Goal: Contribute content: Contribute content

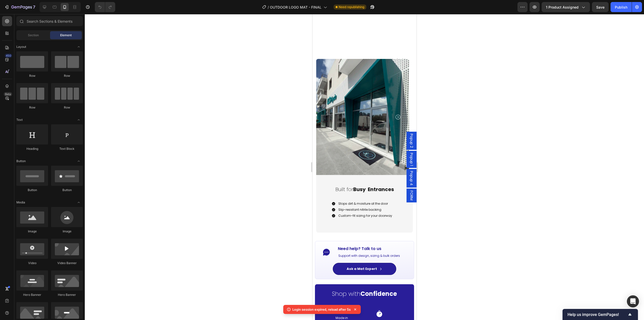
scroll to position [679, 0]
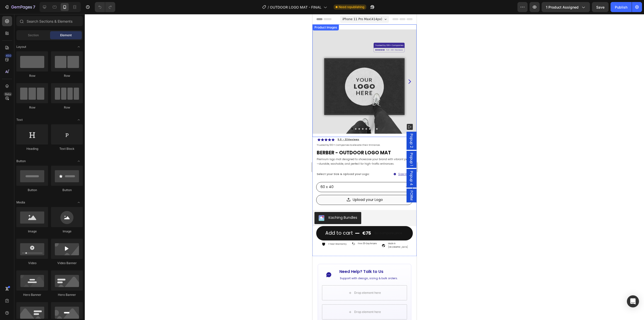
click at [385, 101] on img at bounding box center [364, 81] width 104 height 104
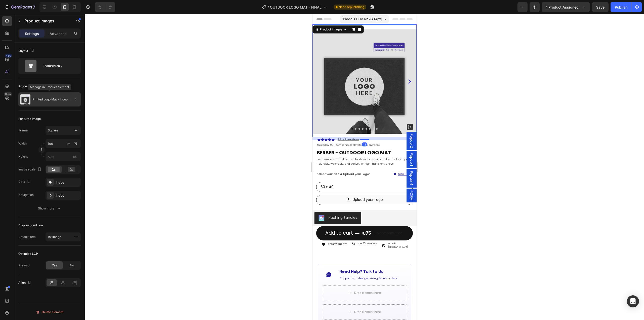
click at [44, 97] on div "Printed Logo Mat - Indoor Use" at bounding box center [49, 99] width 62 height 14
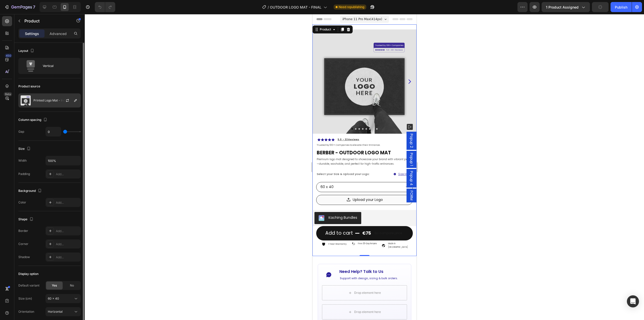
click at [47, 102] on p "Printed Logo Mat - Indoor Use" at bounding box center [54, 101] width 43 height 4
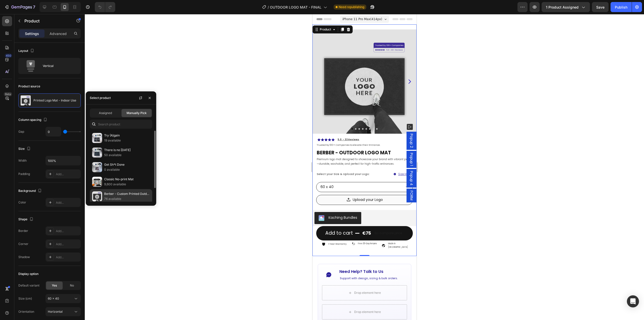
click at [117, 198] on p "76 available" at bounding box center [127, 198] width 46 height 5
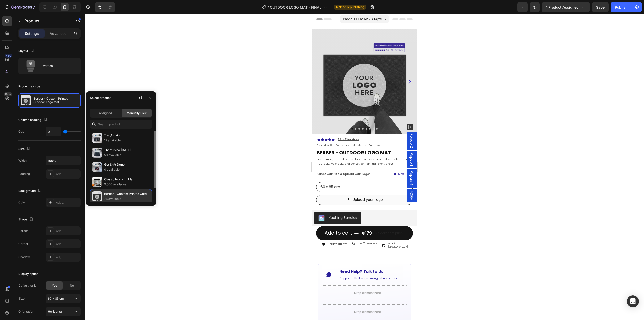
click at [124, 194] on p "Berber - Custom Printed Outdoor Logo Mat" at bounding box center [127, 193] width 46 height 5
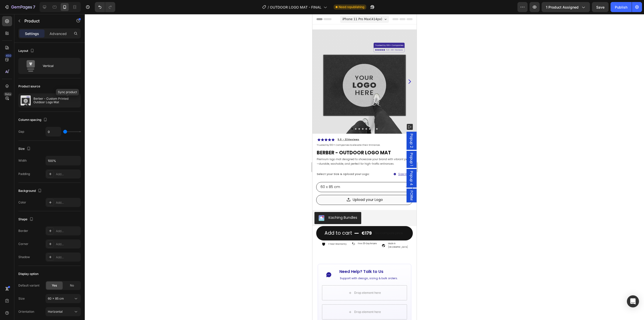
drag, startPoint x: 66, startPoint y: 101, endPoint x: 99, endPoint y: 118, distance: 37.5
click at [0, 0] on icon "button" at bounding box center [0, 0] width 0 height 0
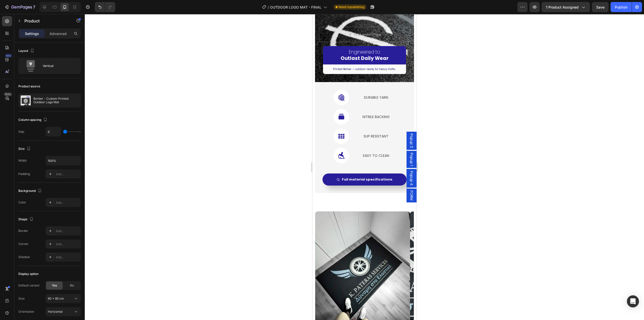
scroll to position [855, 0]
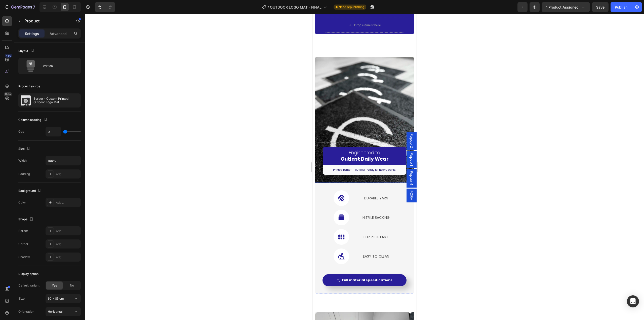
click at [376, 104] on div "Overlay" at bounding box center [364, 120] width 99 height 126
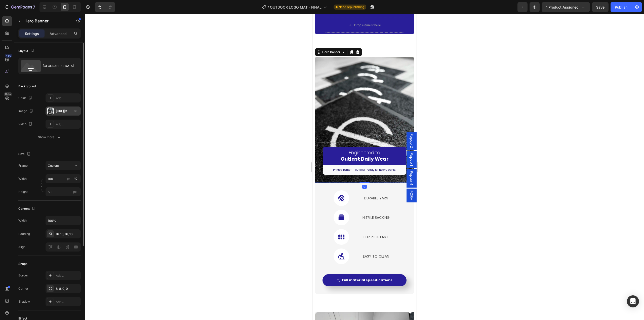
click at [58, 112] on div "https://cdn.shopify.com/s/files/1/0844/7908/2840/files/gempages_550200365904036…" at bounding box center [63, 111] width 15 height 5
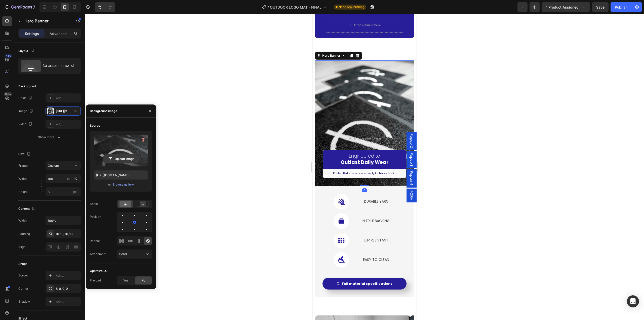
click at [121, 159] on input "file" at bounding box center [121, 158] width 35 height 9
type input "https://cdn.shopify.com/s/files/1/0844/7908/2840/files/gempages_550200365904036…"
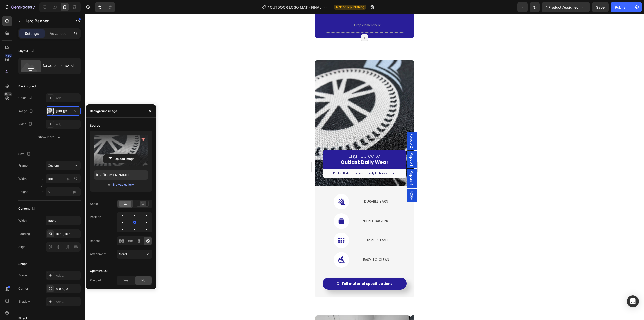
click at [408, 30] on div "Shop with Confidence Heading Image Made in Europe Text Block Icon Produced in 5…" at bounding box center [364, 3] width 99 height 68
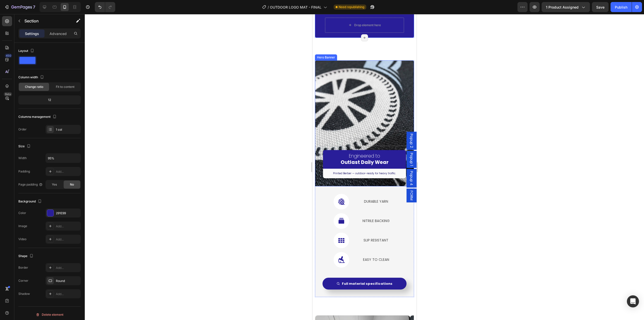
click at [396, 81] on div "Overlay" at bounding box center [364, 123] width 99 height 126
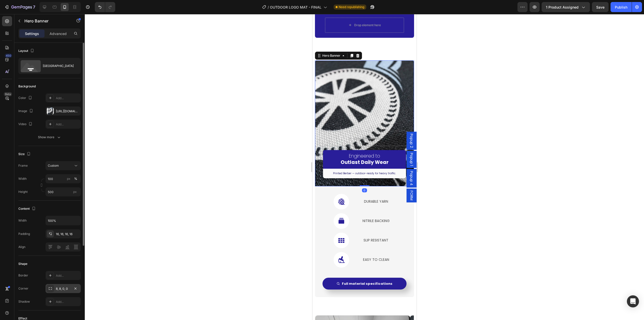
click at [58, 287] on div "8, 8, 0, 0" at bounding box center [63, 288] width 15 height 5
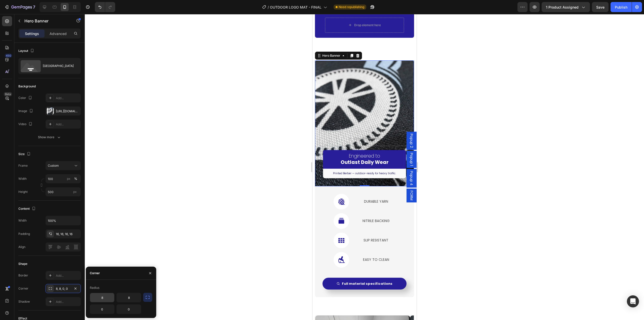
click at [107, 296] on input "8" at bounding box center [102, 297] width 24 height 9
type input "10"
click at [127, 296] on input "8" at bounding box center [129, 297] width 24 height 9
type input "10"
click at [476, 212] on div at bounding box center [364, 167] width 559 height 306
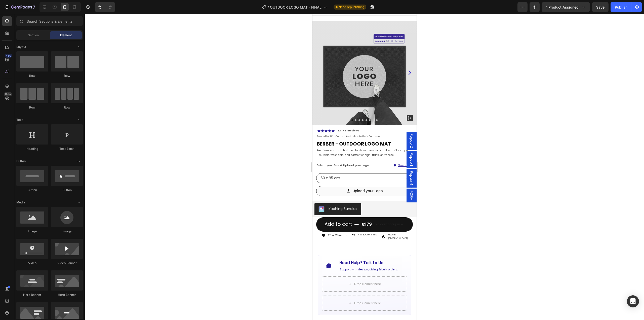
scroll to position [0, 0]
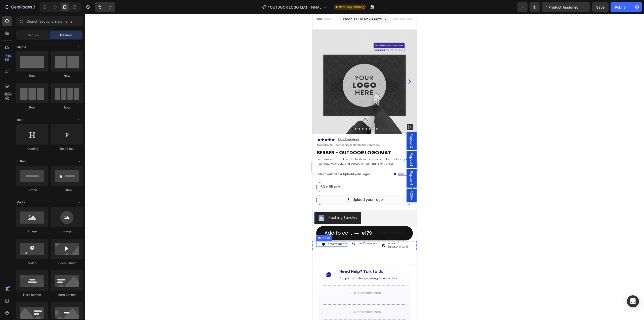
click at [328, 242] on p "1 Year Warranty" at bounding box center [337, 244] width 18 height 4
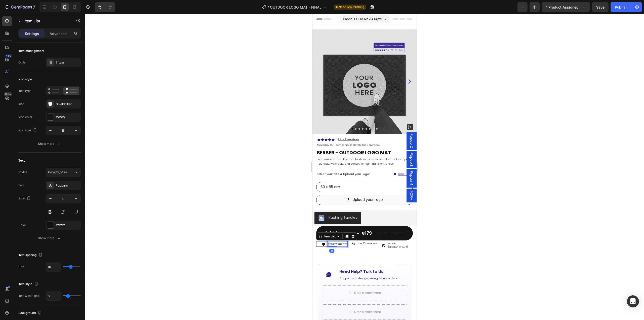
click at [328, 242] on p "1 Year Warranty" at bounding box center [337, 244] width 18 height 4
click at [437, 245] on div at bounding box center [364, 167] width 559 height 306
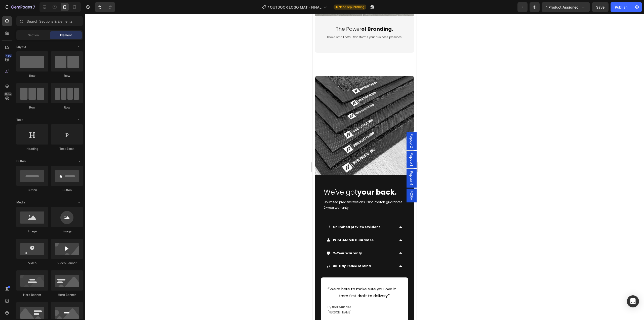
scroll to position [1635, 0]
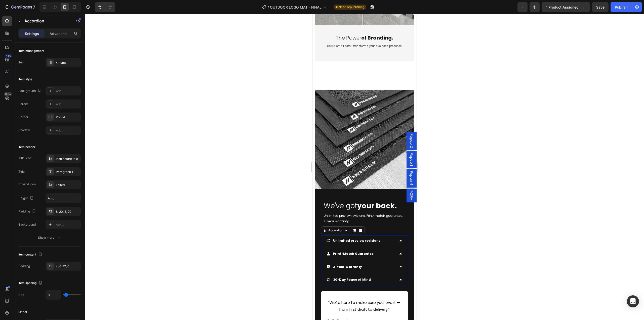
click at [376, 263] on div "2-Year Warranty" at bounding box center [360, 266] width 68 height 7
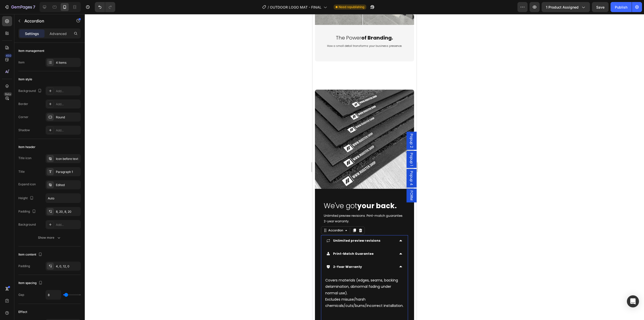
click at [376, 263] on div "2-Year Warranty" at bounding box center [360, 266] width 68 height 7
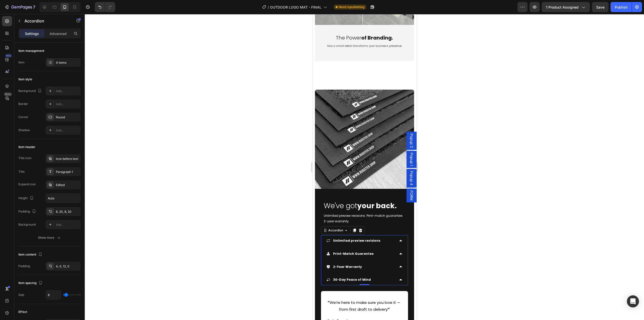
click at [409, 196] on span "FORM" at bounding box center [411, 195] width 5 height 10
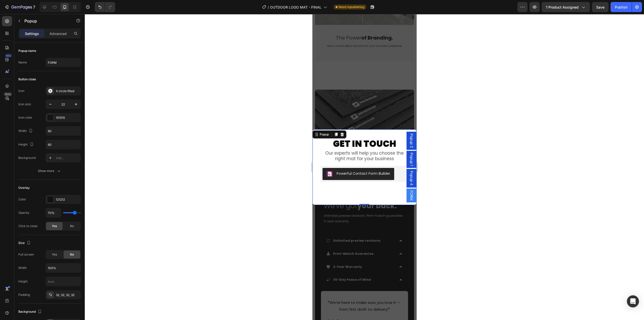
click at [409, 196] on span "FORM" at bounding box center [411, 195] width 5 height 10
click at [446, 187] on div at bounding box center [364, 167] width 559 height 306
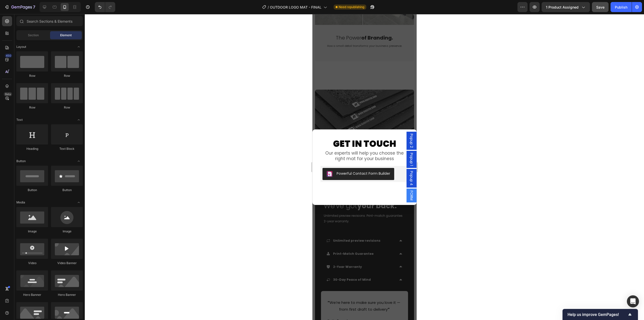
drag, startPoint x: 619, startPoint y: 6, endPoint x: 605, endPoint y: 8, distance: 13.8
click at [619, 6] on div "Publish" at bounding box center [621, 7] width 13 height 5
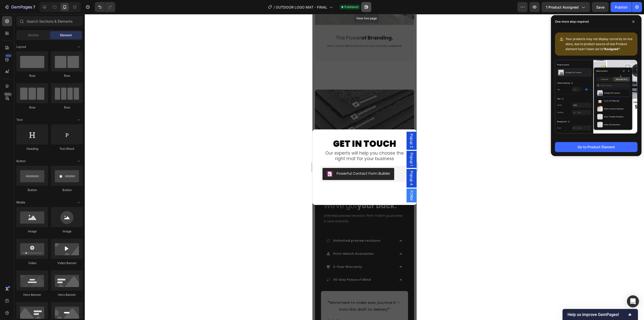
click at [366, 7] on icon "button" at bounding box center [366, 7] width 5 height 5
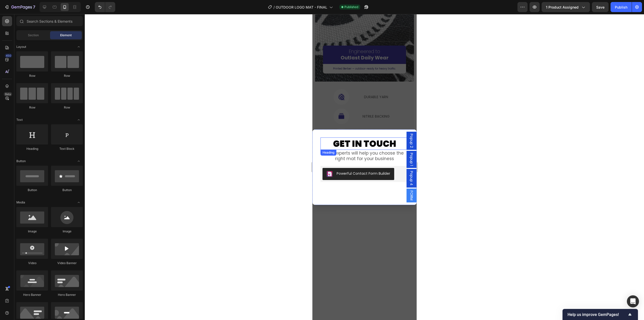
scroll to position [805, 0]
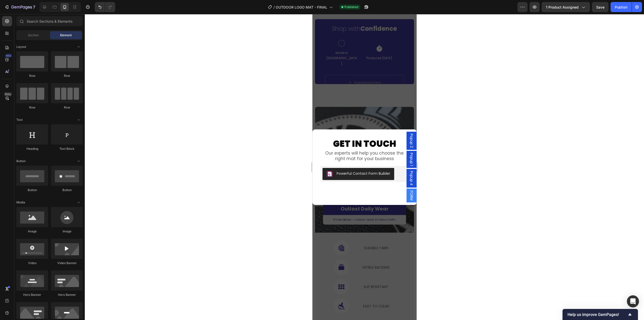
click at [400, 114] on div "Backdrop" at bounding box center [364, 167] width 104 height 306
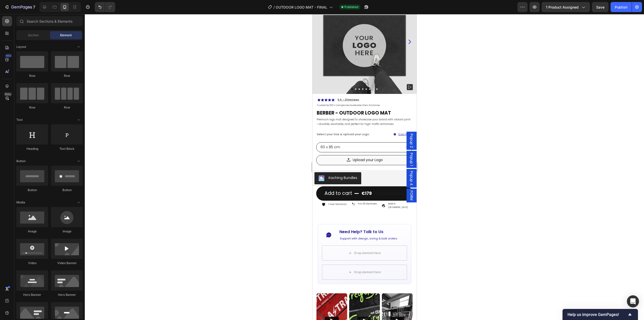
scroll to position [0, 0]
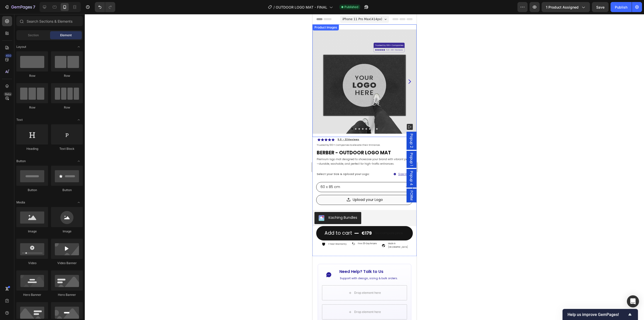
click at [357, 40] on img at bounding box center [364, 81] width 104 height 104
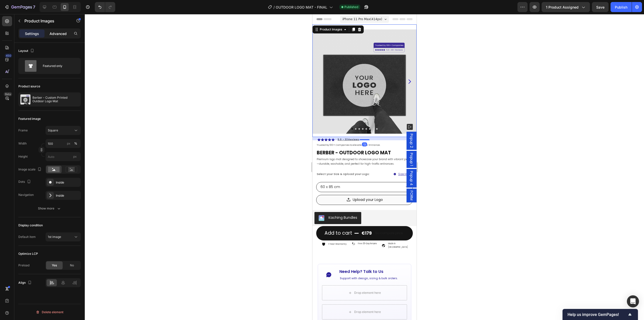
drag, startPoint x: 53, startPoint y: 29, endPoint x: 55, endPoint y: 32, distance: 3.6
click at [53, 29] on div "Settings Advanced" at bounding box center [49, 33] width 62 height 10
click at [56, 34] on p "Advanced" at bounding box center [58, 33] width 17 height 5
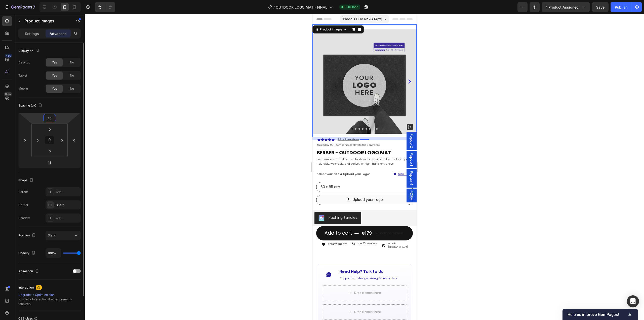
click at [53, 120] on input "20" at bounding box center [50, 118] width 10 height 8
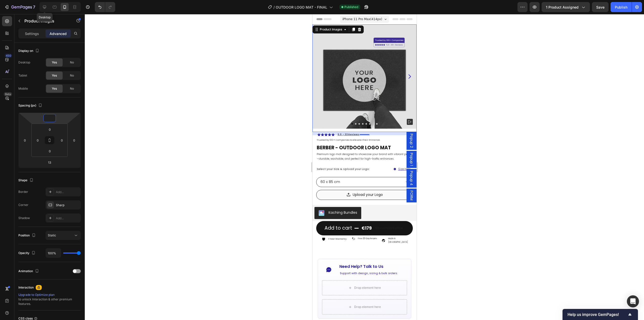
type input "0"
click at [45, 8] on icon at bounding box center [44, 7] width 3 height 3
type input "0"
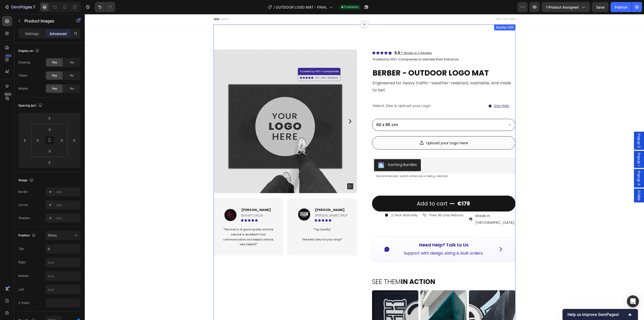
click at [365, 40] on div "Product Images Image Ellen S. Text block BEAURY SALON Text Block Icon Icon Icon…" at bounding box center [365, 291] width 302 height 535
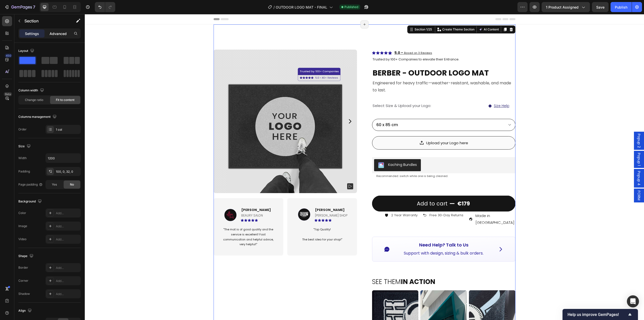
click at [59, 35] on p "Advanced" at bounding box center [58, 33] width 17 height 5
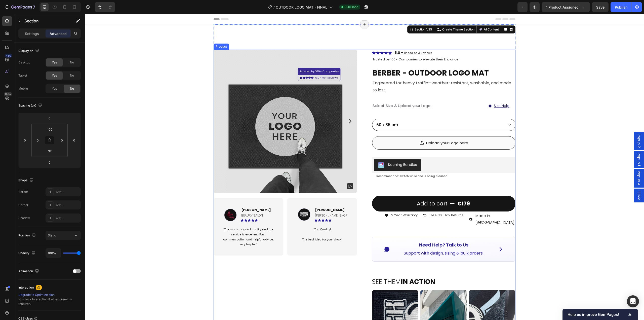
click at [358, 66] on div "Product Images Image Ellen S. Text block BEAURY SALON Text Block Icon Icon Icon…" at bounding box center [365, 301] width 302 height 502
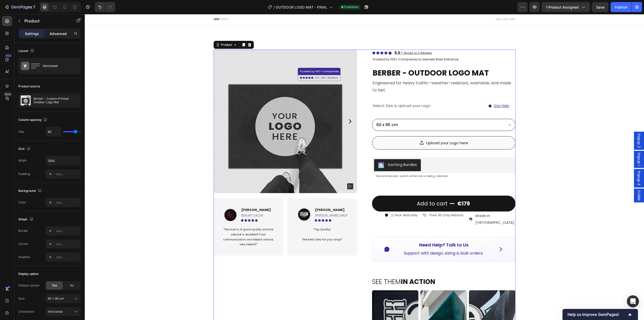
click at [60, 34] on p "Advanced" at bounding box center [58, 33] width 17 height 5
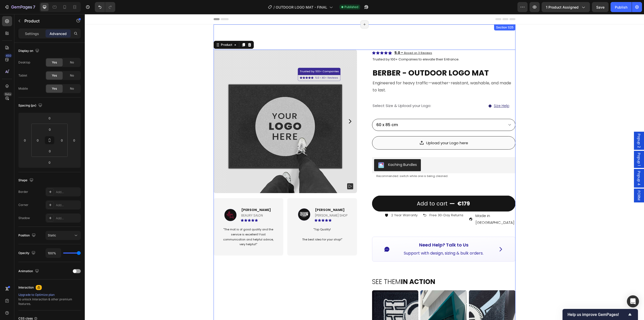
click at [364, 37] on div "Product Images Image Ellen S. Text block BEAURY SALON Text Block Icon Icon Icon…" at bounding box center [365, 291] width 302 height 535
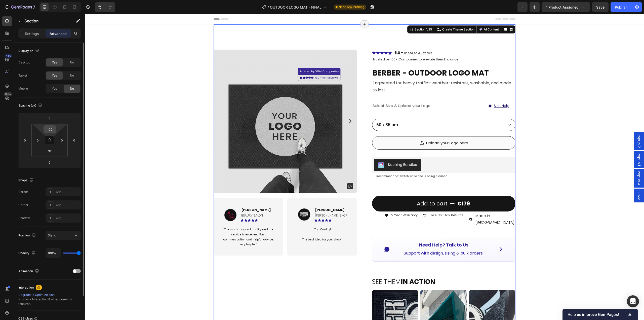
click at [52, 132] on input "100" at bounding box center [50, 130] width 10 height 8
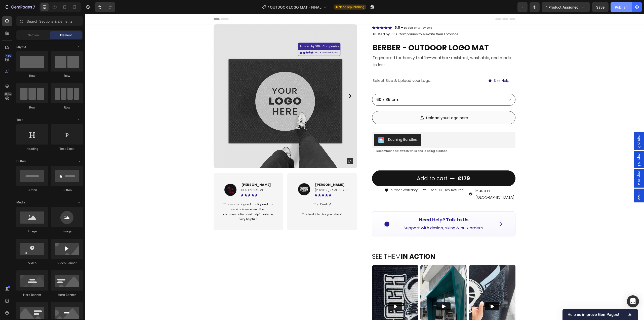
click at [620, 8] on div "Publish" at bounding box center [621, 7] width 13 height 5
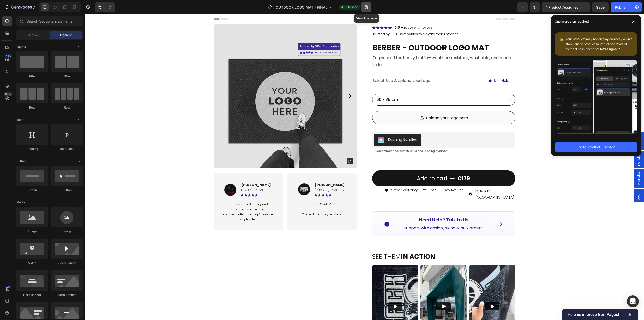
click at [368, 7] on icon "button" at bounding box center [366, 7] width 5 height 5
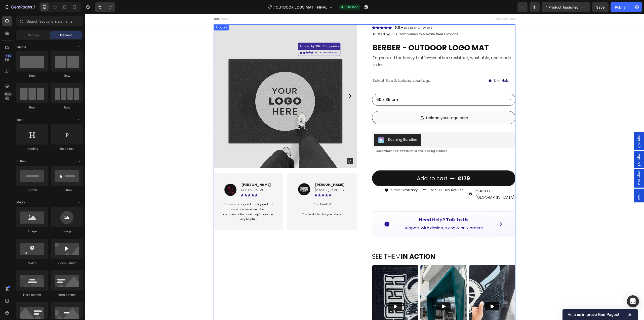
click at [360, 40] on div "Product Images Image Ellen S. Text block BEAURY SALON Text Block Icon Icon Icon…" at bounding box center [365, 275] width 302 height 502
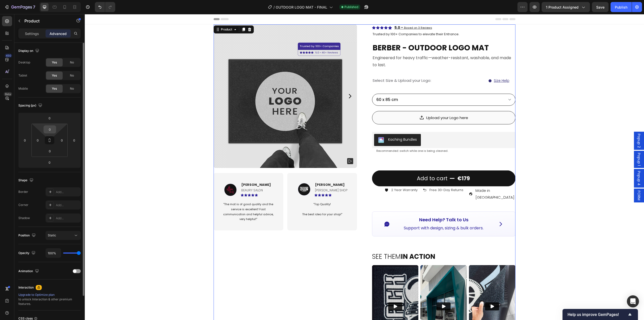
click at [51, 127] on input "0" at bounding box center [50, 130] width 10 height 8
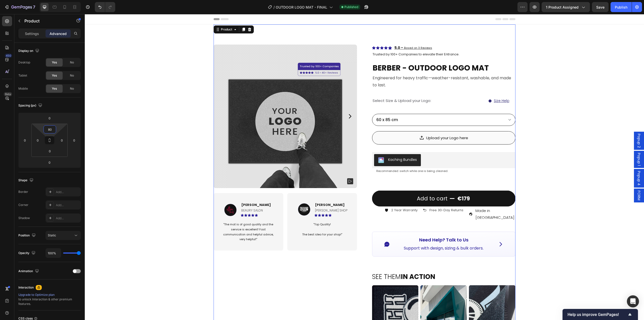
type input "80"
click at [621, 8] on div "Publish" at bounding box center [621, 7] width 13 height 5
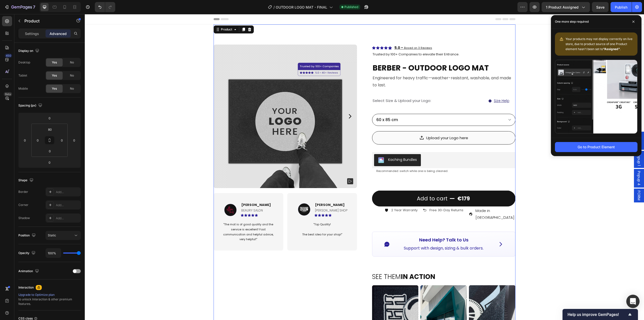
click at [632, 301] on icon "Open Intercom Messenger" at bounding box center [633, 301] width 6 height 7
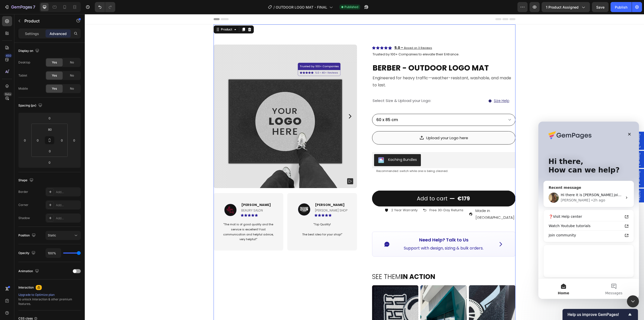
click at [591, 199] on div "Abraham • 2h ago" at bounding box center [592, 199] width 62 height 5
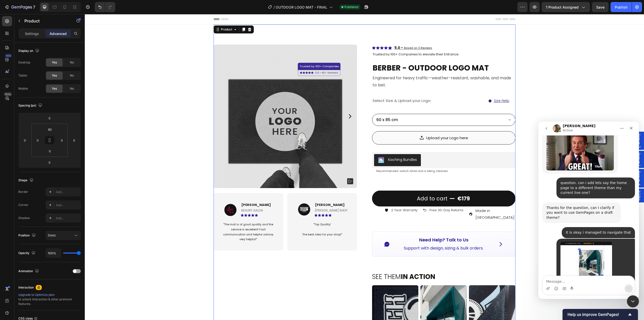
scroll to position [5816, 0]
click at [579, 281] on textarea "Message…" at bounding box center [589, 280] width 92 height 9
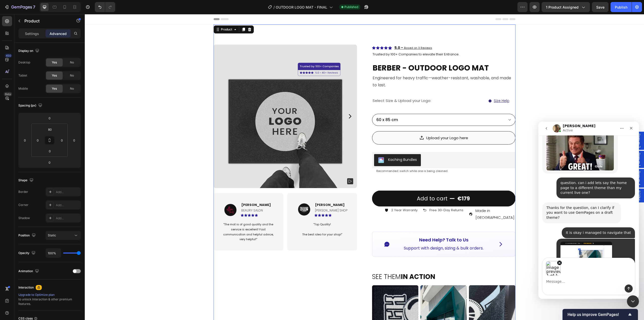
scroll to position [5834, 0]
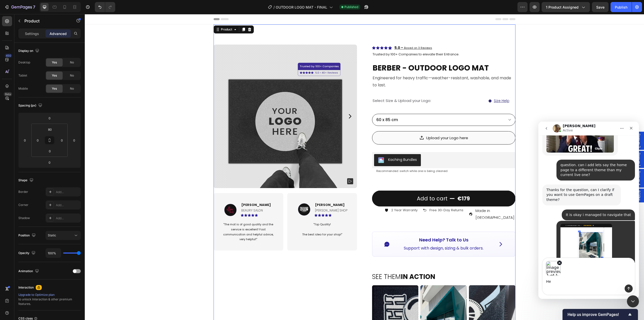
type textarea "Hey"
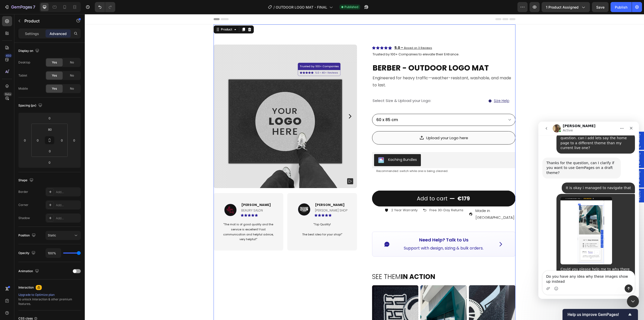
scroll to position [5866, 0]
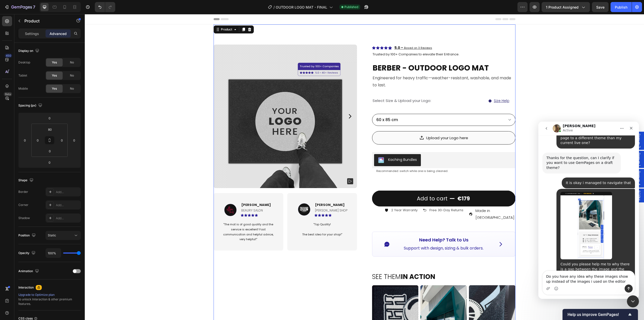
type textarea "Do you have any idea why these images show up instead of the images i used on t…"
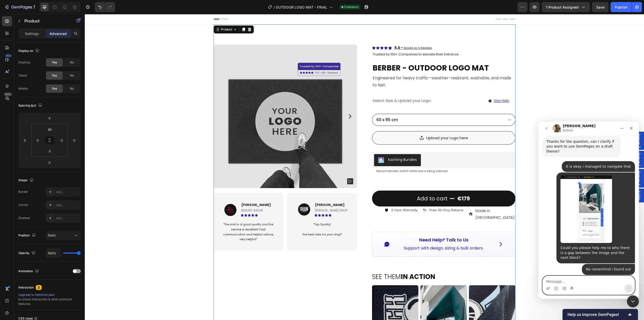
click at [565, 279] on textarea "Message…" at bounding box center [589, 280] width 92 height 9
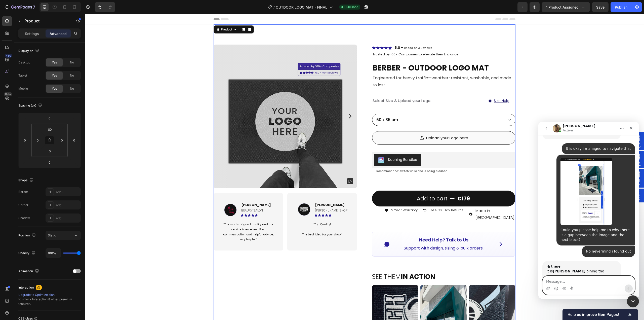
scroll to position [5921, 0]
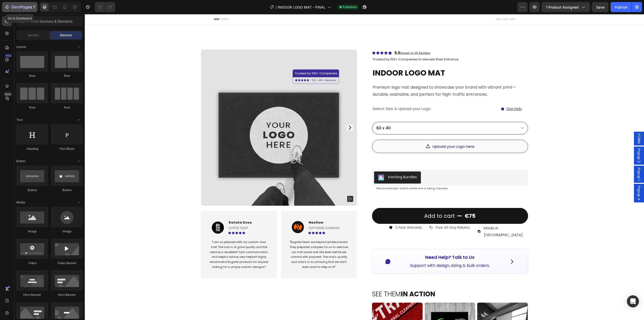
click at [26, 8] on icon "button" at bounding box center [21, 7] width 21 height 4
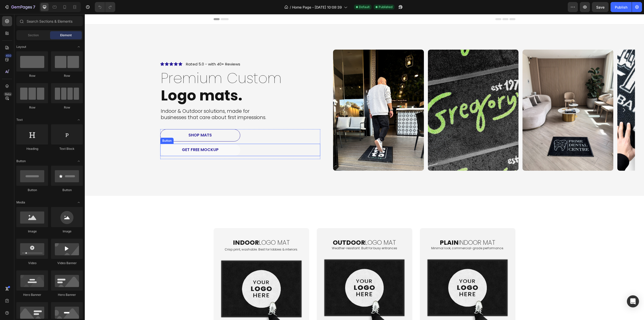
click at [224, 151] on button "get free mockup" at bounding box center [200, 150] width 80 height 12
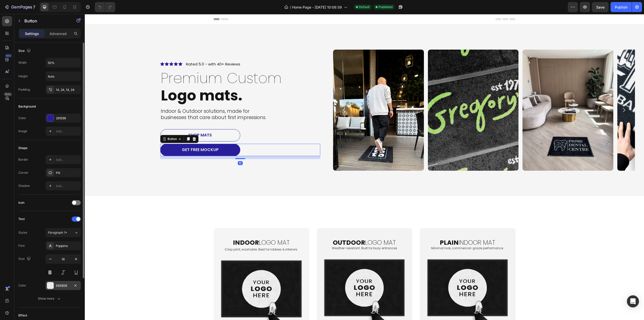
scroll to position [69, 0]
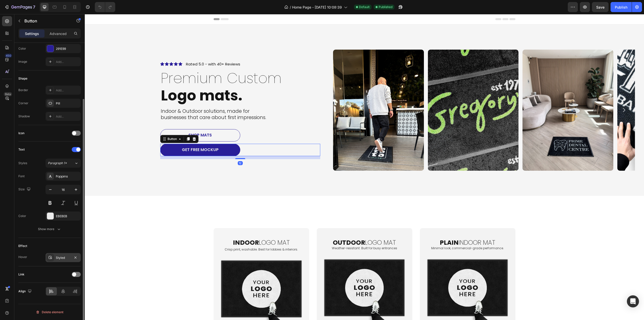
click at [60, 255] on div "Styled" at bounding box center [63, 257] width 15 height 5
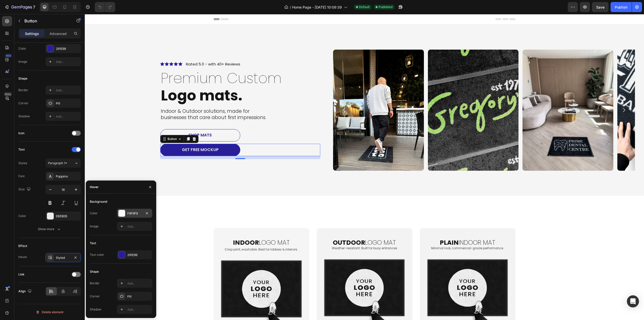
click at [130, 215] on div "F9F9F9" at bounding box center [134, 213] width 15 height 5
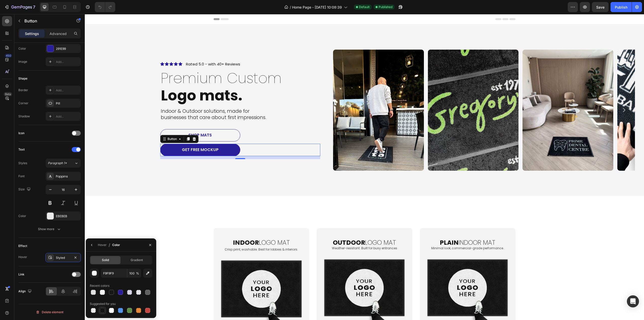
click at [103, 311] on div at bounding box center [102, 310] width 5 height 5
type input "151515"
click at [93, 245] on icon "button" at bounding box center [92, 245] width 4 height 4
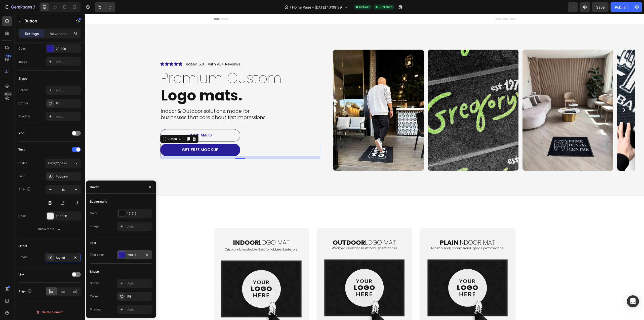
click at [135, 256] on div "291E99" at bounding box center [134, 255] width 15 height 5
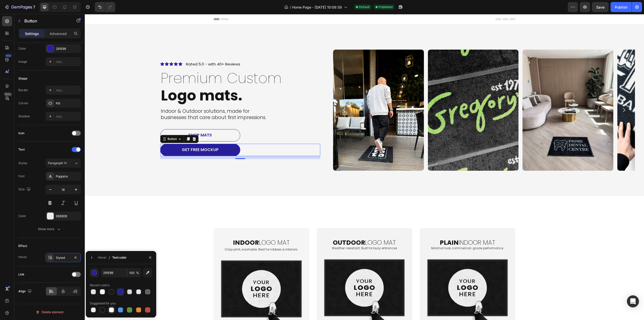
drag, startPoint x: 112, startPoint y: 313, endPoint x: 111, endPoint y: 310, distance: 2.8
click at [112, 313] on div "291E99 100 % Recent colors Suggested for you" at bounding box center [121, 290] width 70 height 53
click at [111, 310] on div at bounding box center [111, 309] width 5 height 5
type input "FFFFFF"
click at [173, 208] on div "indoor logo mat Heading Crisp print, washable. Best for lobbies & interiors. Te…" at bounding box center [364, 289] width 559 height 162
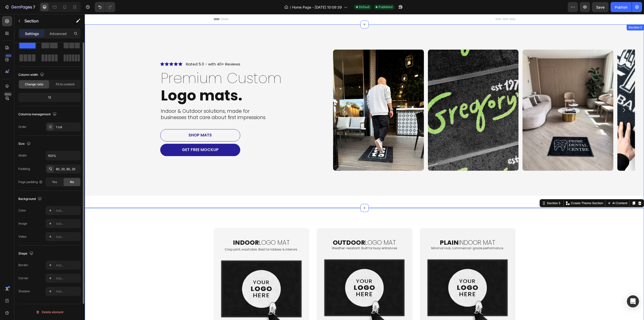
scroll to position [0, 0]
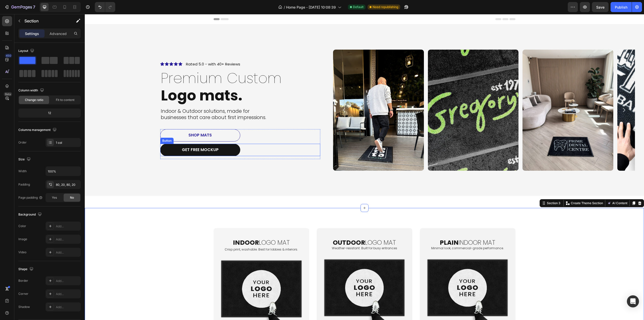
click at [230, 151] on button "get free mockup" at bounding box center [200, 150] width 80 height 12
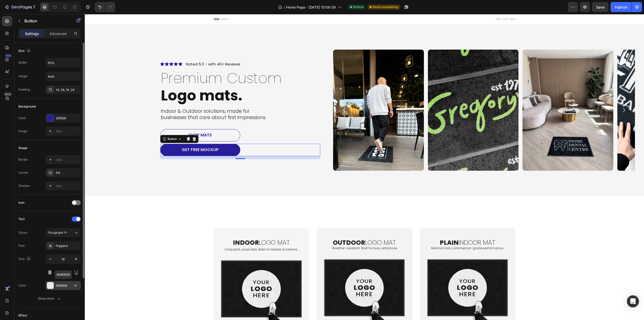
click at [64, 287] on div "EBEBEB" at bounding box center [63, 285] width 15 height 5
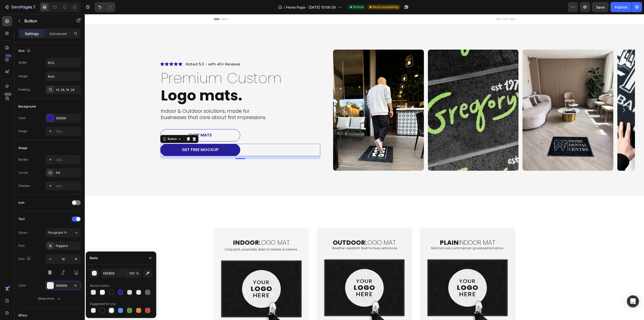
click at [112, 310] on div at bounding box center [111, 310] width 5 height 5
type input "FFFFFF"
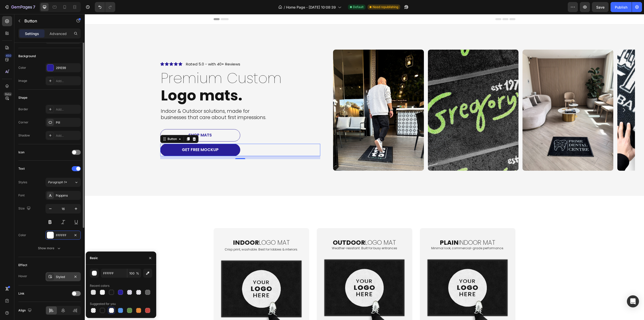
scroll to position [69, 0]
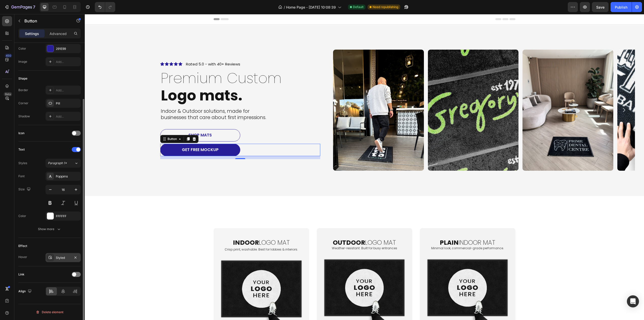
click at [59, 260] on div "Styled" at bounding box center [63, 257] width 35 height 9
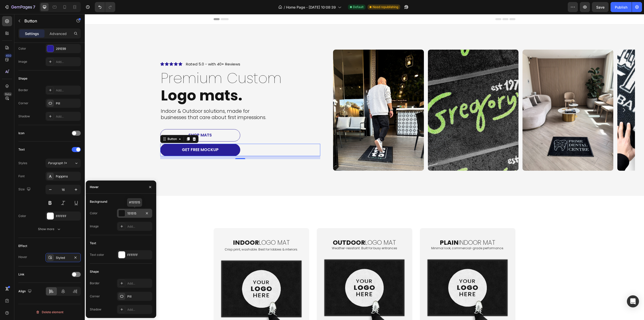
click at [130, 216] on div "151515" at bounding box center [134, 213] width 35 height 9
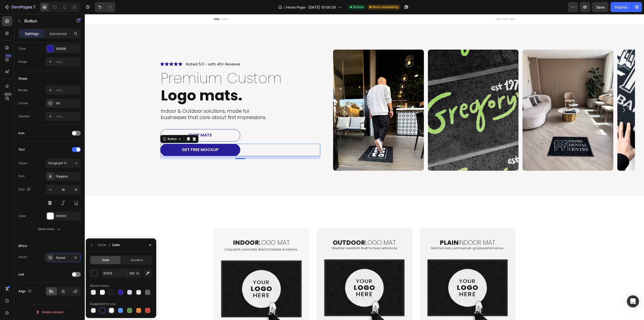
click at [112, 311] on div at bounding box center [111, 310] width 5 height 5
type input "FFFFFF"
click at [92, 244] on icon "button" at bounding box center [92, 245] width 4 height 4
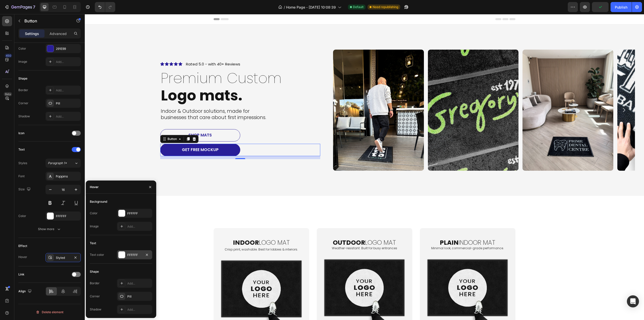
click at [128, 256] on div "FFFFFF" at bounding box center [134, 255] width 15 height 5
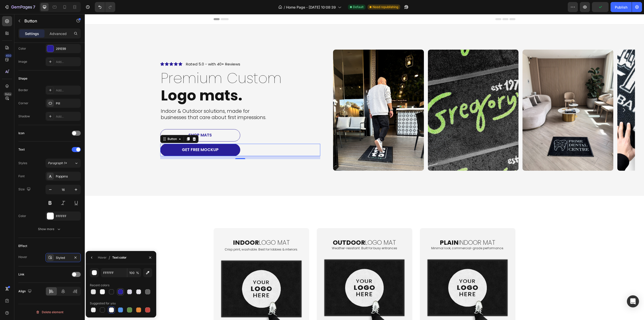
drag, startPoint x: 121, startPoint y: 294, endPoint x: 106, endPoint y: 274, distance: 24.8
click at [121, 294] on div at bounding box center [120, 291] width 6 height 6
type input "291E99"
click at [92, 258] on icon "button" at bounding box center [91, 257] width 1 height 2
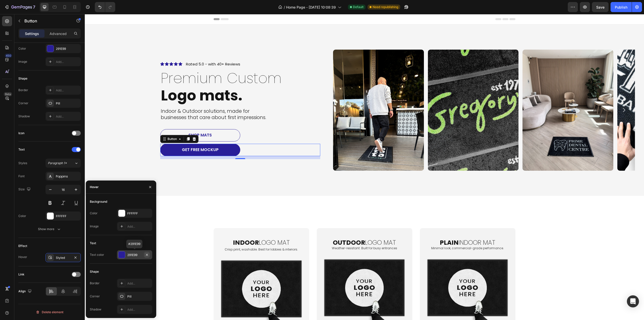
click at [147, 254] on icon "button" at bounding box center [147, 255] width 4 height 4
click at [147, 211] on icon "button" at bounding box center [147, 213] width 4 height 4
click at [132, 215] on div "Add..." at bounding box center [139, 213] width 24 height 5
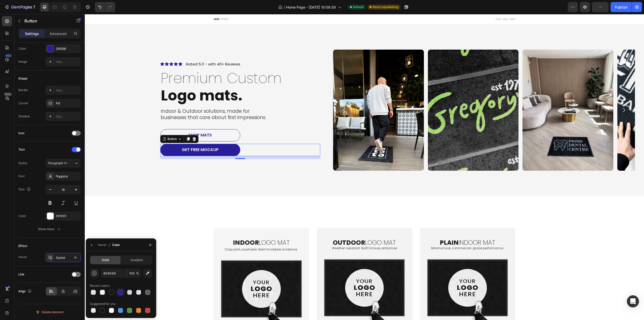
click at [121, 293] on div at bounding box center [120, 291] width 5 height 5
type input "291E99"
click at [91, 244] on icon "button" at bounding box center [92, 245] width 4 height 4
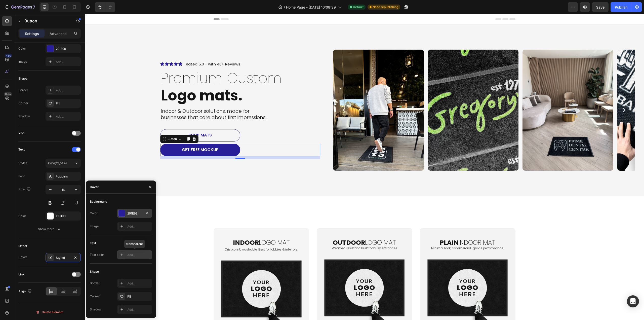
click at [131, 258] on div "Add..." at bounding box center [134, 254] width 35 height 9
type input "FFFFFF"
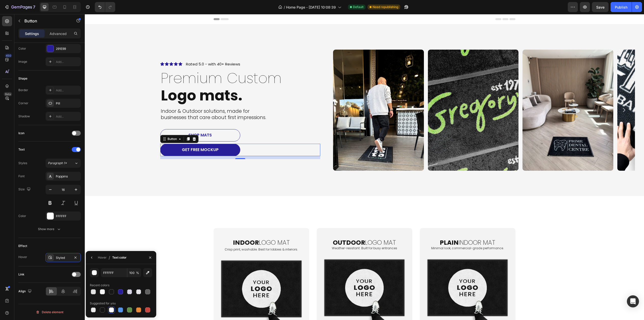
click at [109, 309] on div at bounding box center [111, 310] width 6 height 6
click at [88, 257] on button "button" at bounding box center [92, 257] width 8 height 8
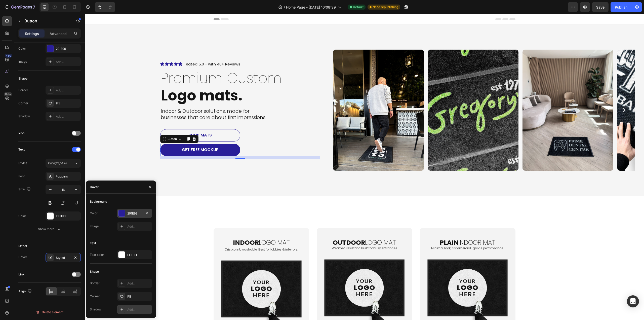
click at [129, 310] on div "Add..." at bounding box center [139, 309] width 24 height 5
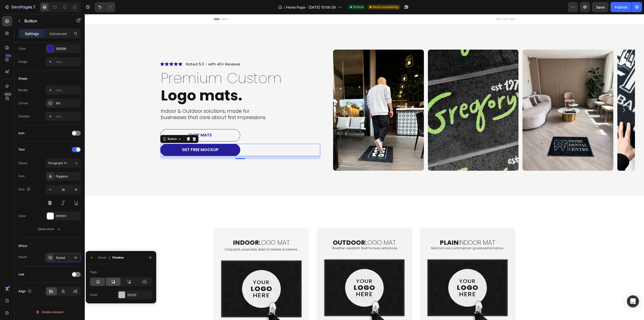
click at [112, 280] on icon at bounding box center [113, 281] width 5 height 5
click at [132, 177] on div "Icon Icon Icon Icon Icon Icon List Rated 5.0 - with 40+ Reviews Text Block Row …" at bounding box center [364, 109] width 559 height 171
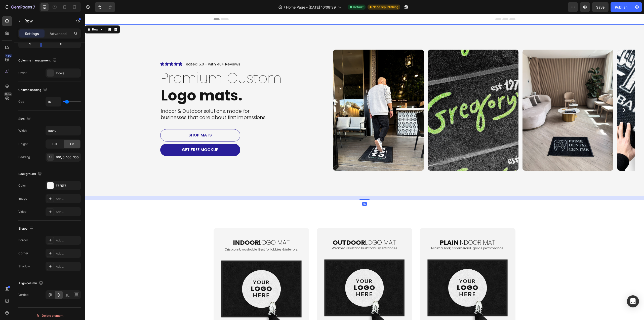
scroll to position [0, 0]
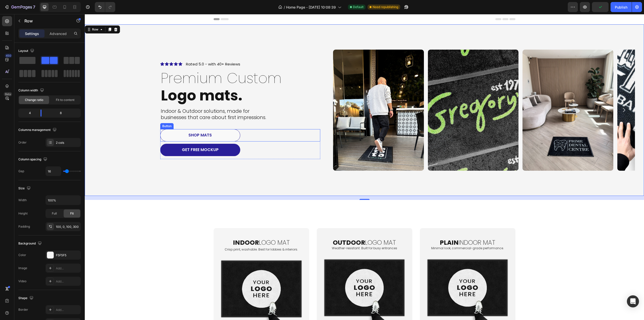
click at [225, 134] on button "shop mats" at bounding box center [200, 135] width 80 height 12
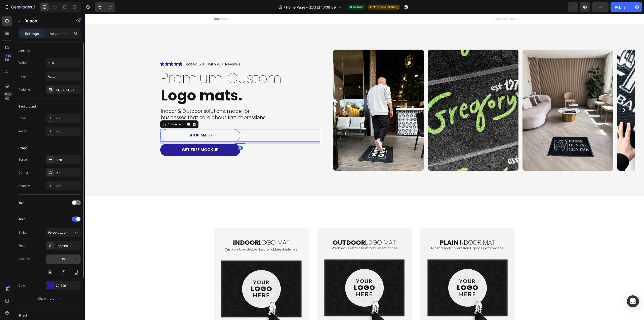
scroll to position [69, 0]
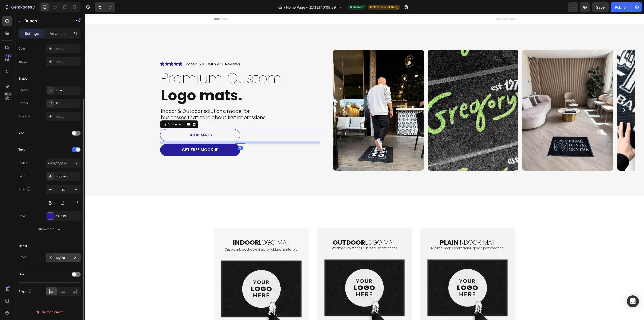
click at [65, 260] on div "Styled" at bounding box center [63, 257] width 15 height 5
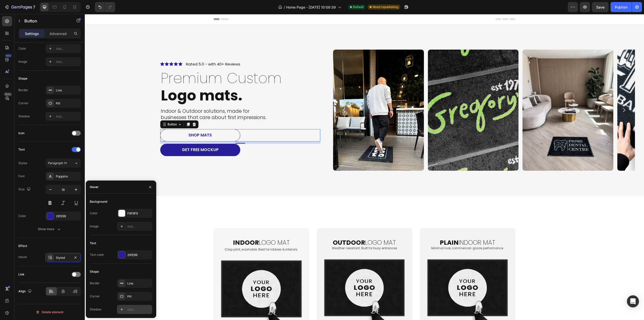
click at [136, 311] on div "Add..." at bounding box center [139, 309] width 24 height 5
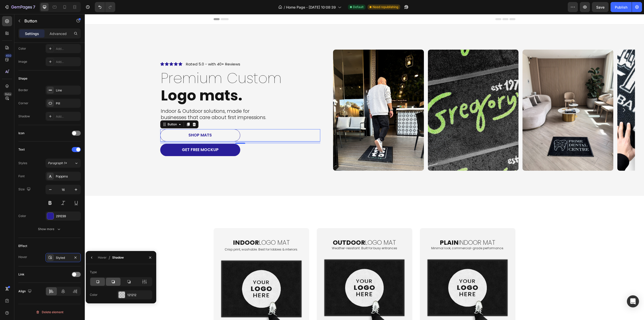
click at [114, 283] on icon at bounding box center [113, 281] width 3 height 3
click at [204, 194] on div "Icon Icon Icon Icon Icon Icon List Rated 5.0 - with 40+ Reviews Text Block Row …" at bounding box center [364, 109] width 559 height 171
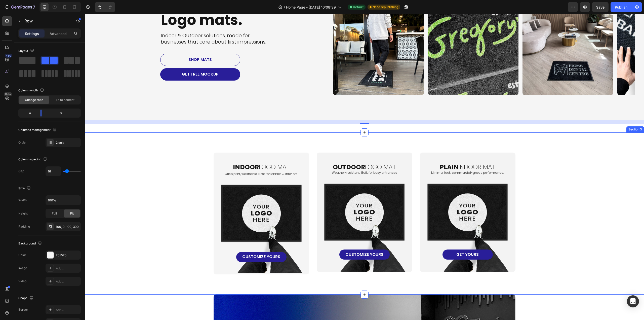
scroll to position [226, 0]
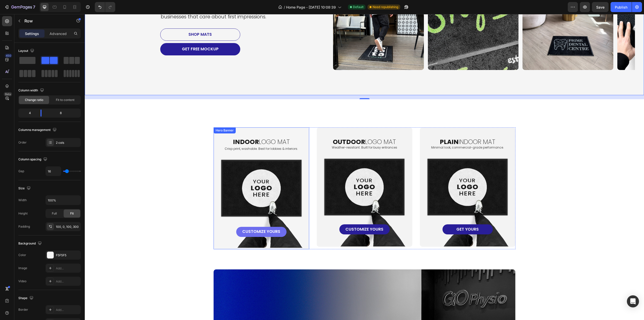
click at [276, 235] on link "CUSTOMIZE yOURS" at bounding box center [261, 232] width 50 height 10
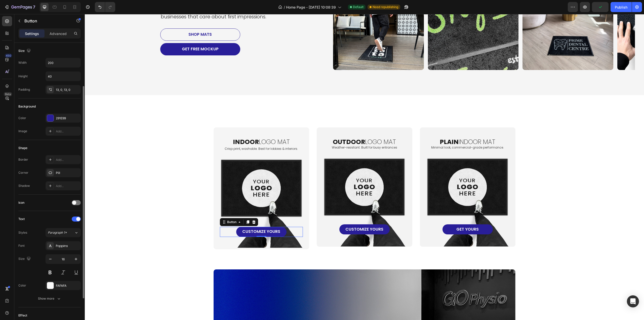
scroll to position [109, 0]
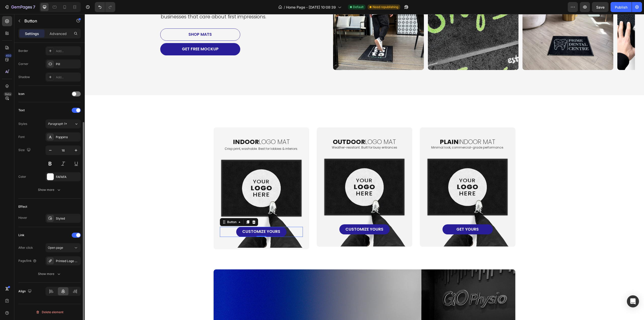
drag, startPoint x: 63, startPoint y: 222, endPoint x: 64, endPoint y: 225, distance: 3.3
click at [63, 222] on div "Styled" at bounding box center [63, 218] width 35 height 9
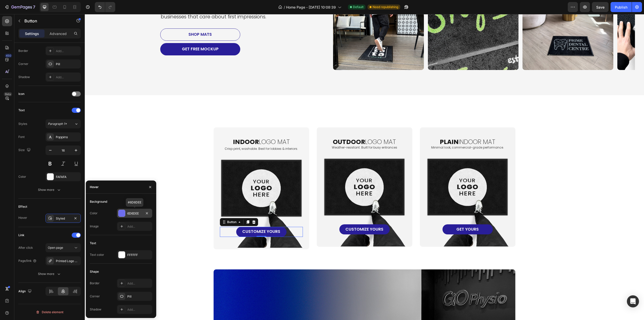
click at [131, 216] on div "6D6DEE" at bounding box center [134, 213] width 35 height 9
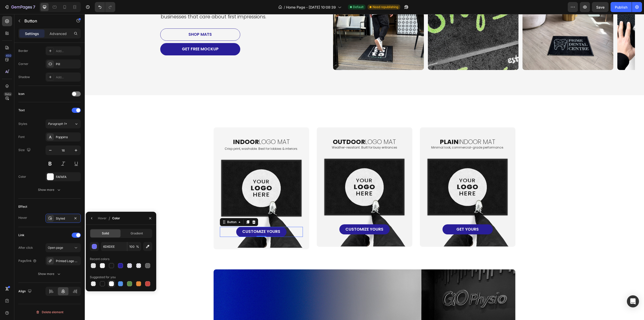
click at [109, 283] on div at bounding box center [111, 283] width 6 height 6
type input "FFFFFF"
click at [92, 218] on icon "button" at bounding box center [92, 218] width 4 height 4
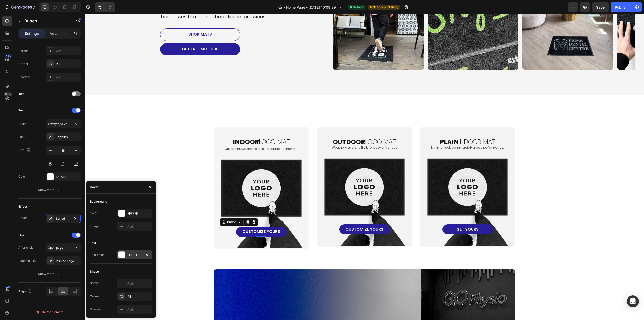
click at [127, 257] on div "FFFFFF" at bounding box center [134, 254] width 35 height 9
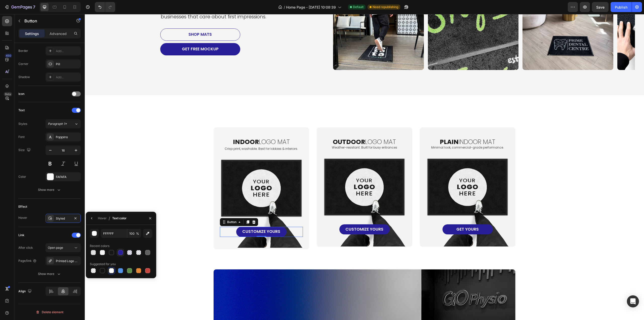
click at [122, 252] on div at bounding box center [120, 252] width 5 height 5
type input "291E99"
click at [92, 220] on button "button" at bounding box center [92, 218] width 8 height 8
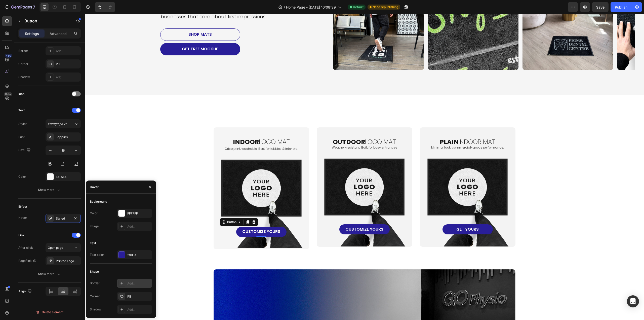
click at [136, 285] on div "Add..." at bounding box center [139, 283] width 24 height 5
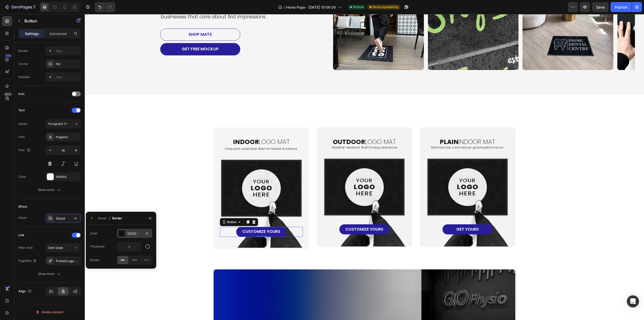
click at [127, 231] on div "121212" at bounding box center [134, 233] width 35 height 9
click at [121, 251] on div at bounding box center [120, 252] width 5 height 5
type input "291E99"
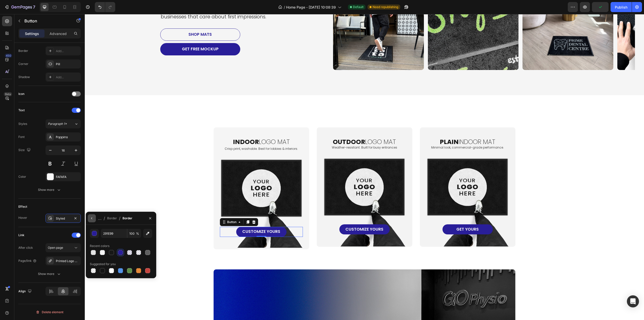
click at [94, 216] on button "button" at bounding box center [92, 218] width 8 height 8
click at [90, 220] on button "button" at bounding box center [92, 218] width 8 height 8
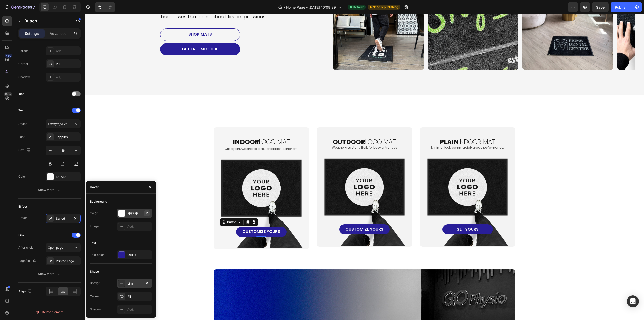
click at [146, 212] on icon "button" at bounding box center [147, 213] width 2 height 2
click at [131, 211] on div "Add..." at bounding box center [139, 213] width 24 height 5
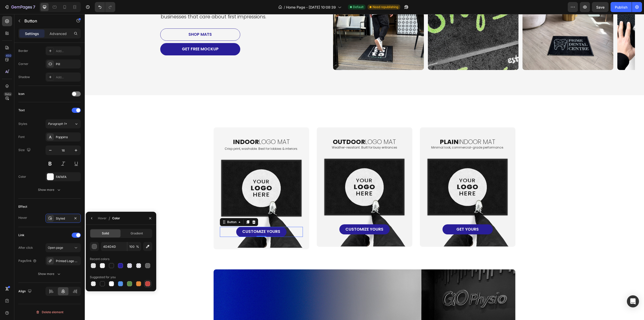
drag, startPoint x: 113, startPoint y: 283, endPoint x: 149, endPoint y: 280, distance: 36.6
click at [113, 283] on div at bounding box center [111, 283] width 5 height 5
click at [93, 265] on div at bounding box center [93, 265] width 5 height 5
click at [102, 265] on div at bounding box center [102, 265] width 5 height 5
drag, startPoint x: 111, startPoint y: 286, endPoint x: 150, endPoint y: 278, distance: 40.2
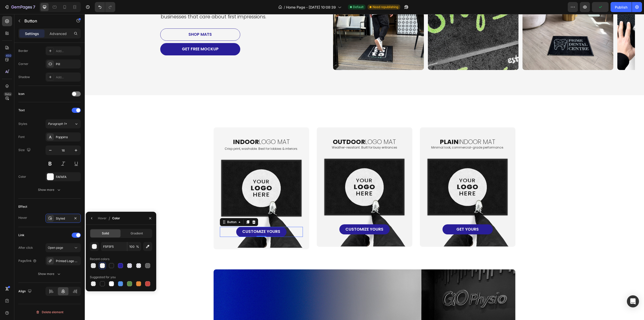
click at [111, 286] on div at bounding box center [111, 283] width 5 height 5
type input "FFFFFF"
click at [172, 231] on div "indoor logo mat Heading Crisp print, washable. Best for lobbies & interiors. Te…" at bounding box center [364, 188] width 549 height 122
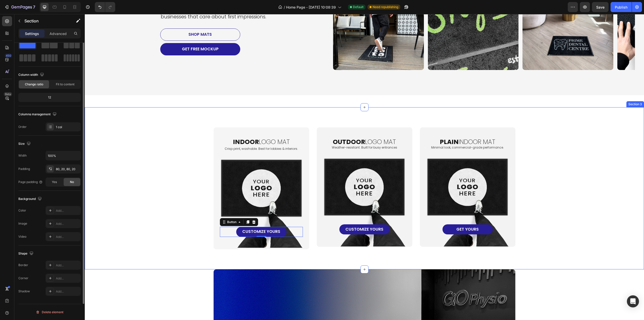
scroll to position [0, 0]
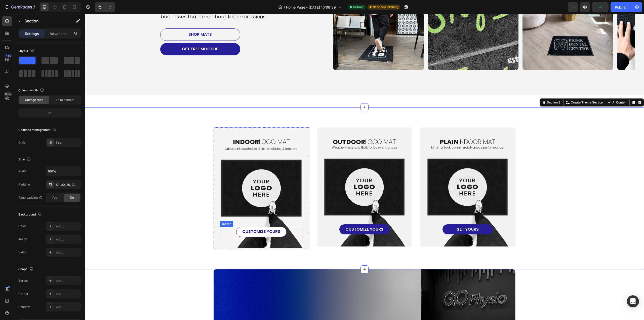
click at [266, 235] on link "CUSTOMIZE yOURS" at bounding box center [261, 232] width 50 height 10
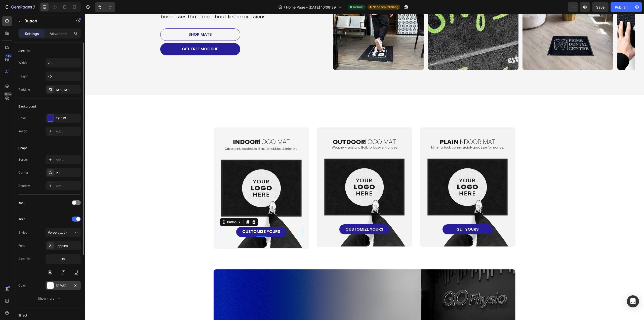
click at [50, 289] on div "FAFAFA" at bounding box center [63, 285] width 35 height 9
click at [28, 299] on button "Show more" at bounding box center [49, 298] width 62 height 9
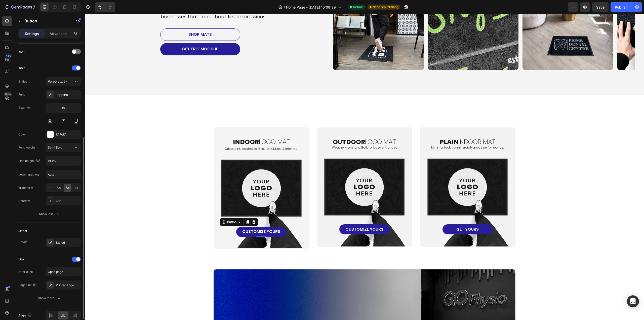
scroll to position [175, 0]
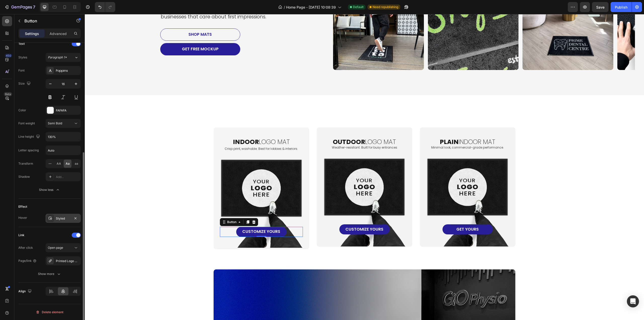
click at [61, 215] on div "Styled" at bounding box center [63, 218] width 35 height 9
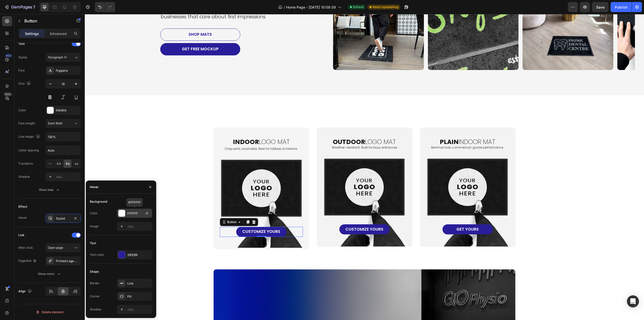
click at [131, 213] on div "FFFFFF" at bounding box center [134, 213] width 15 height 5
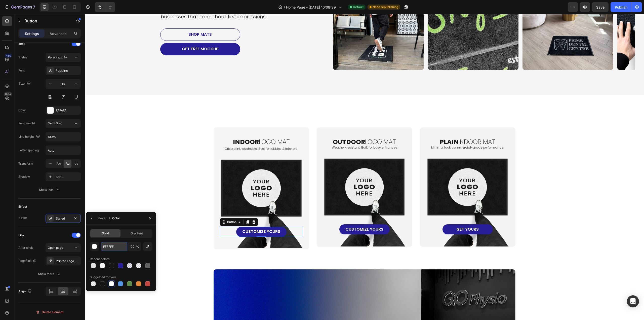
click at [116, 246] on input "FFFFFF" at bounding box center [114, 246] width 26 height 9
paste input "1B1466"
type input "1B1466"
click at [94, 218] on icon "button" at bounding box center [92, 218] width 4 height 4
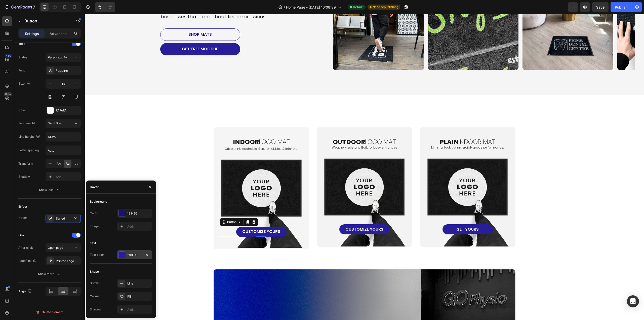
click at [132, 257] on div "291E99" at bounding box center [134, 254] width 35 height 9
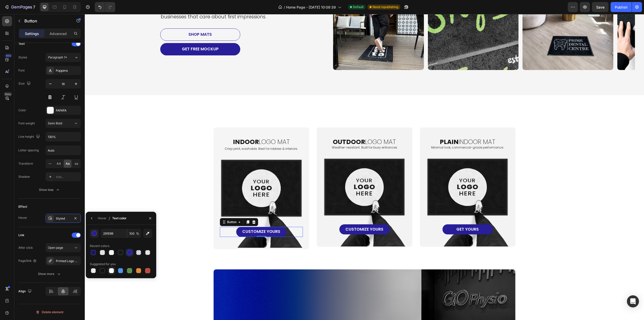
click at [114, 271] on div at bounding box center [111, 270] width 6 height 6
click at [111, 252] on div at bounding box center [111, 252] width 5 height 5
click at [110, 272] on div at bounding box center [111, 270] width 5 height 5
type input "FFFFFF"
click at [88, 220] on button "button" at bounding box center [92, 218] width 8 height 8
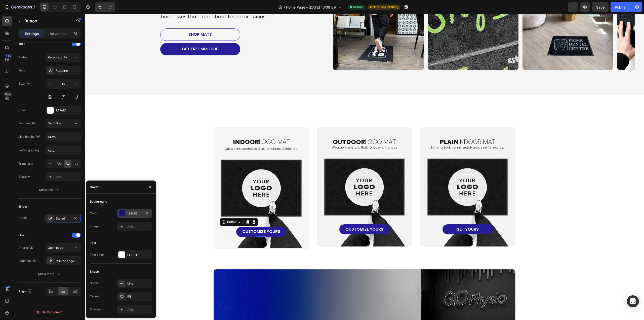
click at [130, 214] on div "1B1466" at bounding box center [134, 213] width 15 height 5
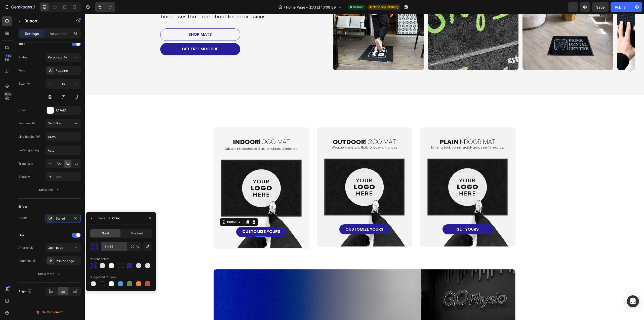
click at [117, 246] on input "1B1466" at bounding box center [114, 246] width 26 height 9
paste input "3225BB"
type input "3225BB"
click at [172, 238] on div "indoor logo mat Heading Crisp print, washable. Best for lobbies & interiors. Te…" at bounding box center [364, 188] width 549 height 122
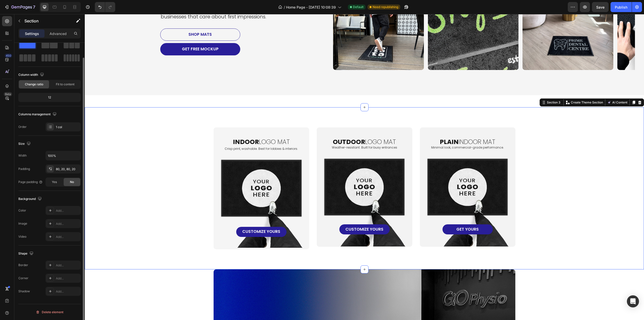
scroll to position [0, 0]
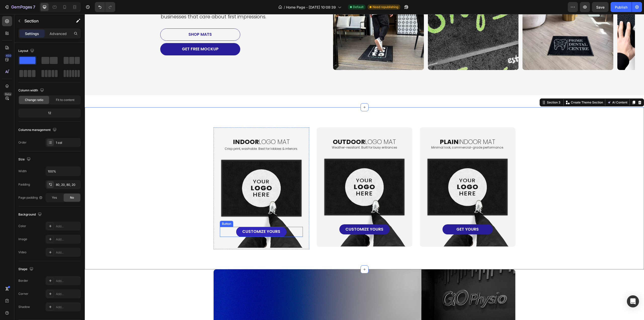
click at [280, 232] on link "CUSTOMIZE yOURS" at bounding box center [261, 232] width 50 height 10
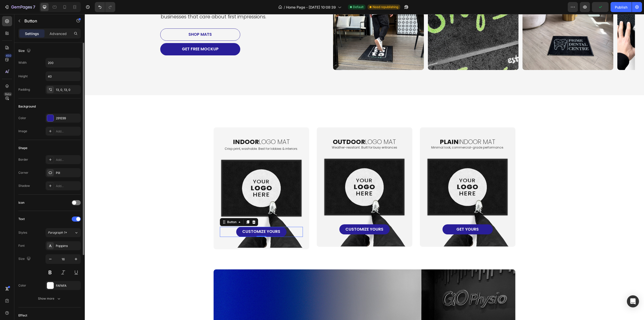
scroll to position [109, 0]
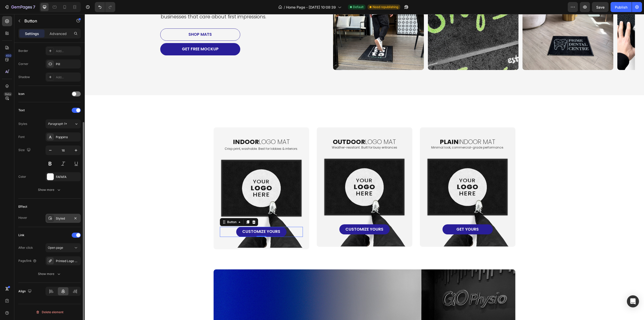
click at [62, 215] on div "Styled" at bounding box center [63, 218] width 35 height 9
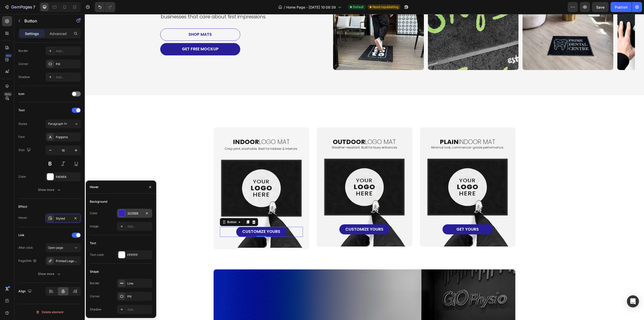
click at [134, 212] on div "3225BB" at bounding box center [134, 213] width 15 height 5
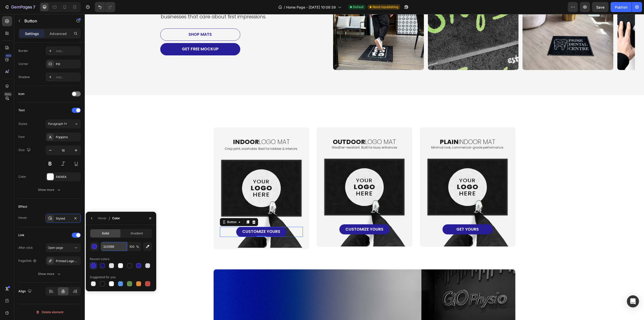
click at [114, 244] on input "3225BB" at bounding box center [114, 246] width 26 height 9
paste input "628CC"
type input "3628CC"
click at [181, 218] on div "indoor logo mat Heading Crisp print, washable. Best for lobbies & interiors. Te…" at bounding box center [364, 188] width 549 height 122
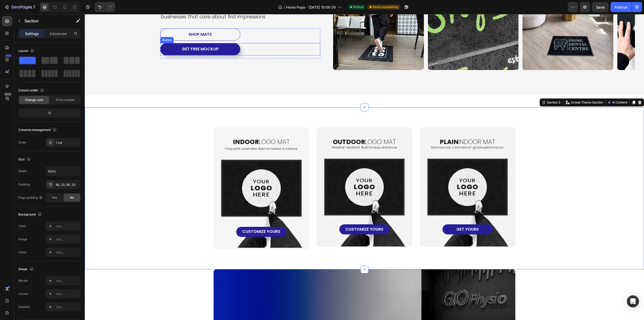
click at [225, 48] on button "get free mockup" at bounding box center [200, 49] width 80 height 12
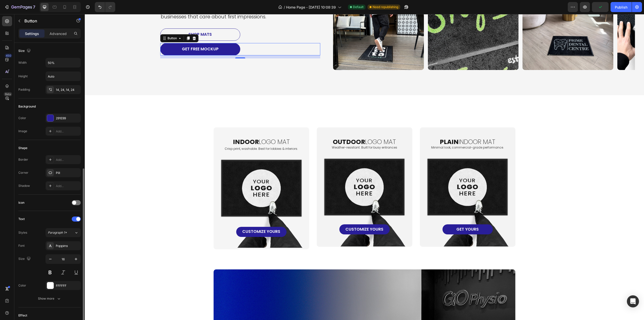
scroll to position [69, 0]
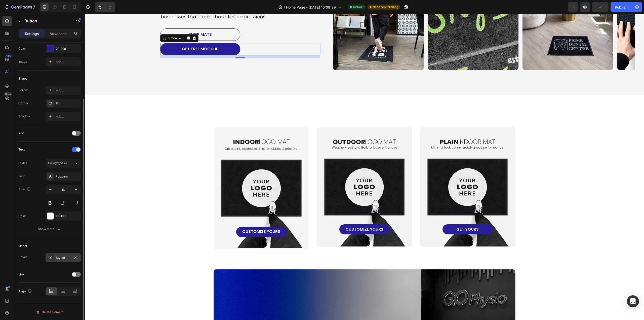
click at [61, 261] on div "Styled" at bounding box center [63, 257] width 35 height 9
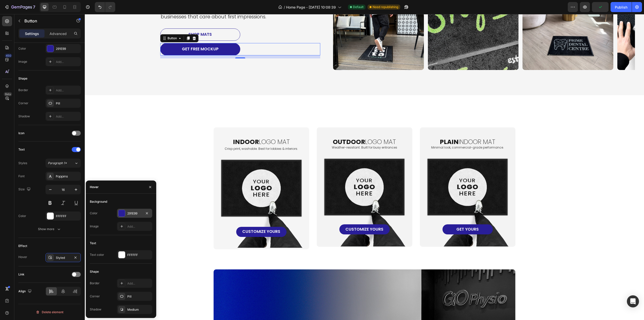
click at [134, 216] on div "291E99" at bounding box center [134, 213] width 35 height 9
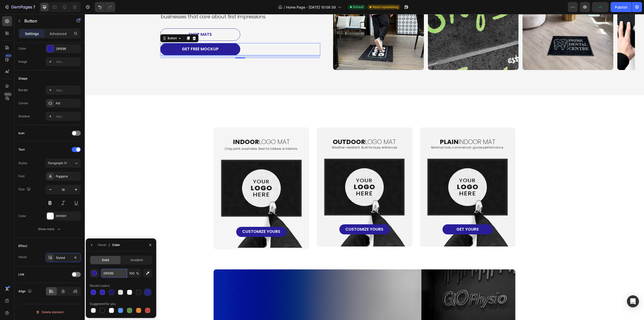
click at [116, 273] on input "291E99" at bounding box center [114, 272] width 26 height 9
paste input "3628CC"
type input "3628CC"
click at [89, 244] on button "button" at bounding box center [92, 245] width 8 height 8
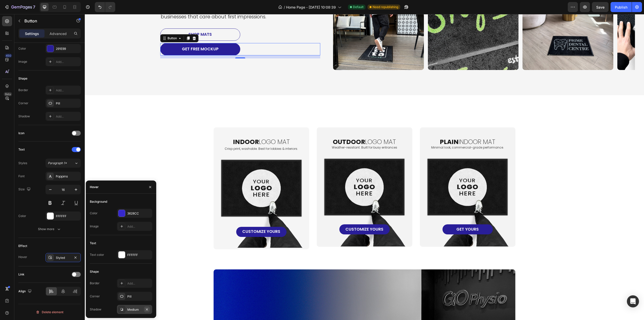
click at [148, 309] on icon "button" at bounding box center [147, 309] width 4 height 4
click at [229, 35] on button "shop mats" at bounding box center [200, 34] width 80 height 12
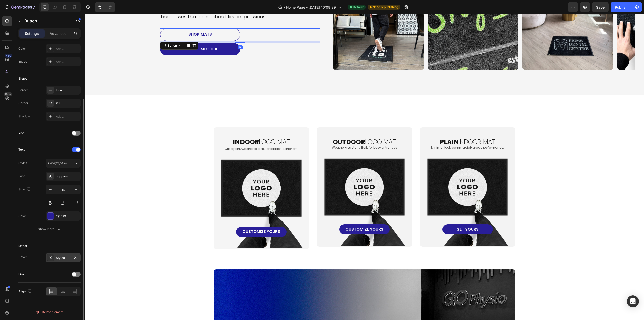
click at [64, 253] on div "Styled" at bounding box center [63, 257] width 35 height 9
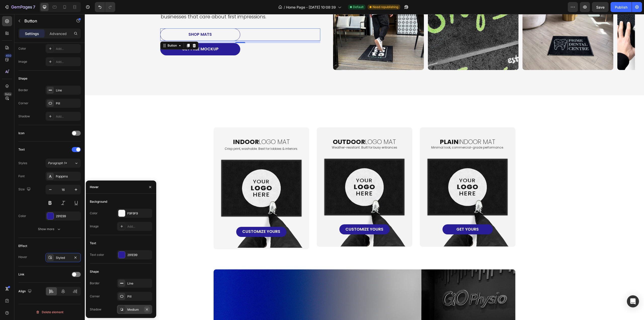
click at [147, 310] on icon "button" at bounding box center [147, 309] width 4 height 4
click at [133, 212] on div "F9F9F9" at bounding box center [134, 213] width 15 height 5
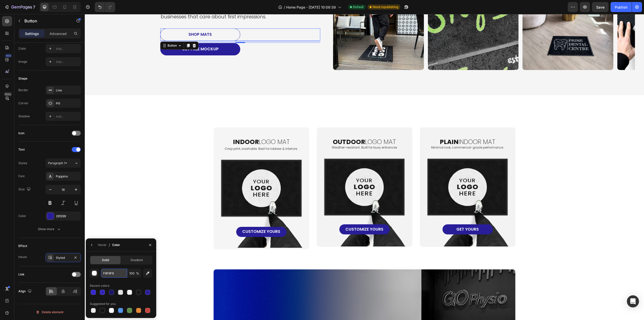
click at [118, 274] on input "F9F9F9" at bounding box center [114, 272] width 26 height 9
paste input "3628CC"
click at [100, 292] on div at bounding box center [102, 291] width 5 height 5
click at [148, 292] on div at bounding box center [147, 291] width 5 height 5
type input "291E99"
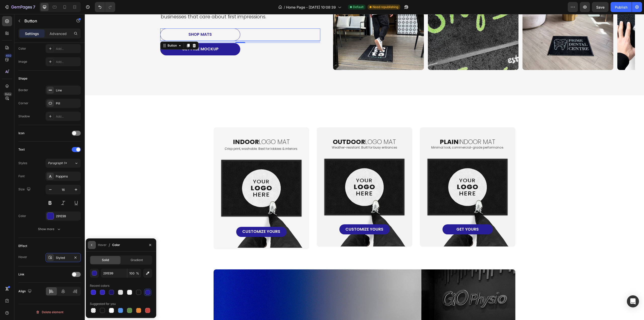
click at [91, 245] on icon "button" at bounding box center [92, 245] width 4 height 4
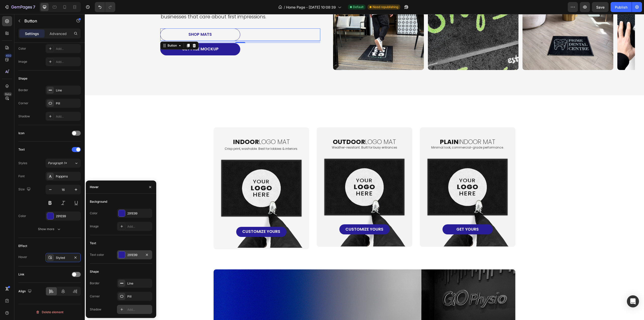
click at [124, 257] on div at bounding box center [121, 254] width 7 height 7
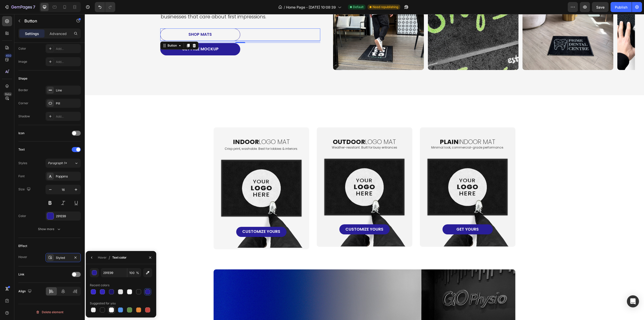
click at [111, 312] on div at bounding box center [111, 309] width 5 height 5
type input "FFFFFF"
click at [89, 258] on button "button" at bounding box center [92, 257] width 8 height 8
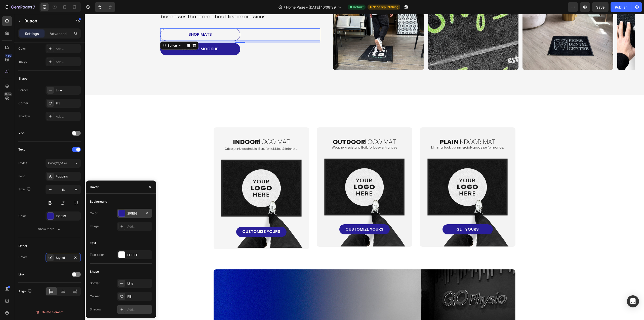
click at [127, 209] on div "291E99" at bounding box center [134, 213] width 35 height 9
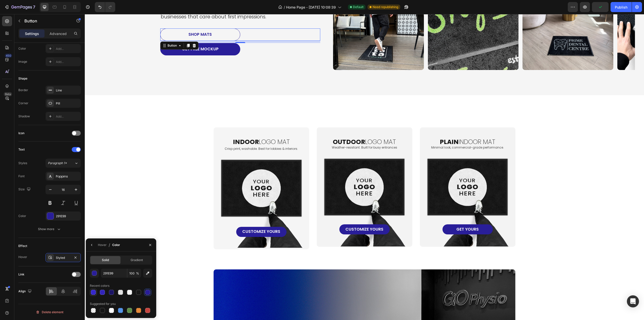
click at [95, 293] on div at bounding box center [93, 291] width 5 height 5
click at [147, 293] on div at bounding box center [147, 291] width 5 height 5
drag, startPoint x: 126, startPoint y: 291, endPoint x: 90, endPoint y: 251, distance: 54.5
click at [90, 251] on div "Hover / Color" at bounding box center [104, 244] width 36 height 13
click at [91, 249] on div "Hover / Color" at bounding box center [104, 244] width 36 height 13
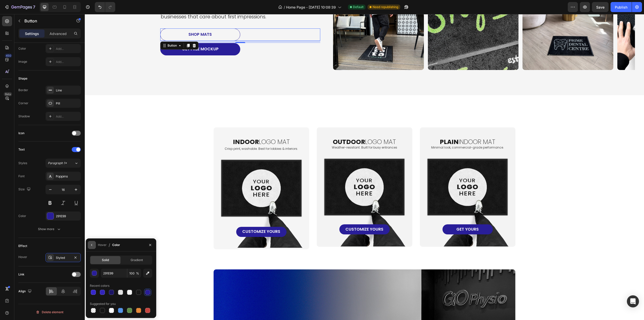
click at [91, 247] on button "button" at bounding box center [92, 245] width 8 height 8
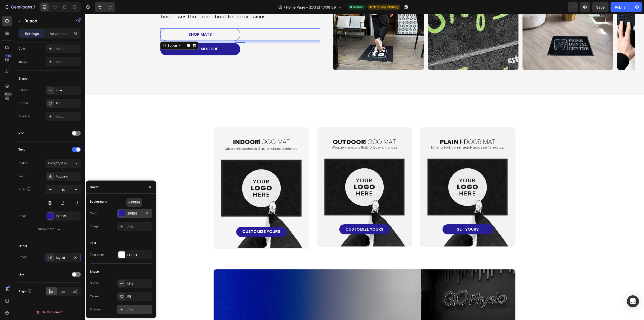
click at [134, 214] on div "291E99" at bounding box center [134, 213] width 15 height 5
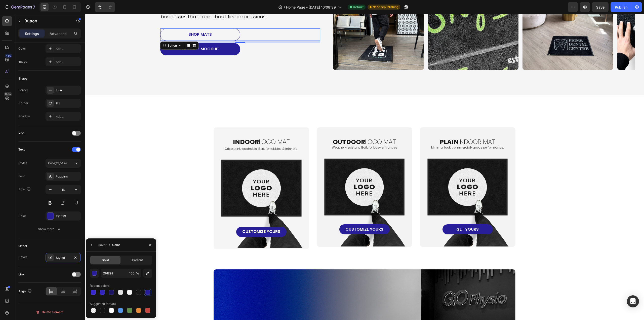
drag, startPoint x: 111, startPoint y: 311, endPoint x: 130, endPoint y: 284, distance: 32.7
click at [112, 311] on div at bounding box center [111, 310] width 5 height 5
type input "FFFFFF"
click at [92, 246] on icon "button" at bounding box center [92, 245] width 4 height 4
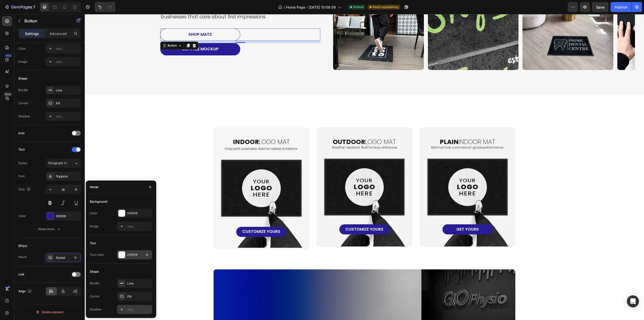
click at [134, 258] on div "FFFFFF" at bounding box center [134, 254] width 35 height 9
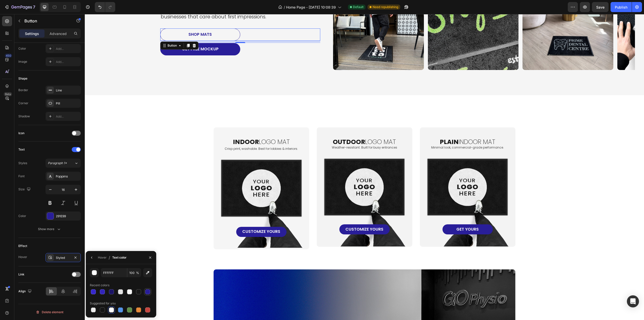
click at [147, 291] on div at bounding box center [147, 291] width 5 height 5
type input "291E99"
click at [92, 259] on icon "button" at bounding box center [92, 257] width 4 height 4
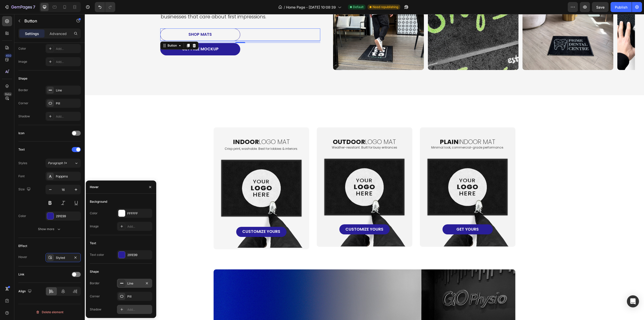
click at [132, 284] on div "Line" at bounding box center [134, 283] width 15 height 5
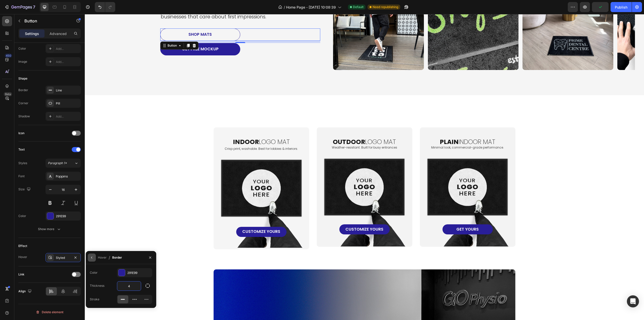
click at [91, 258] on icon "button" at bounding box center [92, 257] width 4 height 4
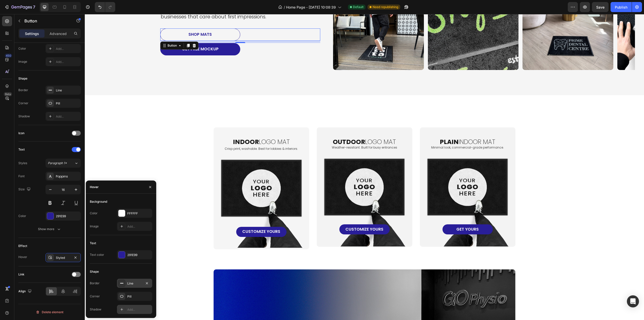
click at [129, 284] on div "Line" at bounding box center [134, 283] width 15 height 5
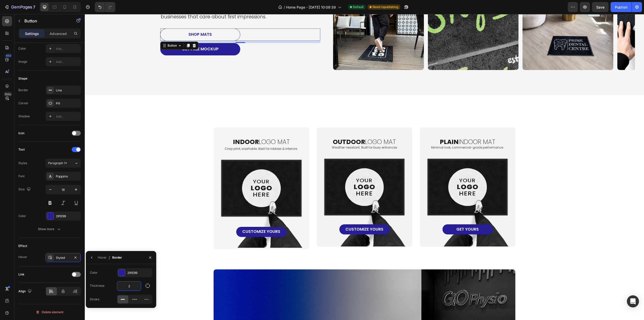
type input "2"
click at [108, 281] on div "Color 291E99 Thickness 2 Stroke" at bounding box center [121, 286] width 70 height 36
click at [183, 89] on div "Icon Icon Icon Icon Icon Icon List Rated 5.0 - with 40+ Reviews Text Block Row …" at bounding box center [364, 9] width 559 height 171
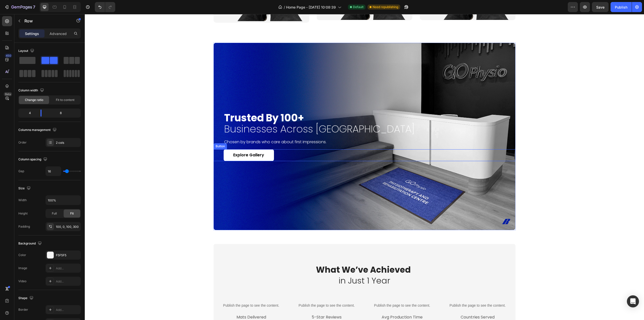
scroll to position [402, 0]
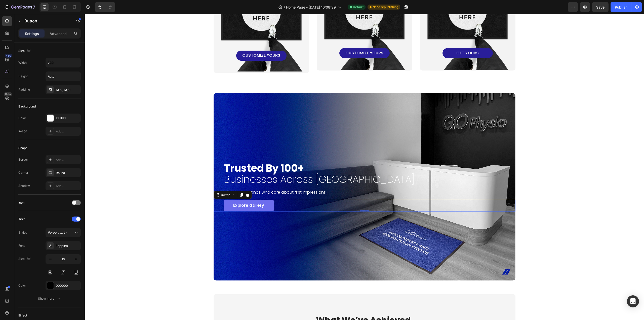
click at [267, 208] on link "Explore Gallery" at bounding box center [249, 205] width 50 height 12
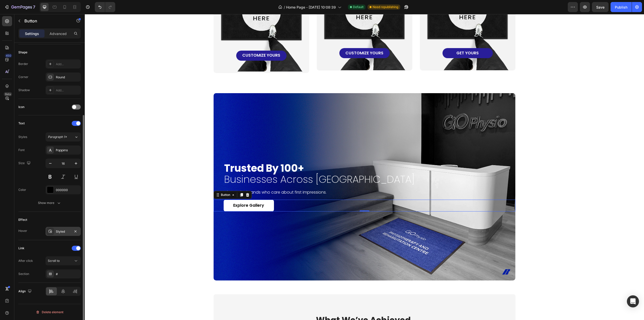
scroll to position [20, 0]
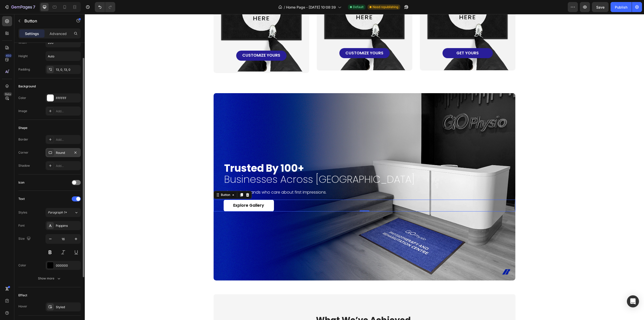
click at [59, 155] on div "Round" at bounding box center [63, 152] width 35 height 9
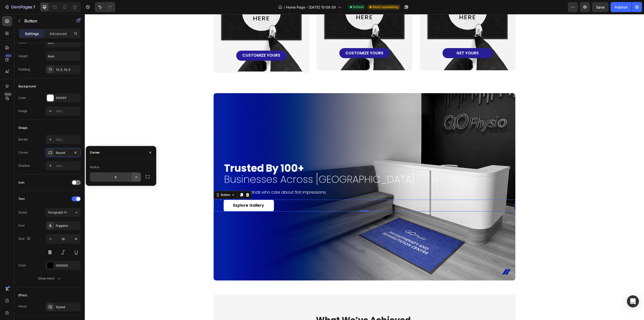
click at [139, 177] on button "button" at bounding box center [136, 176] width 9 height 9
drag, startPoint x: 117, startPoint y: 208, endPoint x: 15, endPoint y: 226, distance: 104.0
click at [117, 208] on p "Pill" at bounding box center [122, 208] width 29 height 5
type input "9999"
click at [44, 195] on div "Text" at bounding box center [49, 199] width 62 height 8
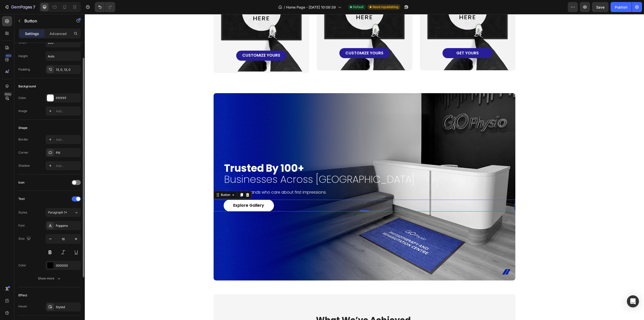
scroll to position [45, 0]
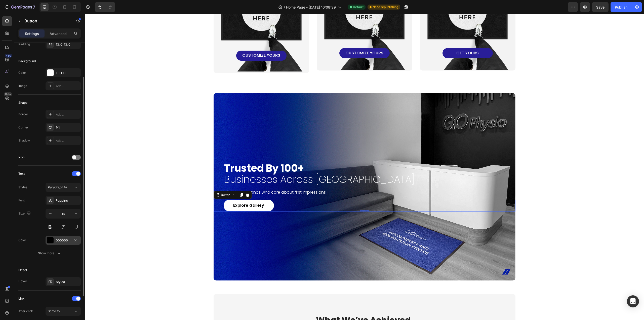
click at [55, 241] on div "000000" at bounding box center [63, 239] width 35 height 9
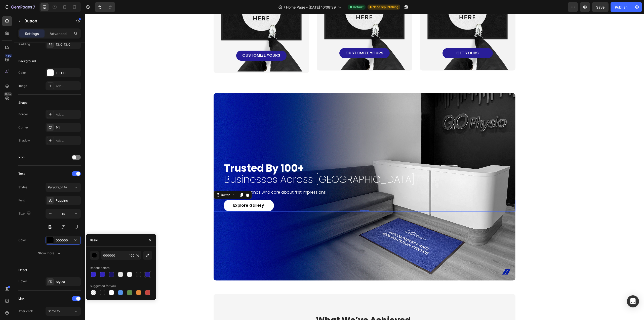
click at [145, 276] on div at bounding box center [148, 274] width 6 height 6
type input "291E99"
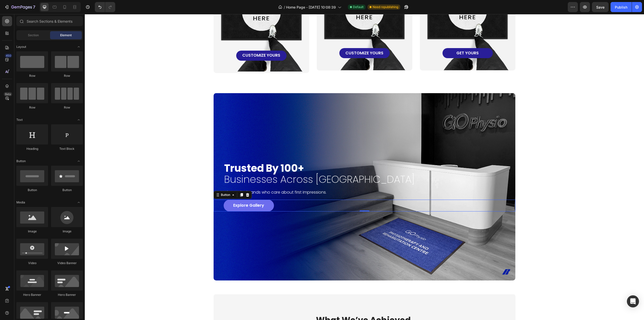
click at [228, 209] on link "Explore Gallery" at bounding box center [249, 205] width 50 height 12
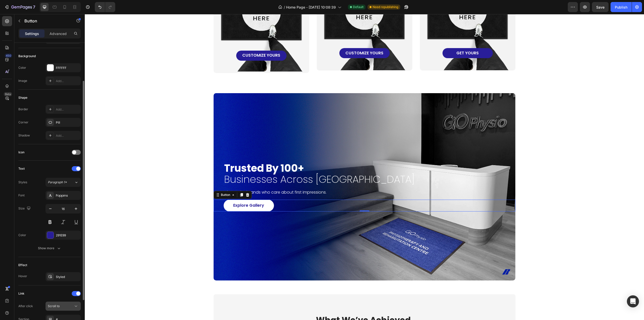
scroll to position [96, 0]
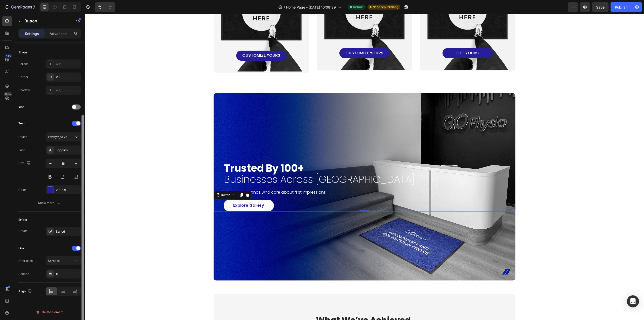
drag, startPoint x: 62, startPoint y: 232, endPoint x: 85, endPoint y: 262, distance: 37.2
click at [62, 232] on div "Styled" at bounding box center [68, 231] width 24 height 5
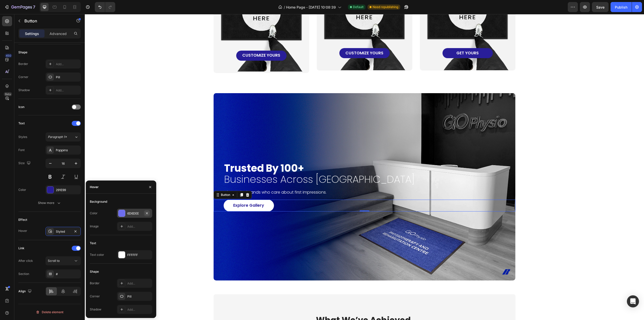
click at [146, 213] on icon "button" at bounding box center [147, 213] width 4 height 4
click at [135, 285] on div "Add..." at bounding box center [139, 283] width 24 height 5
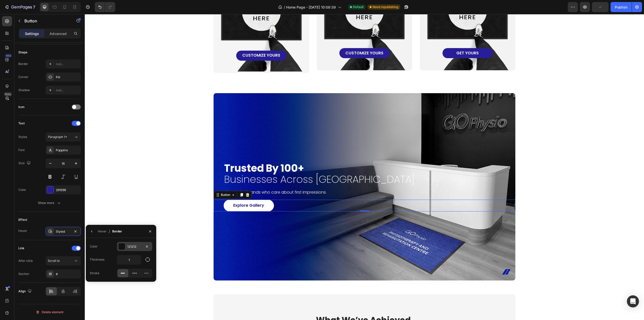
click at [127, 248] on div "121212" at bounding box center [134, 246] width 35 height 9
drag, startPoint x: 113, startPoint y: 284, endPoint x: 117, endPoint y: 282, distance: 4.4
click at [114, 283] on div at bounding box center [111, 283] width 6 height 6
type input "FFFFFF"
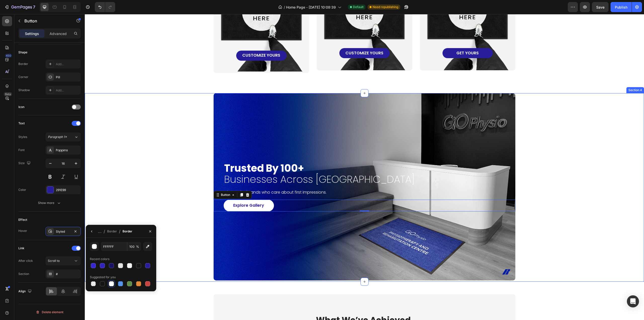
click at [179, 237] on div "trusted by 100+ businesses across europe Heading Chosen by brands who care abou…" at bounding box center [364, 186] width 549 height 187
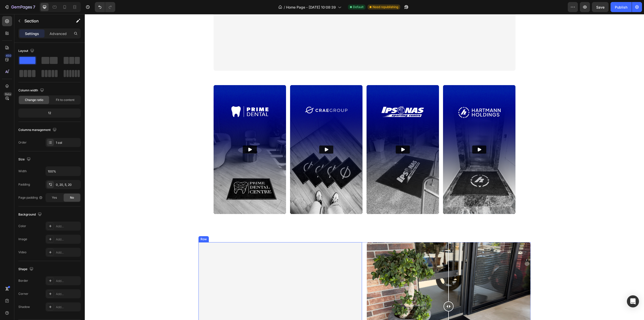
scroll to position [830, 0]
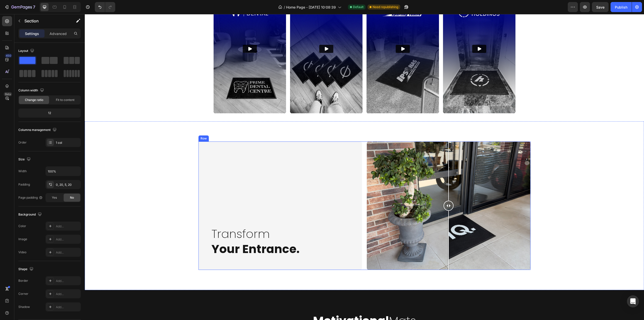
click at [362, 212] on div "Transform Your Entrance. Heading Row Image Comparison Row" at bounding box center [364, 205] width 332 height 128
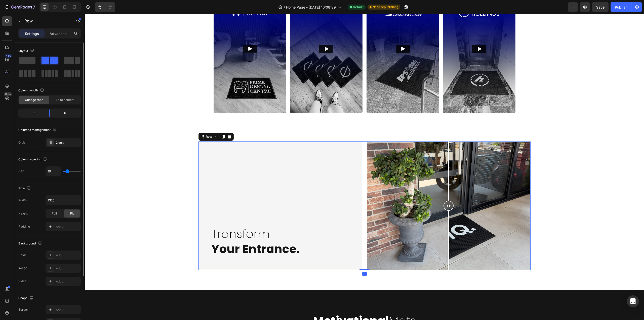
type input "22"
type input "20"
type input "11"
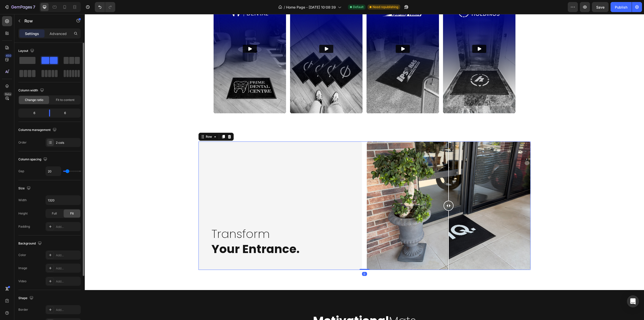
type input "11"
type input "0"
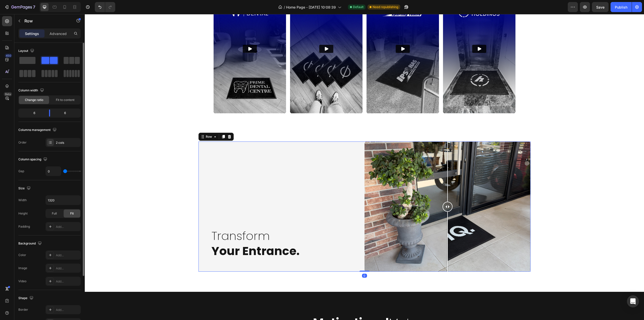
drag, startPoint x: 68, startPoint y: 170, endPoint x: 27, endPoint y: 170, distance: 40.5
type input "0"
click at [63, 171] on input "range" at bounding box center [72, 171] width 18 height 1
click at [422, 230] on div at bounding box center [447, 206] width 166 height 130
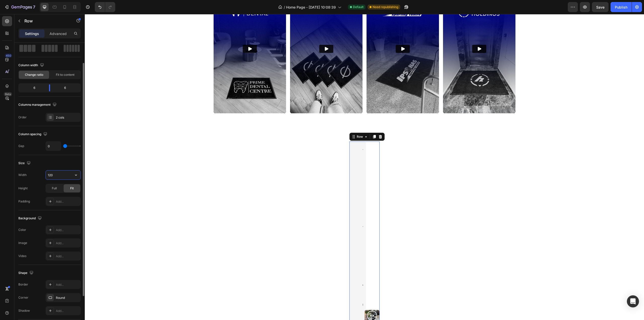
type input "1200"
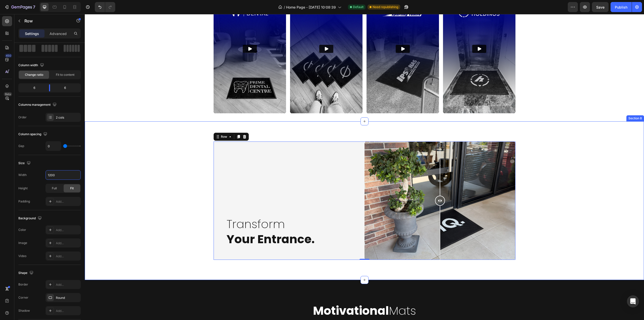
click at [165, 188] on div "Transform Your Entrance. Heading Row Image Comparison Row 0 Image Comparison Tr…" at bounding box center [364, 200] width 549 height 118
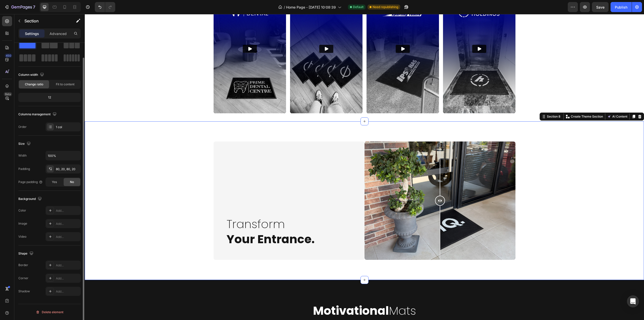
scroll to position [0, 0]
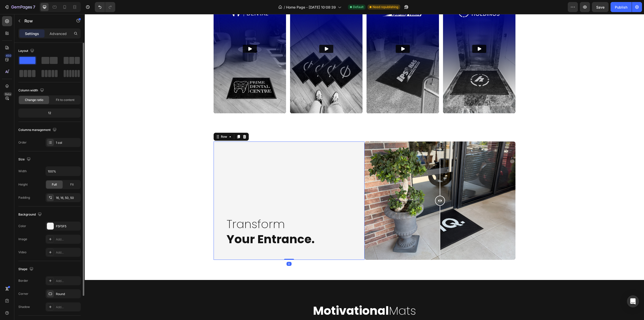
click at [322, 206] on div "Transform Your Entrance. Heading" at bounding box center [293, 196] width 134 height 102
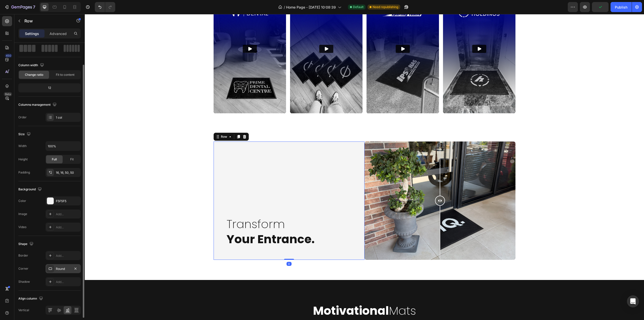
click at [61, 266] on div "Round" at bounding box center [63, 268] width 35 height 9
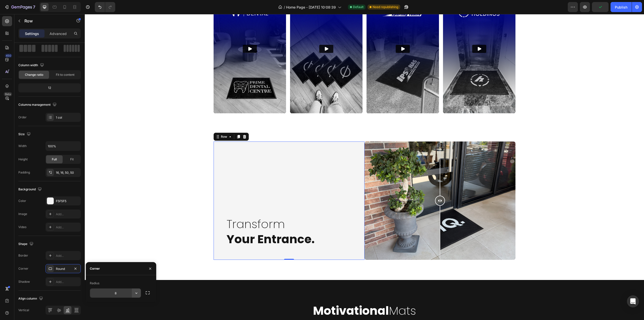
click at [135, 293] on icon "button" at bounding box center [136, 292] width 5 height 5
click at [118, 296] on input "8" at bounding box center [115, 292] width 51 height 9
type input "10"
click at [134, 233] on div "Transform Your Entrance. Heading Row 0 Image Comparison Row Image Comparison Tr…" at bounding box center [364, 200] width 549 height 118
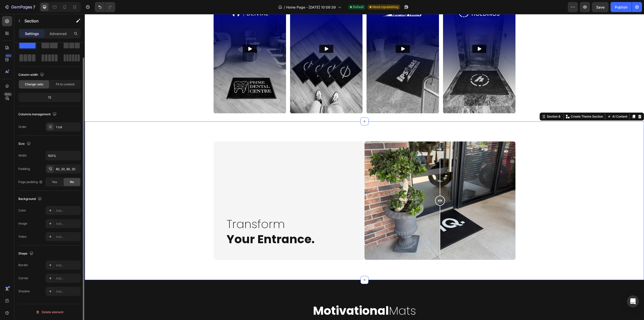
scroll to position [0, 0]
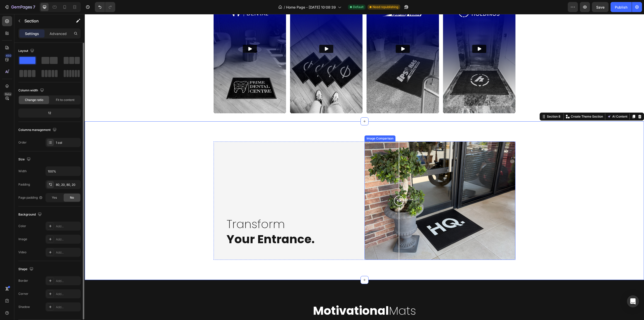
click at [397, 234] on div at bounding box center [439, 200] width 151 height 118
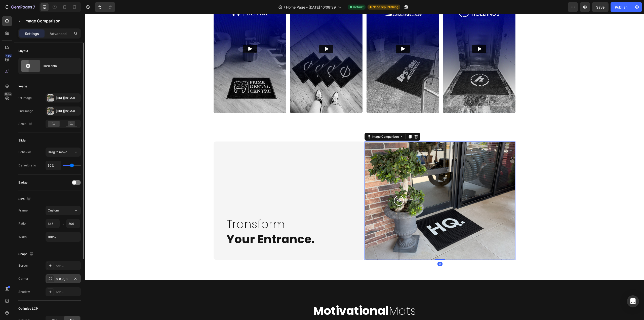
click at [63, 277] on div "8, 8, 8, 8" at bounding box center [63, 278] width 15 height 5
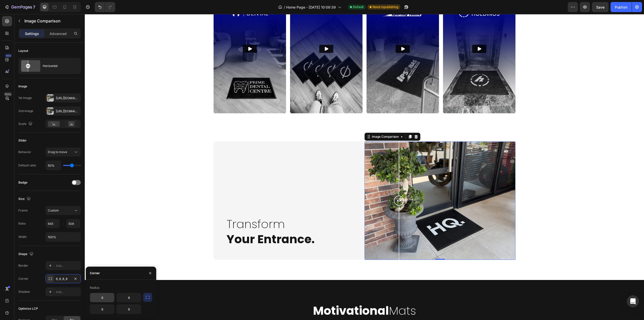
click at [108, 299] on input "8" at bounding box center [102, 297] width 24 height 9
type input "0"
click at [103, 309] on input "8" at bounding box center [102, 308] width 24 height 9
type input "0"
click at [131, 298] on input "8" at bounding box center [129, 297] width 24 height 9
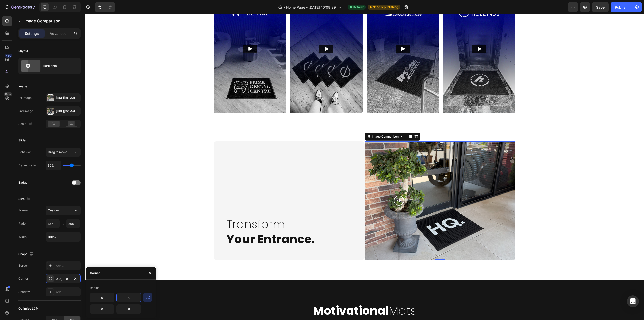
type input "`"
type input "10"
click at [128, 309] on input "8" at bounding box center [129, 308] width 24 height 9
type input "10"
click at [155, 207] on div "Transform Your Entrance. Heading Row Image Comparison 0 Row Image Comparison Tr…" at bounding box center [364, 200] width 549 height 118
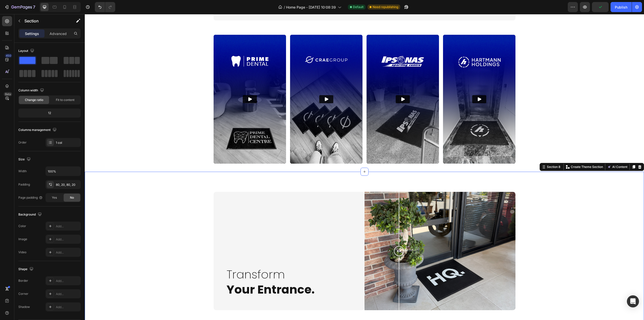
scroll to position [729, 0]
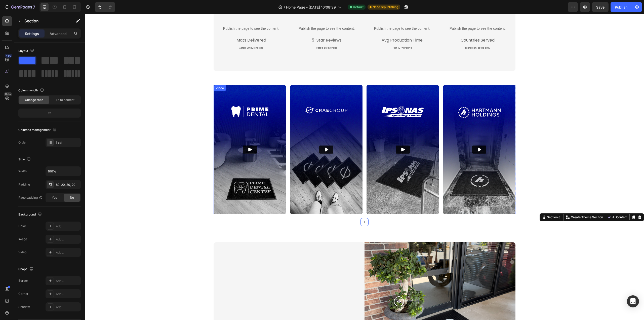
drag, startPoint x: 232, startPoint y: 181, endPoint x: 218, endPoint y: 202, distance: 24.7
click at [232, 181] on img at bounding box center [250, 149] width 72 height 129
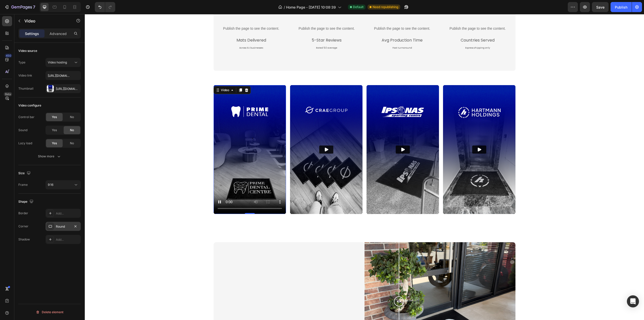
click at [60, 228] on div "Round" at bounding box center [63, 226] width 15 height 5
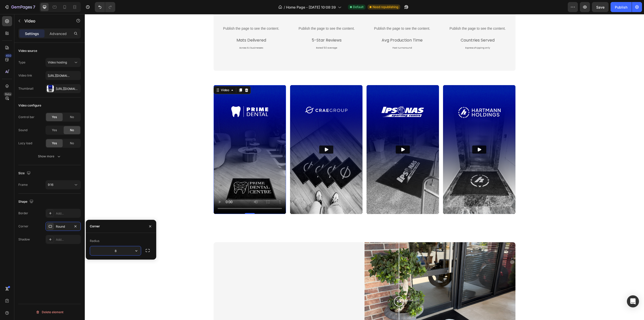
click at [124, 251] on input "8" at bounding box center [115, 250] width 51 height 9
type input "10"
drag, startPoint x: 121, startPoint y: 242, endPoint x: 146, endPoint y: 235, distance: 26.0
click at [121, 242] on div "Radius" at bounding box center [121, 241] width 62 height 8
click at [318, 188] on img at bounding box center [326, 149] width 72 height 129
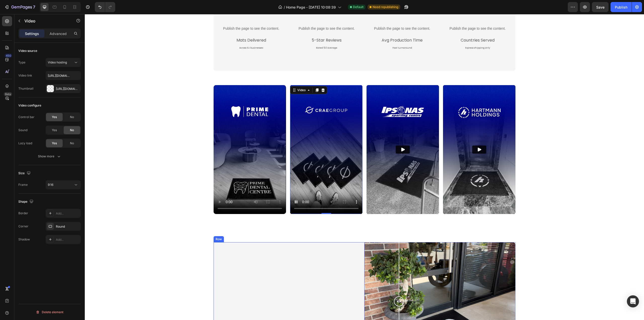
click at [161, 273] on div "Transform Your Entrance. Heading Row Image Comparison Row Image Comparison Tran…" at bounding box center [364, 301] width 549 height 118
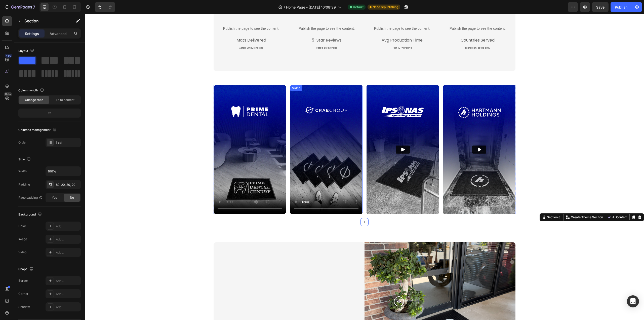
click at [312, 175] on video at bounding box center [326, 149] width 72 height 129
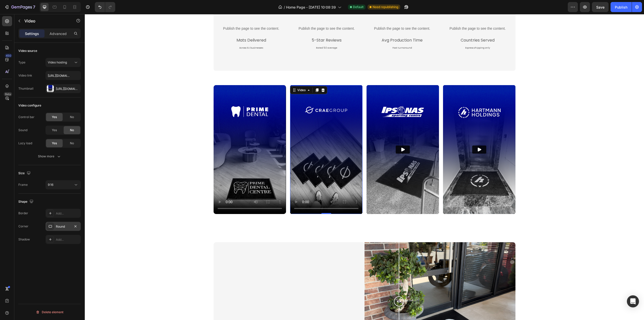
click at [56, 225] on div "Round" at bounding box center [63, 226] width 35 height 9
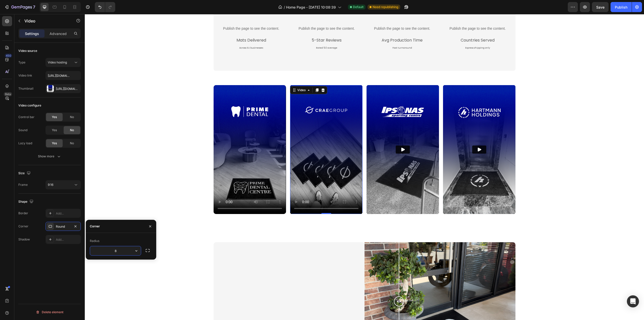
click at [116, 250] on input "8" at bounding box center [115, 250] width 51 height 9
type input "10"
click at [113, 189] on div "Video Video 0 Video Video Row" at bounding box center [364, 149] width 559 height 129
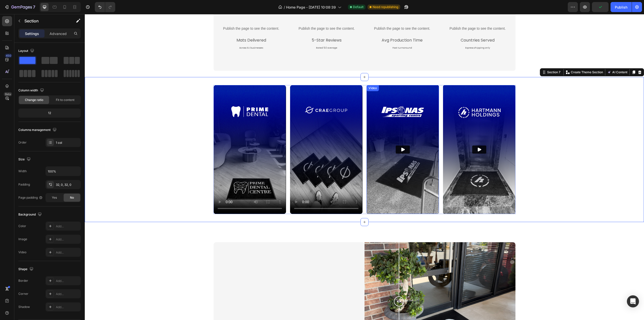
drag, startPoint x: 398, startPoint y: 153, endPoint x: 391, endPoint y: 161, distance: 11.1
click at [398, 153] on button "Play" at bounding box center [403, 149] width 14 height 8
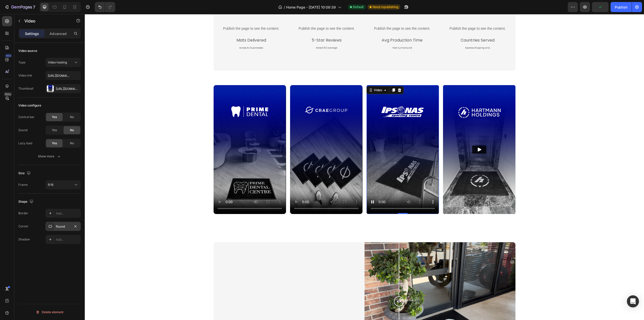
click at [62, 223] on div "Round" at bounding box center [63, 226] width 35 height 9
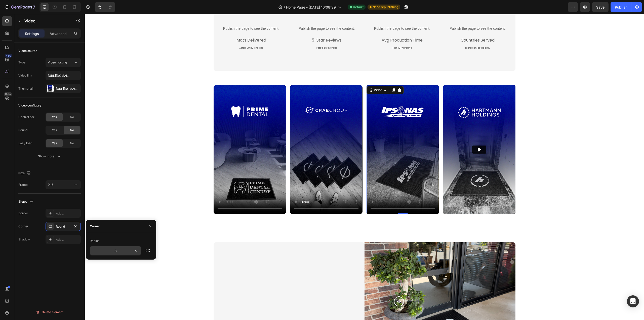
click at [120, 250] on input "8" at bounding box center [115, 250] width 51 height 9
type input "10"
click at [164, 166] on div "Video Video Video 0 Video Row" at bounding box center [364, 149] width 559 height 129
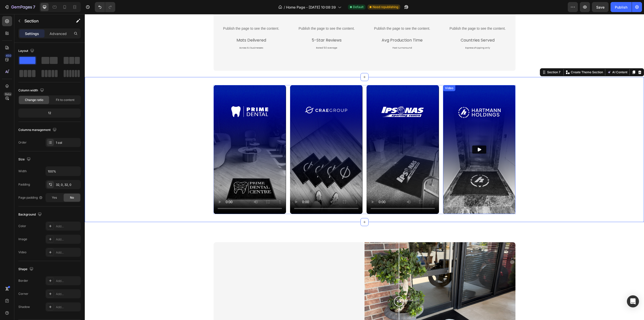
drag, startPoint x: 475, startPoint y: 162, endPoint x: 474, endPoint y: 165, distance: 3.0
click at [474, 162] on img at bounding box center [479, 149] width 72 height 129
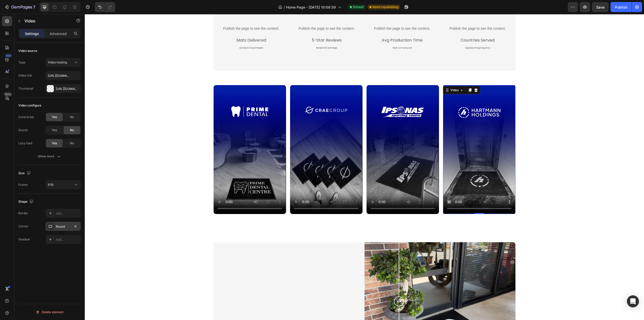
click at [61, 227] on div "Round" at bounding box center [63, 226] width 15 height 5
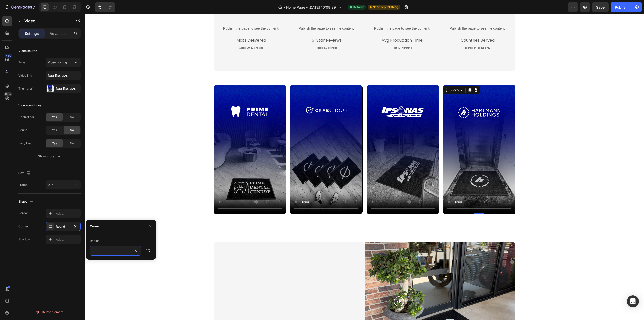
click at [116, 248] on input "8" at bounding box center [115, 250] width 51 height 9
type input "10"
click at [136, 186] on div "Video Video Video Video 0 Row" at bounding box center [364, 149] width 559 height 129
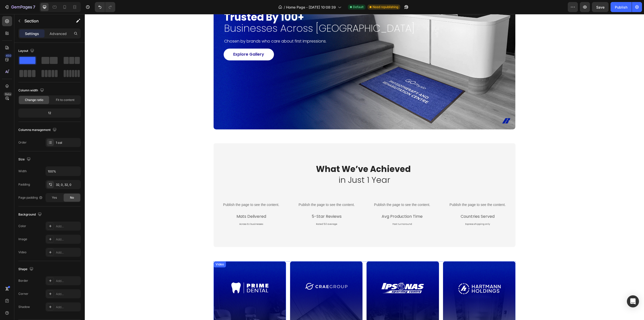
scroll to position [503, 0]
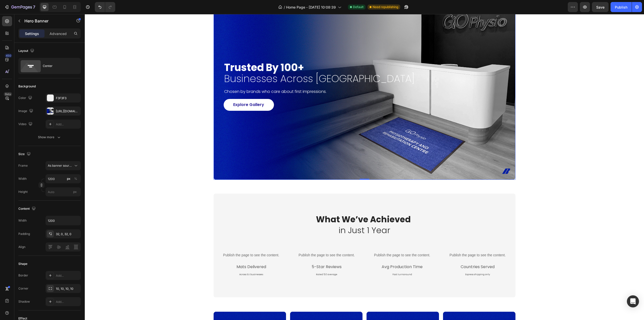
click at [242, 178] on div "Background Image" at bounding box center [365, 85] width 302 height 187
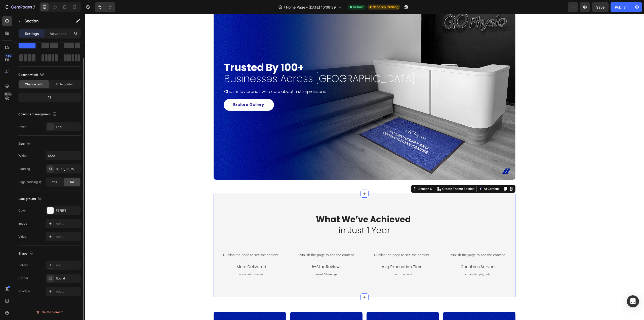
click at [247, 203] on div "What We’ve Achieved in Just 1 Year Heading Row Publish the page to see the cont…" at bounding box center [365, 245] width 302 height 104
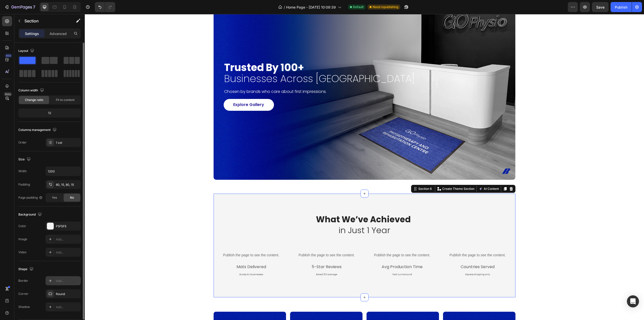
scroll to position [16, 0]
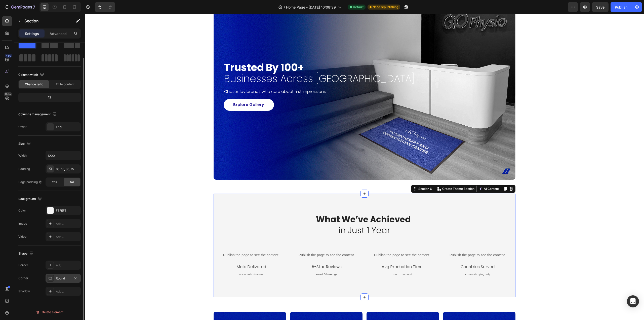
click at [59, 276] on div "Round" at bounding box center [63, 278] width 15 height 5
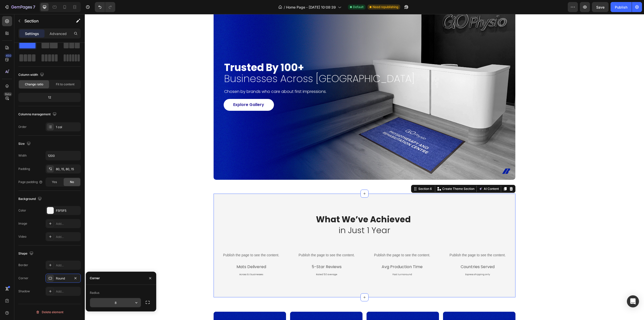
click at [125, 303] on input "8" at bounding box center [115, 302] width 51 height 9
type input "10"
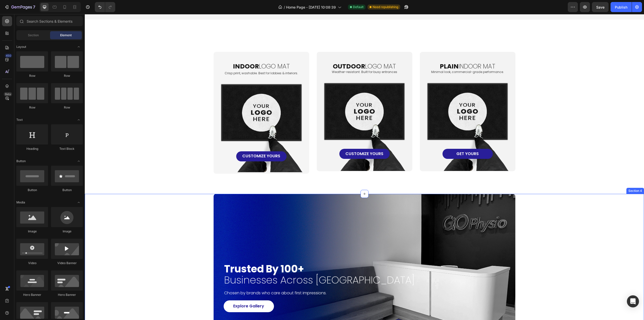
scroll to position [226, 0]
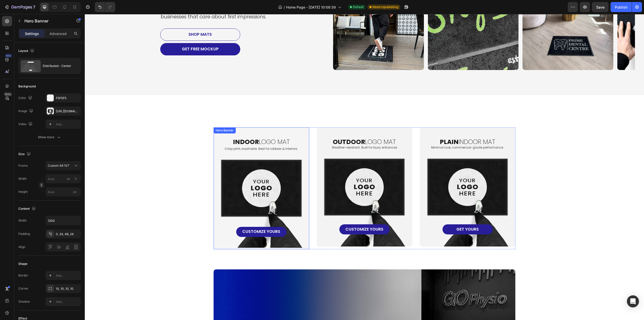
click at [303, 135] on div "indoor logo mat Heading Crisp print, washable. Best for lobbies & interiors. Te…" at bounding box center [261, 188] width 95 height 121
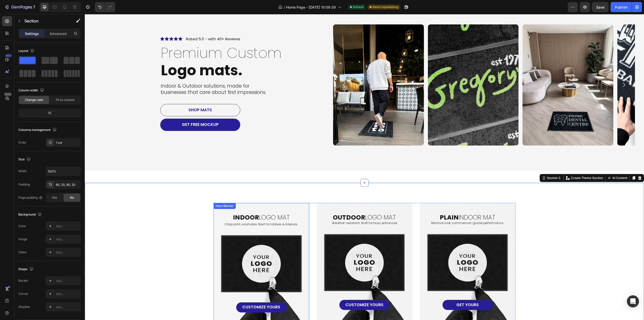
scroll to position [75, 0]
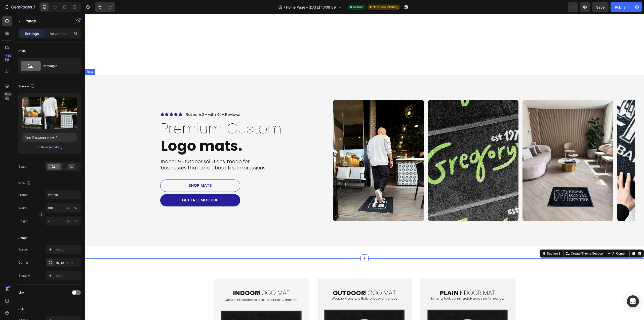
click at [385, 175] on img at bounding box center [378, 160] width 91 height 121
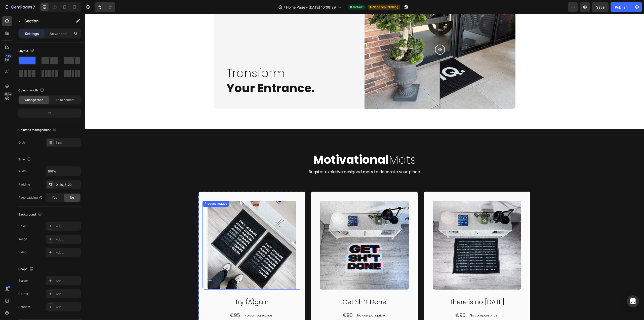
scroll to position [1031, 0]
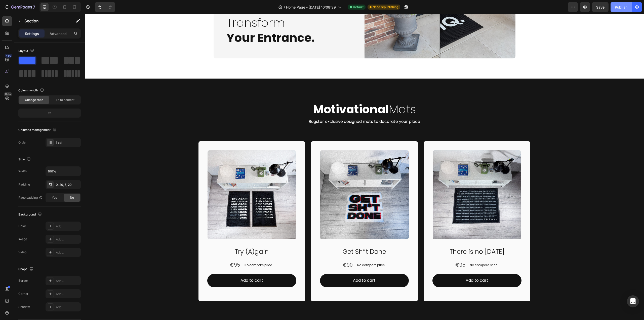
click at [617, 10] on div "Publish" at bounding box center [621, 7] width 13 height 5
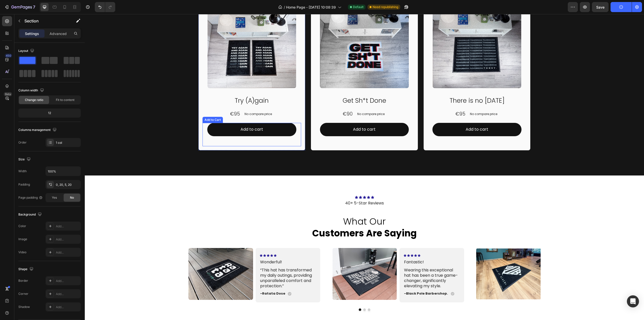
scroll to position [1258, 0]
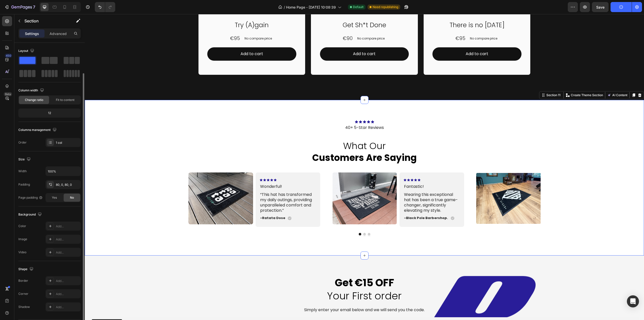
click at [334, 107] on div "Icon Icon Icon Icon Icon Icon List 40+ 5-Star Reviews Text Block what our custo…" at bounding box center [364, 177] width 559 height 155
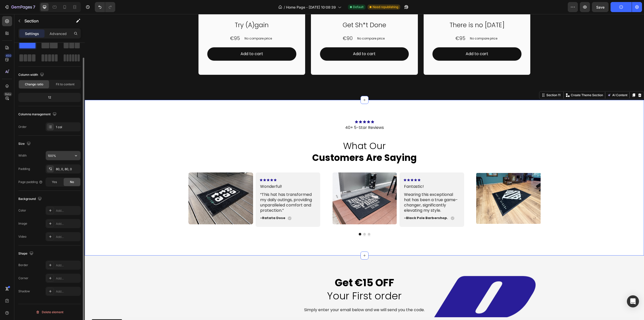
click at [52, 152] on input "100%" at bounding box center [63, 155] width 35 height 9
click at [323, 244] on div "Icon Icon Icon Icon Icon Icon List 40+ 5-Star Reviews Text Block what our custo…" at bounding box center [364, 177] width 559 height 155
click at [322, 216] on div "Image Icon Icon Icon Icon Icon Icon List Wonderful! Text Block “This hat has tr…" at bounding box center [364, 199] width 352 height 55
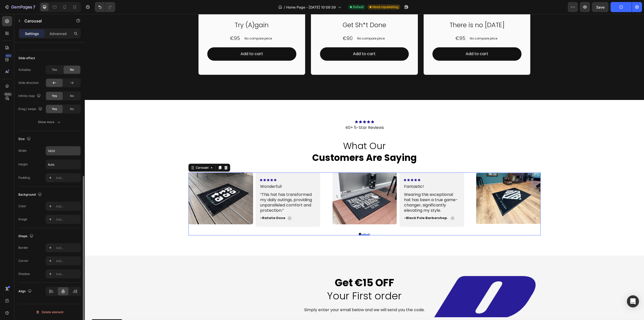
scroll to position [203, 0]
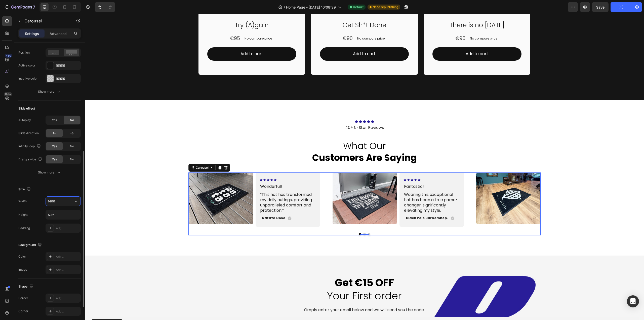
click at [59, 201] on input "1400" at bounding box center [63, 200] width 35 height 9
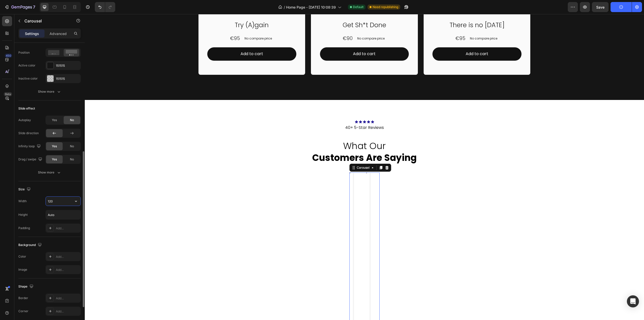
type input "1200"
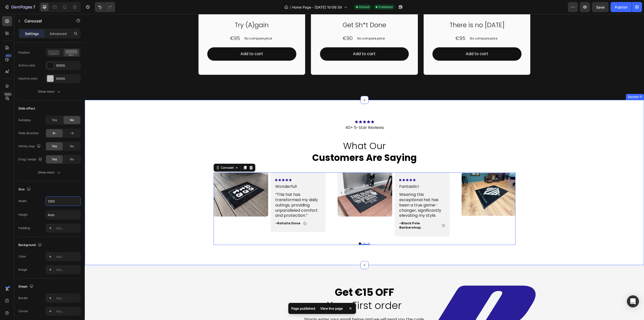
drag, startPoint x: 107, startPoint y: 225, endPoint x: 110, endPoint y: 229, distance: 4.3
click at [108, 225] on div "Image Icon Icon Icon Icon Icon Icon List Wonderful! Text Block “This hat has tr…" at bounding box center [364, 208] width 559 height 73
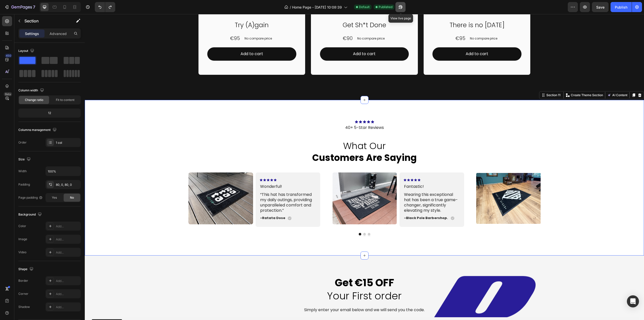
click at [402, 8] on icon "button" at bounding box center [400, 7] width 5 height 5
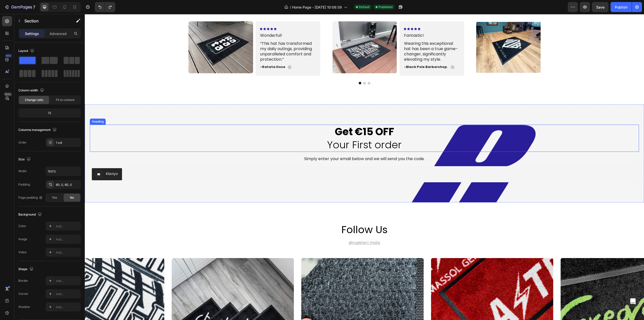
scroll to position [1308, 0]
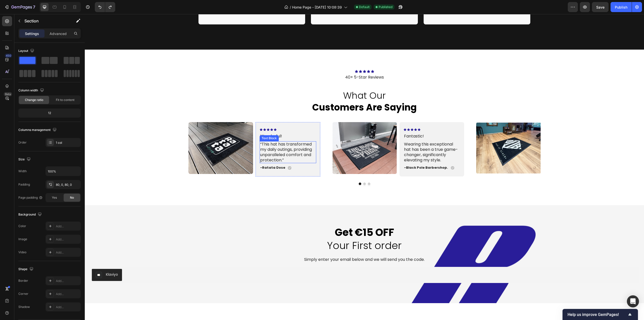
click at [280, 146] on p "“This hat has transformed my daily outings, providing unparalleled comfort and …" at bounding box center [288, 152] width 56 height 21
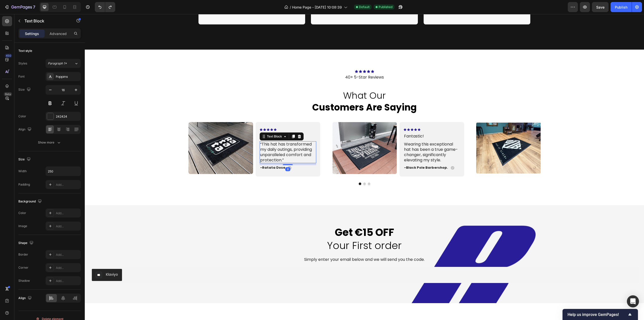
click at [280, 146] on p "“This hat has transformed my daily outings, providing unparalleled comfort and …" at bounding box center [288, 152] width 56 height 21
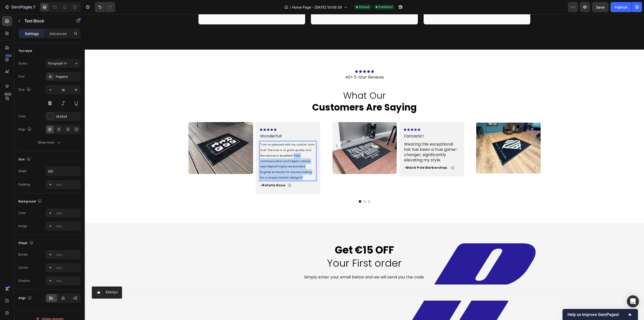
drag, startPoint x: 285, startPoint y: 156, endPoint x: 305, endPoint y: 178, distance: 29.7
click at [305, 178] on p ""I am so pleased with my custom door mat! The mat is of good quality and the se…" at bounding box center [288, 161] width 56 height 38
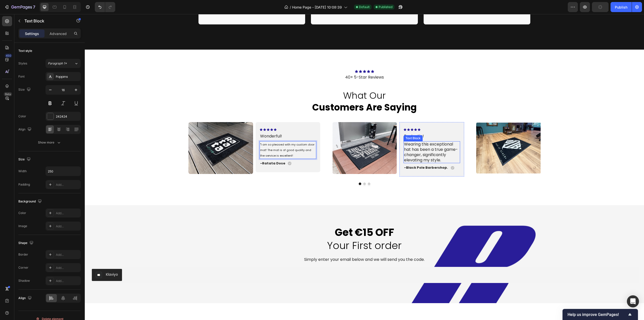
click at [417, 147] on p "Wearing this exceptional hat has been a true game-changer, significantly elevat…" at bounding box center [431, 152] width 55 height 21
click at [275, 156] on div "Text Block" at bounding box center [274, 156] width 17 height 5
click at [302, 148] on p ""I am so pleased with my custom door mat! The mat is of good quality and the se…" at bounding box center [288, 150] width 56 height 16
click at [287, 155] on p ""I am so pleased with my custom door mat! The mat is of good quality and the se…" at bounding box center [288, 150] width 56 height 16
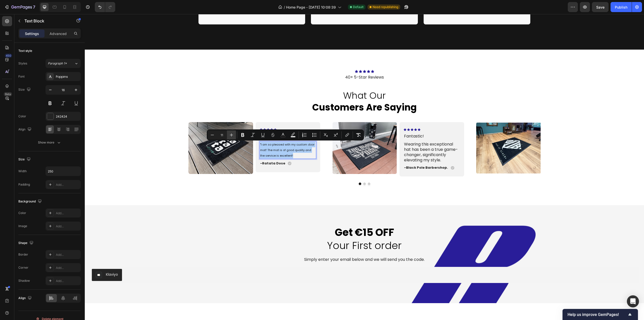
click at [234, 136] on button "Plus" at bounding box center [231, 134] width 9 height 9
click at [234, 136] on icon "Editor contextual toolbar" at bounding box center [231, 134] width 5 height 5
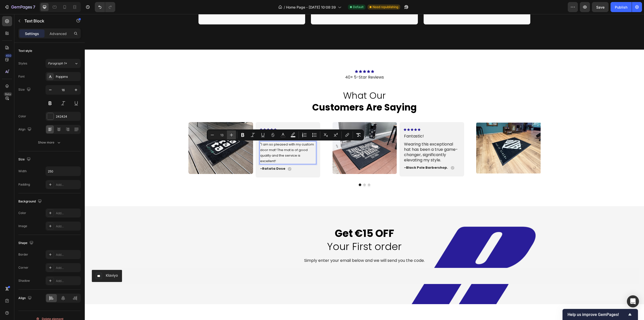
click at [234, 136] on icon "Editor contextual toolbar" at bounding box center [231, 134] width 5 height 5
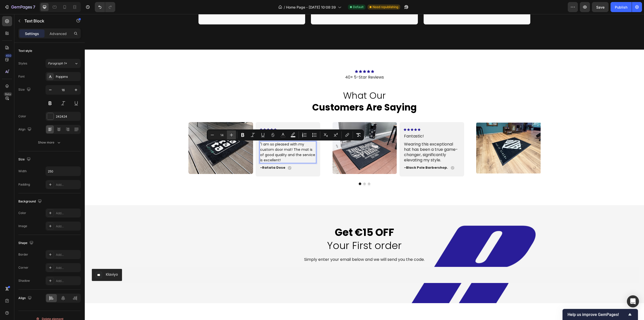
click at [234, 136] on icon "Editor contextual toolbar" at bounding box center [231, 134] width 5 height 5
type input "16"
click at [225, 193] on div "Icon Icon Icon Icon Icon Icon List 40+ 5-Star Reviews Text Block what our custo…" at bounding box center [364, 127] width 559 height 155
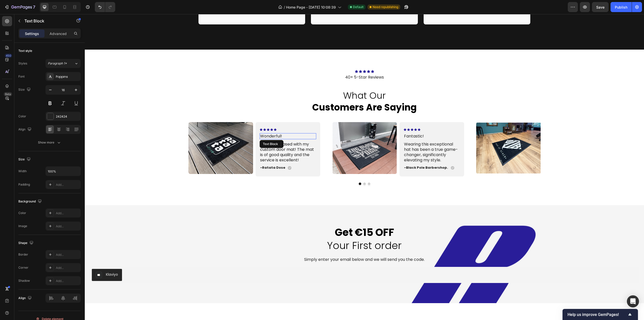
click at [282, 136] on p "Wonderful!" at bounding box center [288, 136] width 56 height 5
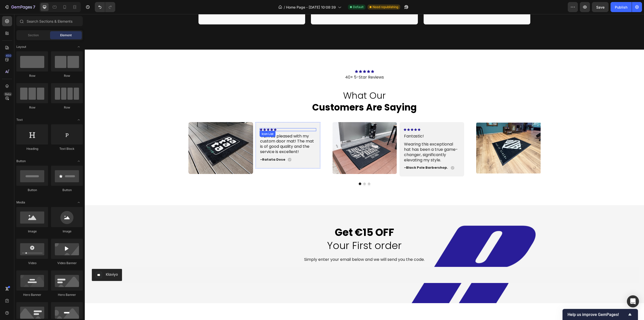
click at [306, 130] on div "Icon Icon Icon Icon Icon" at bounding box center [288, 129] width 57 height 3
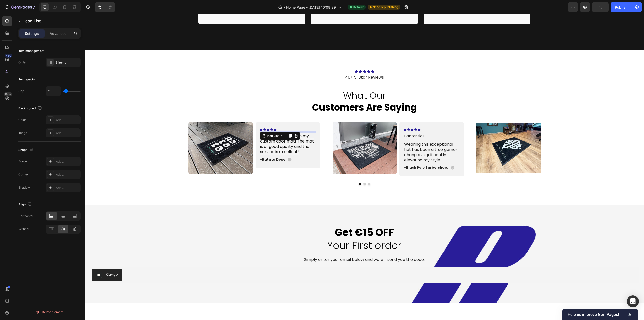
drag, startPoint x: 56, startPoint y: 35, endPoint x: 59, endPoint y: 45, distance: 10.3
click at [56, 35] on p "Advanced" at bounding box center [58, 33] width 17 height 5
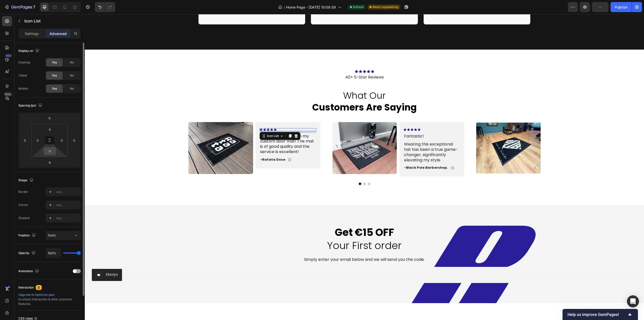
click at [50, 151] on input "0" at bounding box center [50, 151] width 10 height 8
type input "20"
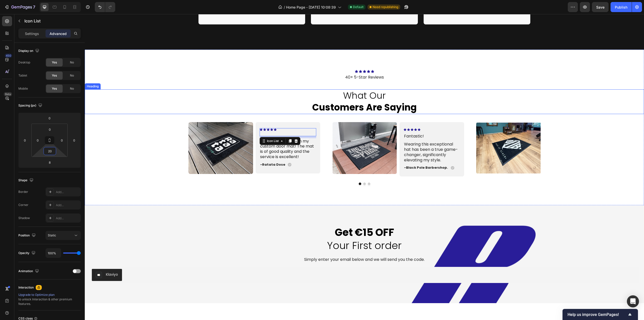
click at [181, 94] on h2 "what our customers are saying" at bounding box center [364, 101] width 559 height 25
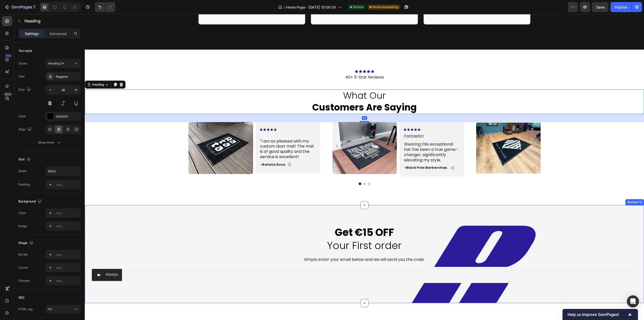
click at [164, 197] on div "Icon Icon Icon Icon Icon Icon List 40+ 5-Star Reviews Text Block what our custo…" at bounding box center [364, 127] width 559 height 155
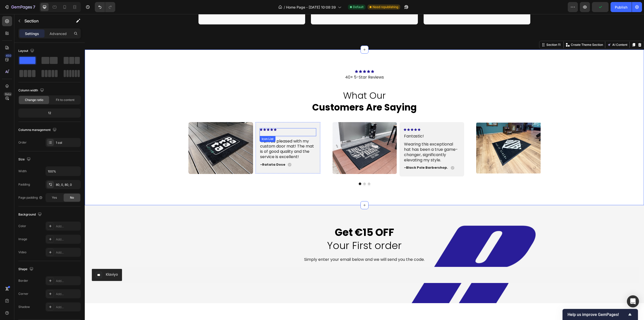
click at [296, 128] on div "Icon Icon Icon Icon Icon" at bounding box center [288, 129] width 57 height 3
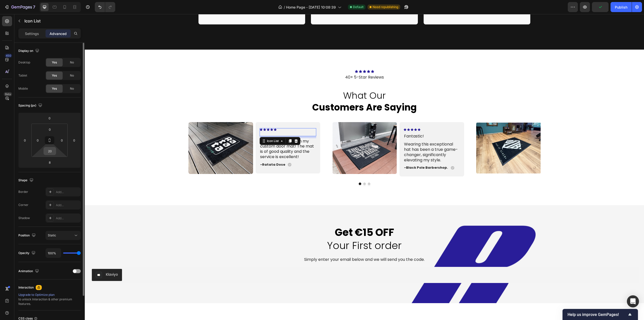
click at [49, 151] on input "20" at bounding box center [50, 151] width 10 height 8
type input "10"
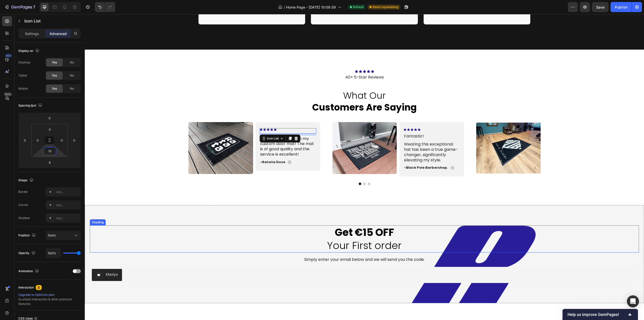
click at [187, 229] on div "Get €15 OFF Your First order" at bounding box center [364, 238] width 549 height 27
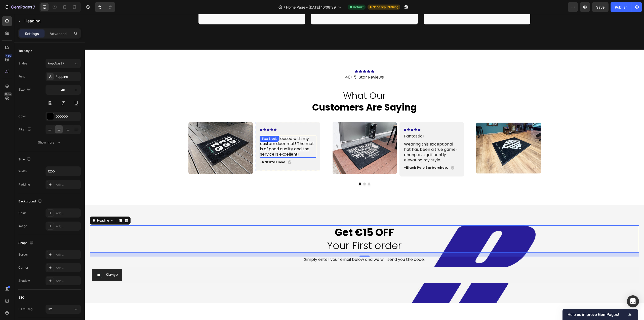
click at [303, 148] on span ""I am so pleased with my custom door mat! The mat is of good quality and the se…" at bounding box center [287, 146] width 54 height 21
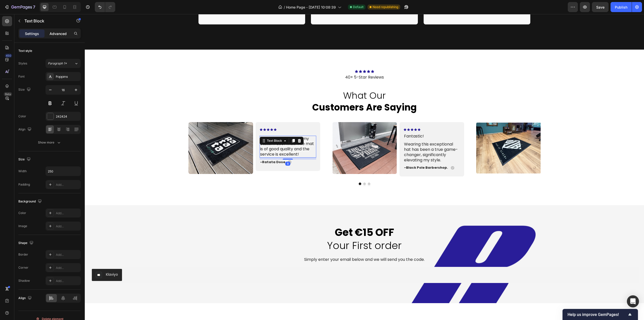
click at [64, 32] on p "Advanced" at bounding box center [58, 33] width 17 height 5
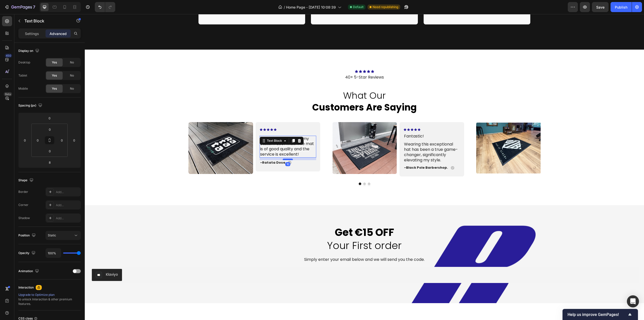
click at [287, 159] on div at bounding box center [288, 159] width 10 height 2
type input "10"
click at [269, 204] on div "Icon Icon Icon Icon Icon Icon List 40+ 5-Star Reviews Text Block what our custo…" at bounding box center [364, 127] width 559 height 155
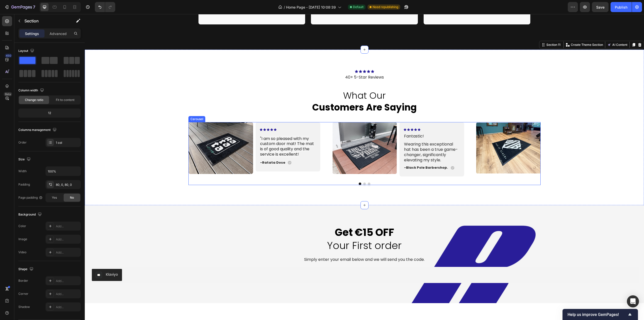
click at [363, 183] on button "Dot" at bounding box center [364, 183] width 3 height 3
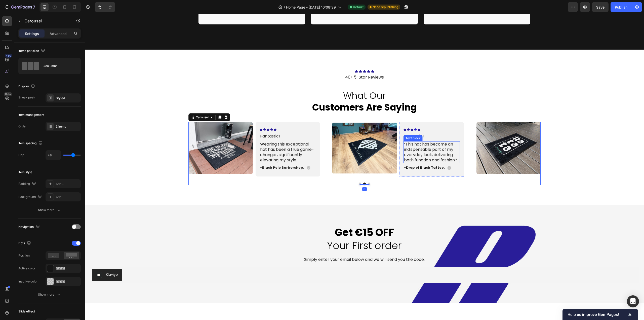
click at [414, 156] on p "“This hat has become an indispensable part of my everyday look, delivering both…" at bounding box center [431, 152] width 55 height 21
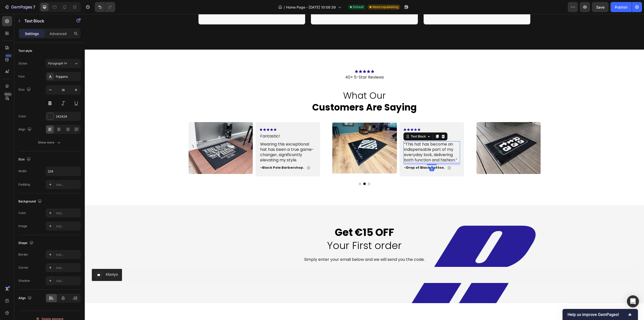
click at [417, 155] on p "“This hat has become an indispensable part of my everyday look, delivering both…" at bounding box center [431, 152] width 55 height 21
click at [421, 204] on div "Icon Icon Icon Icon Icon Icon List 40+ 5-Star Reviews Text Block what our custo…" at bounding box center [364, 127] width 559 height 155
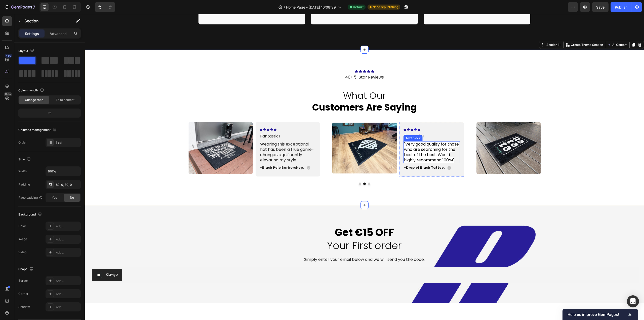
click at [432, 138] on p "Fantastic!" at bounding box center [432, 136] width 56 height 5
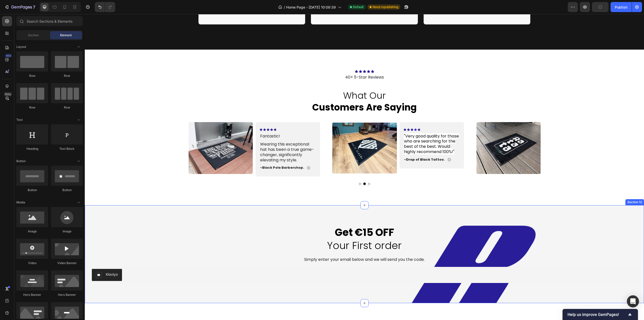
click at [416, 220] on div "Get €15 OFF Your First order Heading Simply enter your email below and we will …" at bounding box center [364, 254] width 559 height 98
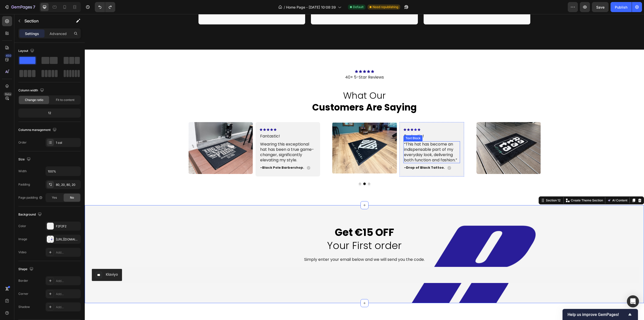
click at [420, 152] on p "“This hat has become an indispensable part of my everyday look, delivering both…" at bounding box center [431, 152] width 55 height 21
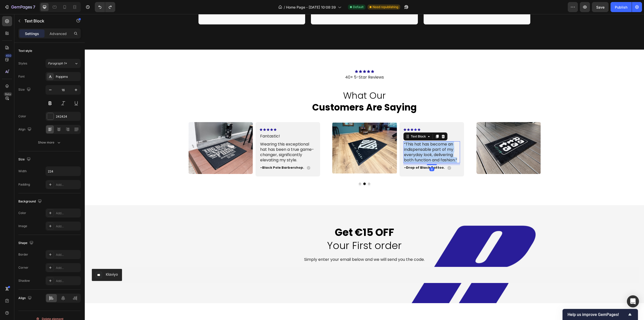
click at [420, 152] on p "“This hat has become an indispensable part of my everyday look, delivering both…" at bounding box center [431, 152] width 55 height 21
click at [404, 143] on p "Very good quality for those who are searching for the best of the best. Would h…" at bounding box center [431, 152] width 55 height 21
click at [427, 135] on p "Fantastic!" at bounding box center [432, 136] width 56 height 5
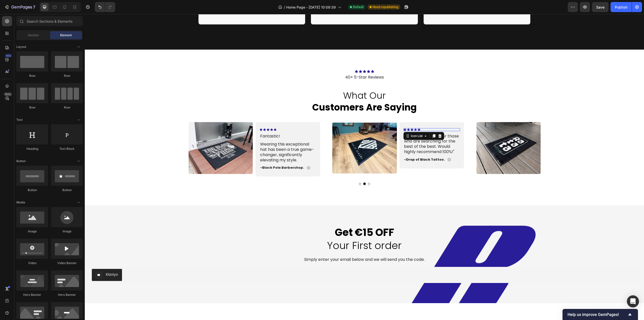
click at [433, 129] on div "Icon Icon Icon Icon Icon" at bounding box center [431, 129] width 57 height 3
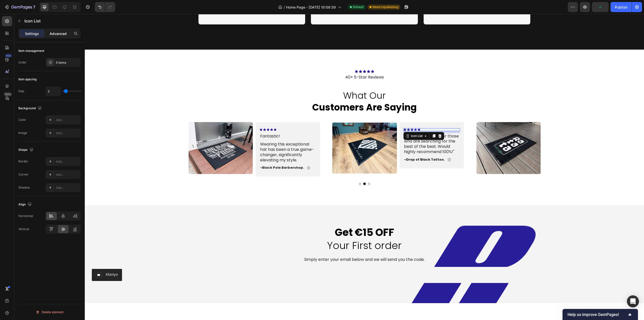
click at [55, 37] on div "Advanced" at bounding box center [58, 33] width 25 height 8
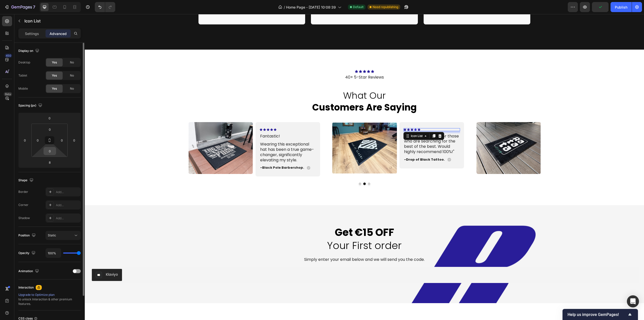
click at [51, 152] on input "0" at bounding box center [50, 151] width 10 height 8
type input "10"
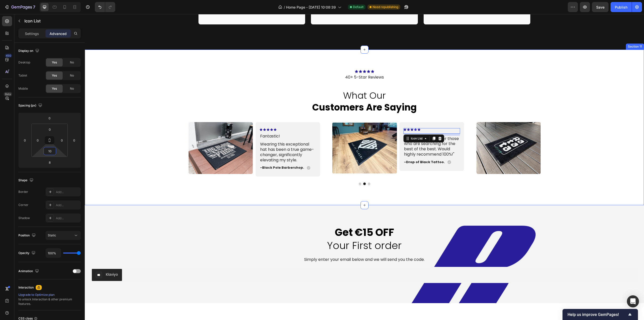
click at [384, 191] on div "Icon Icon Icon Icon Icon Icon List 40+ 5-Star Reviews Text Block what our custo…" at bounding box center [364, 127] width 559 height 155
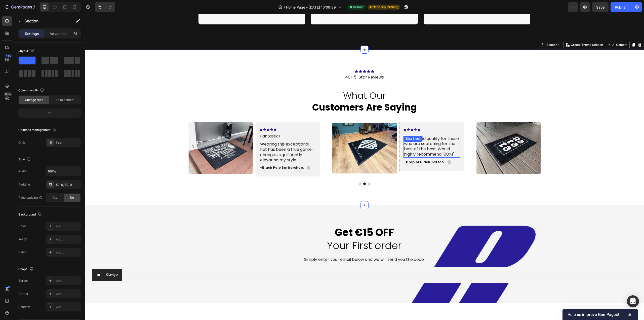
click at [433, 156] on p ""Very good quality for those who are searching for the best of the best. Would …" at bounding box center [431, 146] width 55 height 21
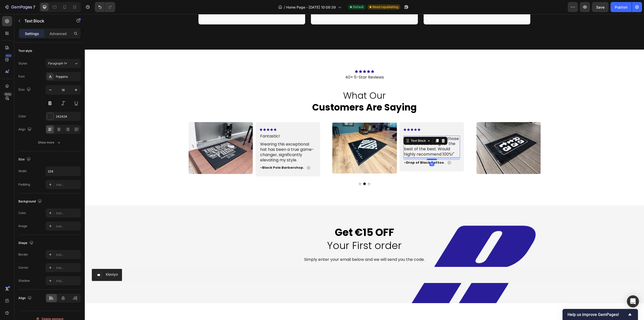
click at [431, 160] on div at bounding box center [432, 159] width 10 height 2
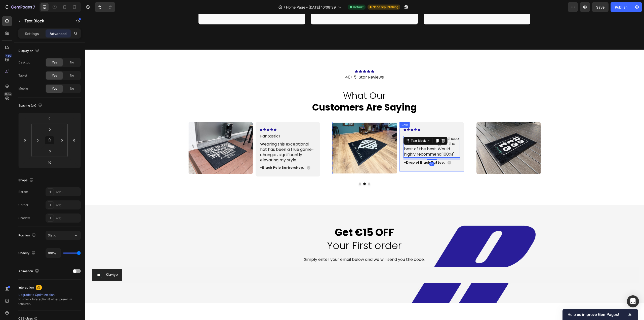
click at [404, 203] on div "Icon Icon Icon Icon Icon Icon List 40+ 5-Star Reviews Text Block what our custo…" at bounding box center [364, 127] width 559 height 155
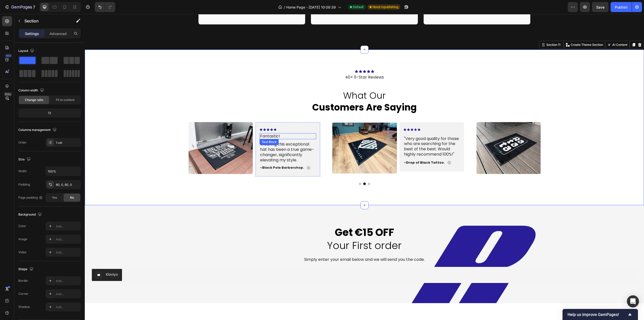
click at [292, 135] on p "Fantastic!" at bounding box center [288, 136] width 56 height 5
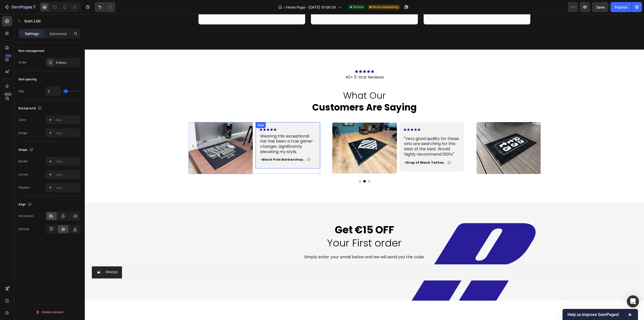
click at [294, 130] on div "Icon Icon Icon Icon Icon" at bounding box center [288, 129] width 57 height 3
click at [52, 35] on p "Advanced" at bounding box center [58, 33] width 17 height 5
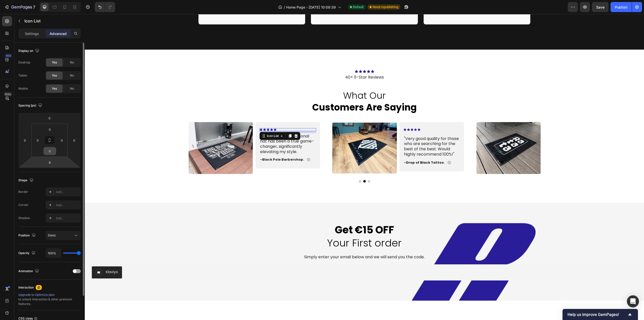
click at [53, 151] on input "0" at bounding box center [50, 151] width 10 height 8
type input "10"
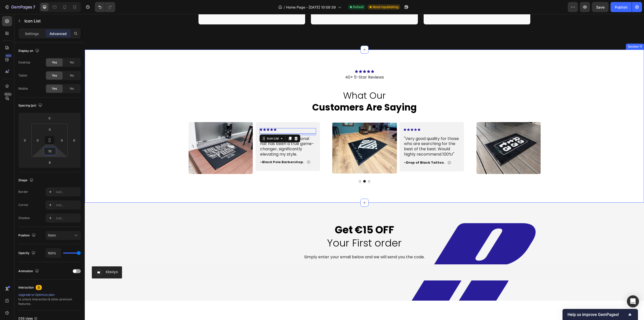
click at [159, 202] on div "Icon Icon Icon Icon Icon Icon List 40+ 5-Star Reviews Text Block what our custo…" at bounding box center [364, 126] width 559 height 153
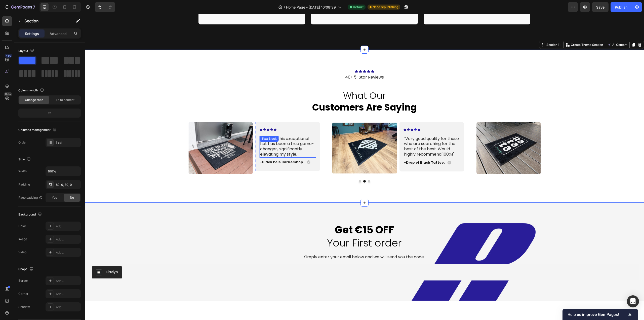
click at [289, 148] on p "Wearing this exceptional hat has been a true game-changer, significantly elevat…" at bounding box center [287, 146] width 55 height 21
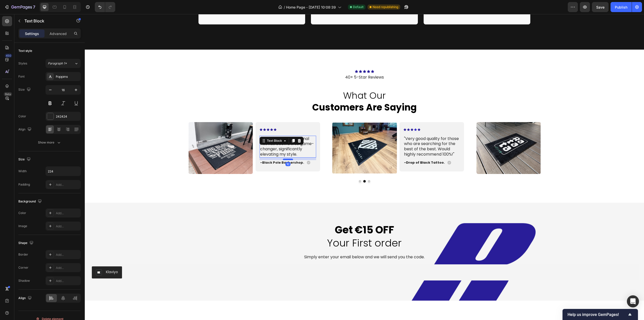
click at [286, 159] on div at bounding box center [288, 159] width 10 height 2
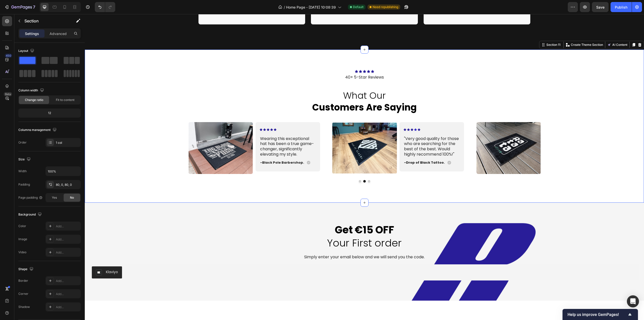
click at [261, 198] on div "Icon Icon Icon Icon Icon Icon List 40+ 5-Star Reviews Text Block what our custo…" at bounding box center [364, 126] width 559 height 153
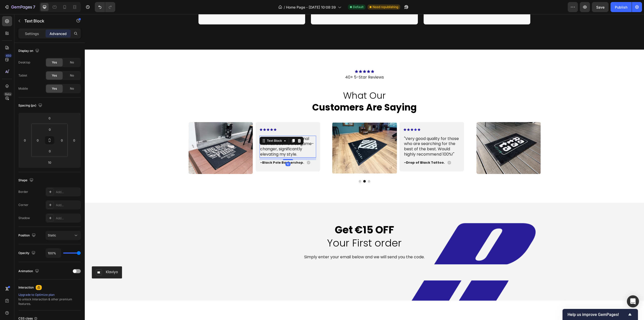
click at [292, 147] on p "Wearing this exceptional hat has been a true game-changer, significantly elevat…" at bounding box center [287, 146] width 55 height 21
click at [163, 175] on div "Image Icon Icon Icon Icon Icon Icon List "I am so pleased with my custom door m…" at bounding box center [364, 152] width 559 height 61
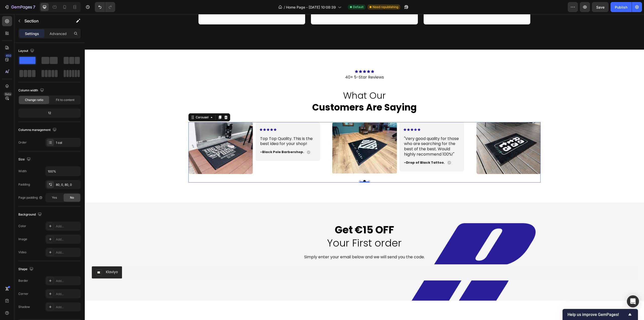
click at [368, 182] on button "Dot" at bounding box center [369, 181] width 3 height 3
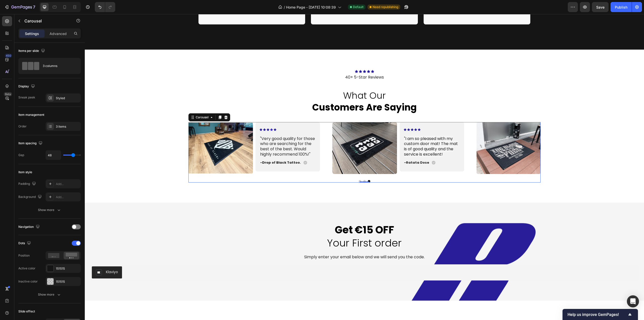
click at [359, 182] on button "Dot" at bounding box center [360, 181] width 3 height 3
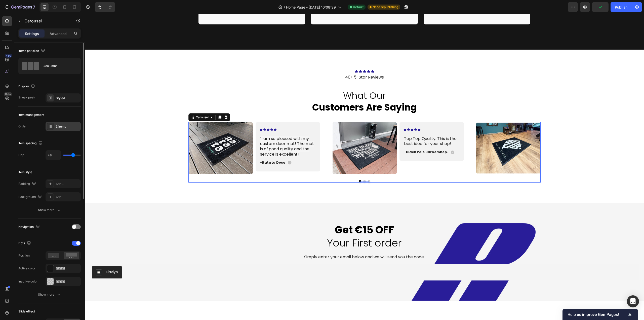
click at [61, 125] on div "3 items" at bounding box center [68, 126] width 24 height 5
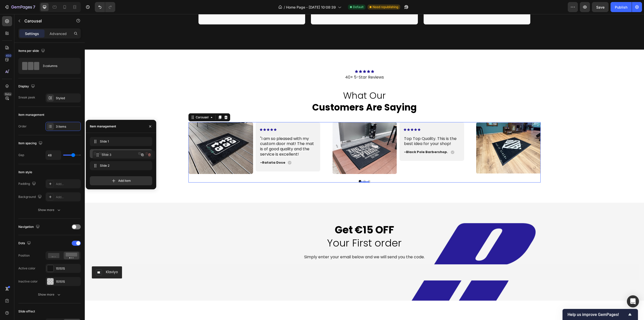
drag, startPoint x: 113, startPoint y: 164, endPoint x: 115, endPoint y: 153, distance: 11.4
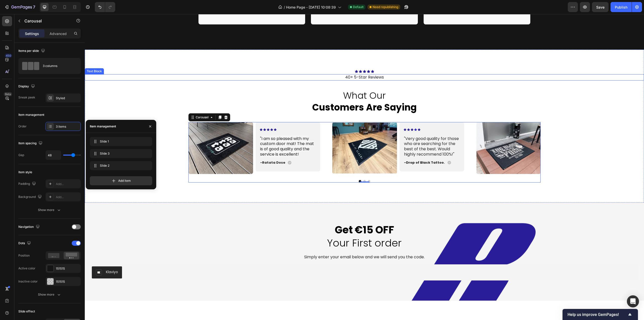
click at [216, 78] on p "40+ 5-Star Reviews" at bounding box center [364, 77] width 558 height 5
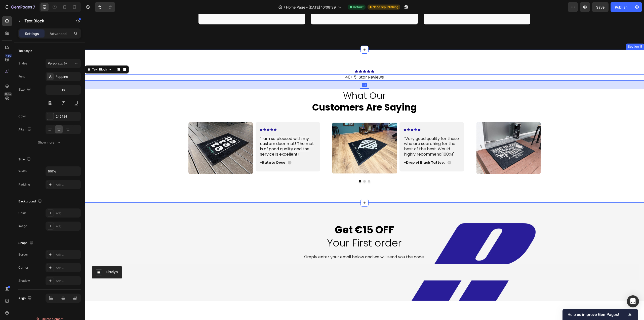
click at [133, 132] on div "Image Icon Icon Icon Icon Icon Icon List "I am so pleased with my custom door m…" at bounding box center [364, 152] width 559 height 61
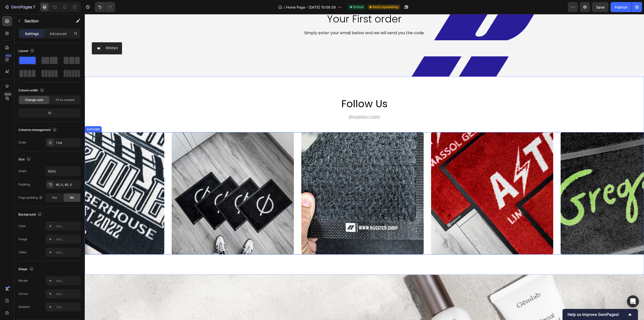
scroll to position [1585, 0]
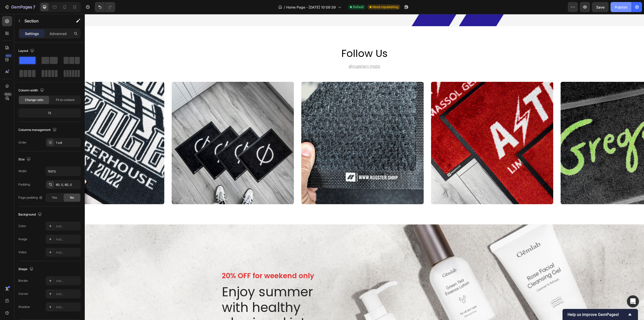
click at [613, 7] on button "Publish" at bounding box center [620, 7] width 21 height 10
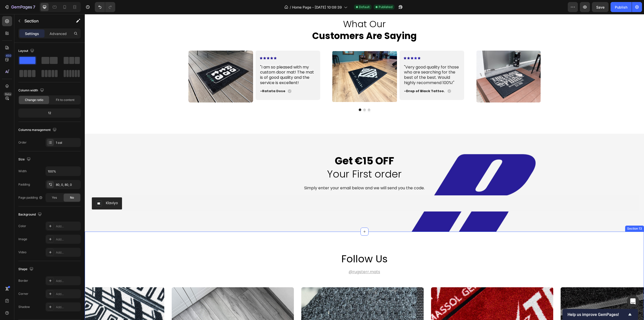
scroll to position [1430, 0]
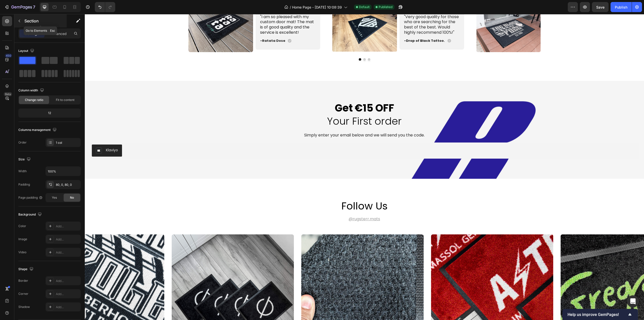
click at [18, 21] on icon "button" at bounding box center [19, 21] width 4 height 4
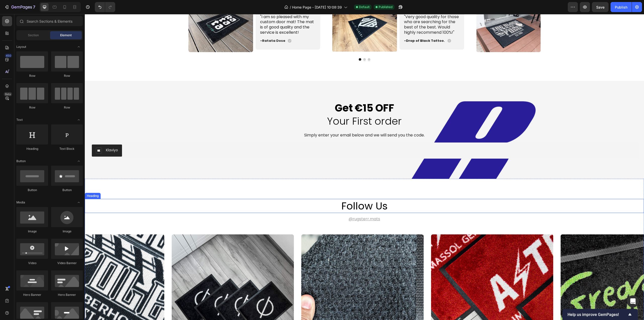
click at [307, 208] on h2 "follow us" at bounding box center [365, 206] width 302 height 14
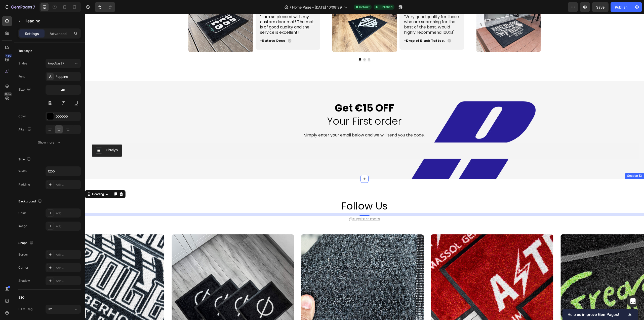
click at [198, 198] on div "follow us Heading 12 @Rugsterr.mats Text Block Image Image Image Image Image Ca…" at bounding box center [364, 278] width 559 height 198
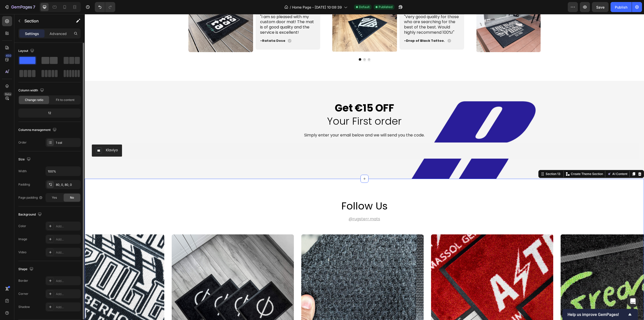
click at [44, 62] on span at bounding box center [45, 60] width 8 height 7
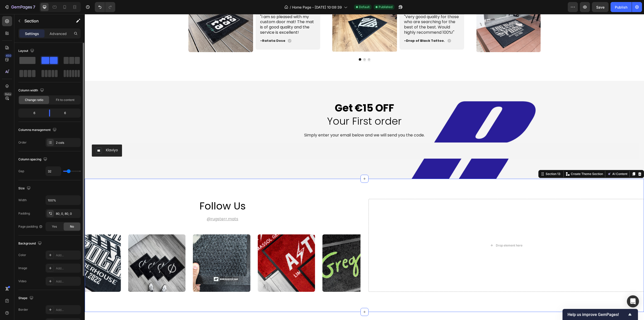
click at [27, 61] on span at bounding box center [27, 60] width 16 height 7
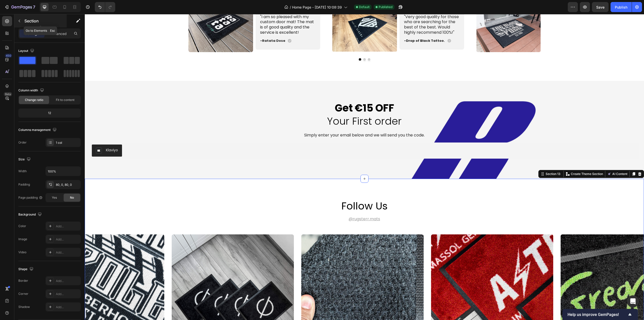
click at [19, 24] on button "button" at bounding box center [19, 21] width 8 height 8
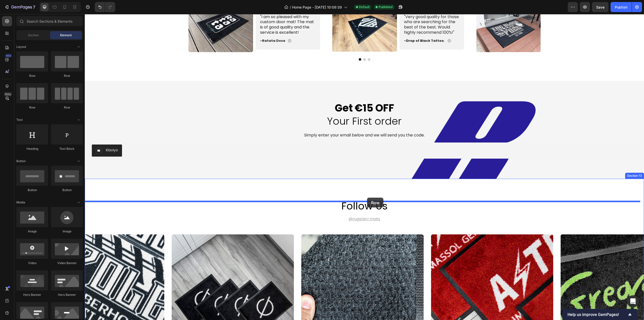
drag, startPoint x: 144, startPoint y: 81, endPoint x: 367, endPoint y: 197, distance: 251.6
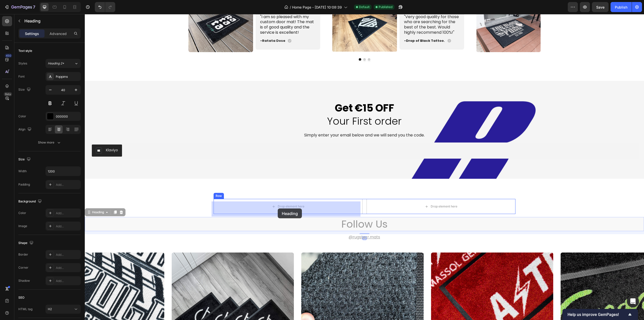
drag, startPoint x: 364, startPoint y: 225, endPoint x: 278, endPoint y: 209, distance: 88.3
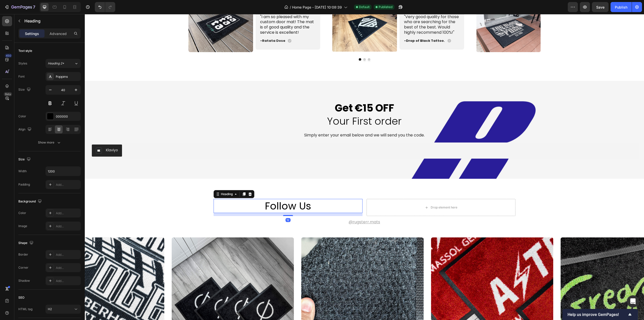
click at [280, 206] on h2 "follow us" at bounding box center [288, 206] width 149 height 14
click at [280, 206] on p "follow us" at bounding box center [288, 205] width 148 height 13
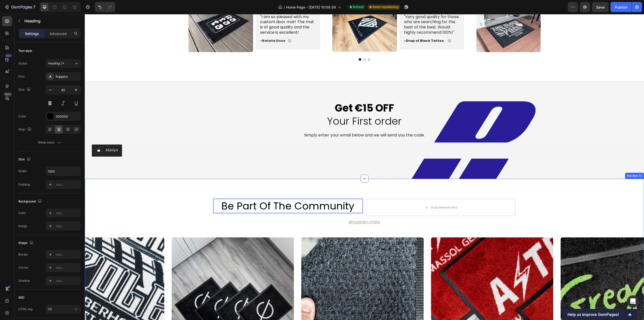
click at [388, 230] on div "Be part of the Community Heading 12 Drop element here Row @Rugsterr.mats Text B…" at bounding box center [364, 279] width 559 height 161
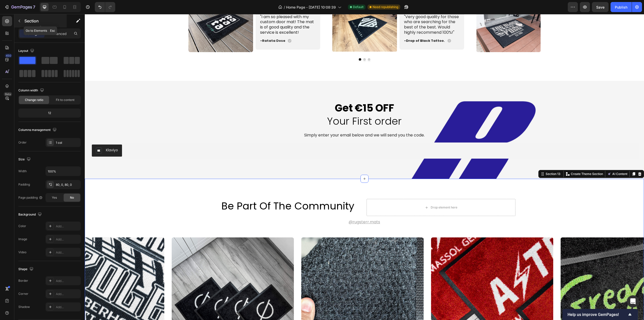
click at [21, 21] on icon "button" at bounding box center [19, 21] width 4 height 4
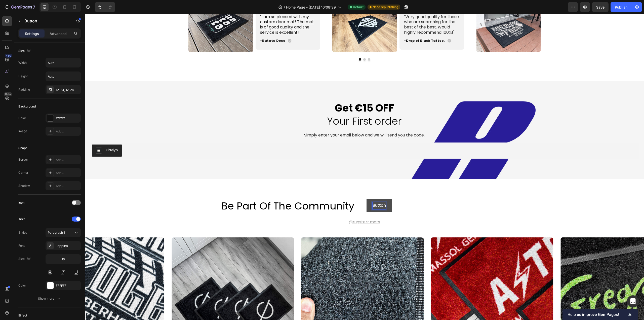
click at [376, 207] on p "Button" at bounding box center [378, 205] width 13 height 7
click at [366, 199] on button "Instagram" at bounding box center [382, 205] width 33 height 13
drag, startPoint x: 316, startPoint y: 219, endPoint x: 399, endPoint y: 223, distance: 82.8
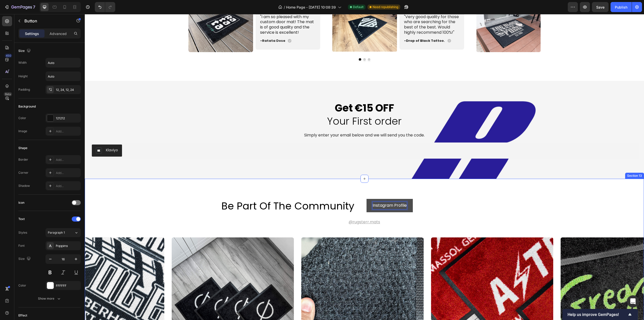
click at [316, 219] on div "Be part of the Community Heading Instagram Profile Button 0 Row @Rugsterr.mats …" at bounding box center [364, 279] width 559 height 161
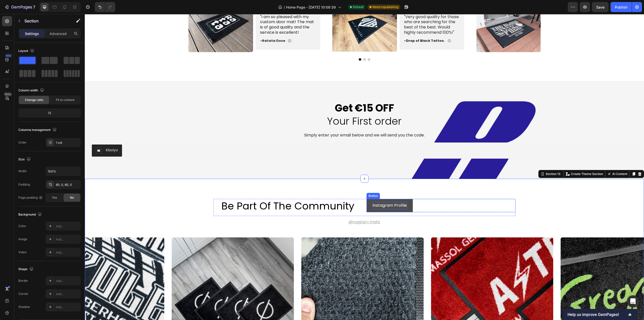
click at [426, 210] on div "Instagram Profile Button" at bounding box center [440, 205] width 149 height 13
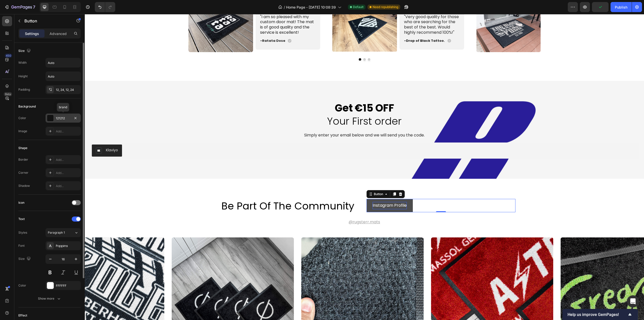
click at [60, 118] on div "121212" at bounding box center [63, 118] width 15 height 5
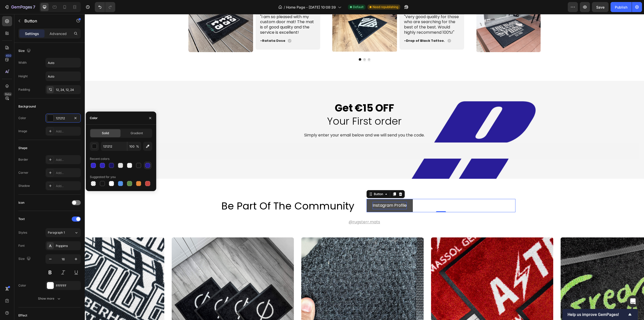
click at [150, 165] on div at bounding box center [148, 165] width 6 height 6
type input "291E99"
click at [67, 176] on div "Add..." at bounding box center [63, 172] width 35 height 9
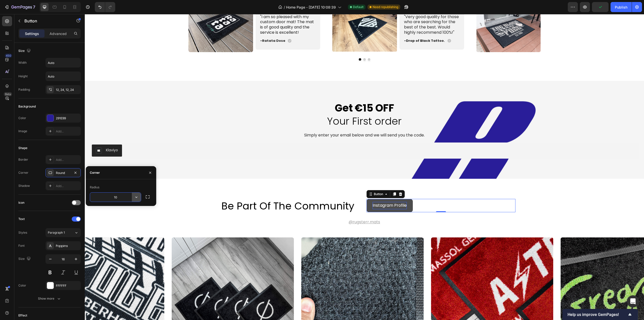
click at [138, 197] on icon "button" at bounding box center [136, 196] width 5 height 5
click at [119, 232] on div "Pill" at bounding box center [118, 229] width 41 height 10
type input "9999"
click at [32, 172] on div "Corner Pill" at bounding box center [49, 172] width 62 height 9
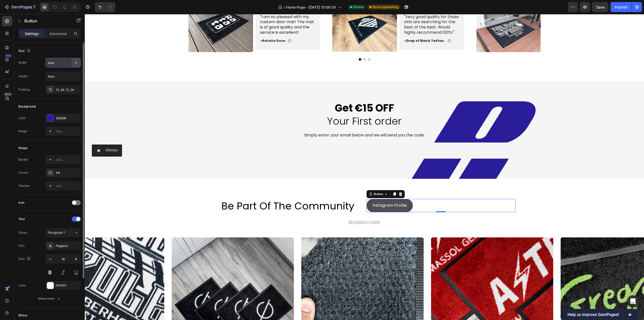
click at [80, 63] on button "button" at bounding box center [75, 62] width 9 height 9
click at [56, 85] on p "Full 100%" at bounding box center [62, 85] width 29 height 5
type input "100%"
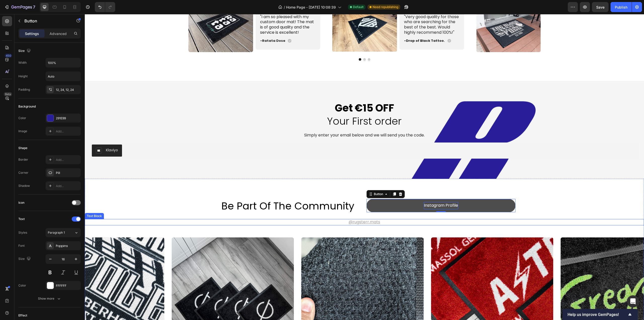
click at [386, 223] on p "@Rugsterr.mats" at bounding box center [364, 221] width 558 height 5
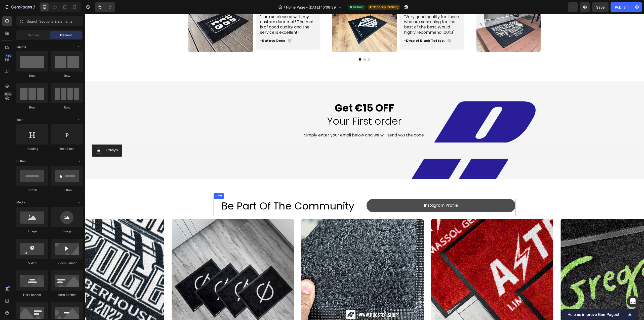
click at [361, 211] on div "Be part of the Community Heading Instagram Profile Button Row" at bounding box center [365, 207] width 302 height 17
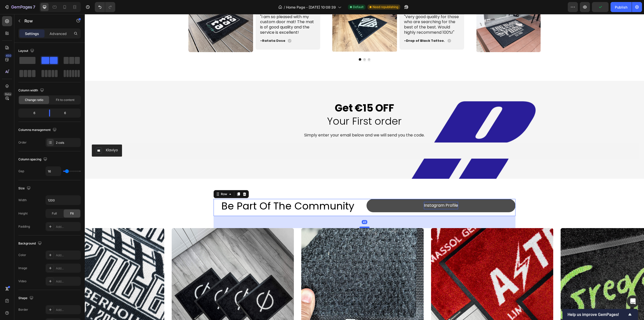
drag, startPoint x: 362, startPoint y: 221, endPoint x: 423, endPoint y: 235, distance: 62.3
click at [361, 228] on div at bounding box center [364, 227] width 10 height 1
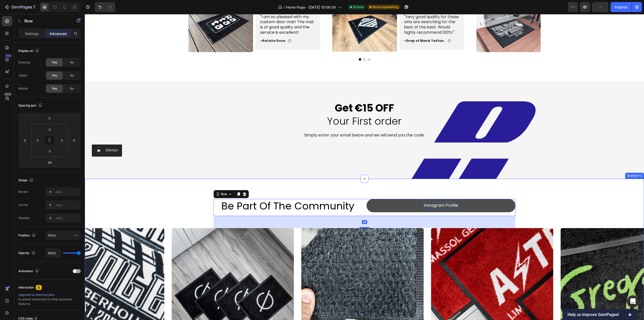
click at [591, 211] on div "Be part of the Community Heading Instagram Profile Button Row 48 Image Image Im…" at bounding box center [364, 274] width 559 height 151
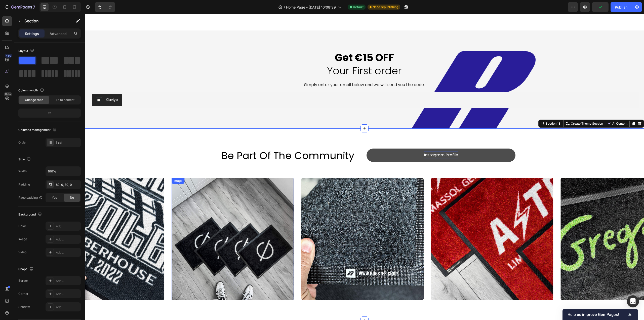
scroll to position [1505, 0]
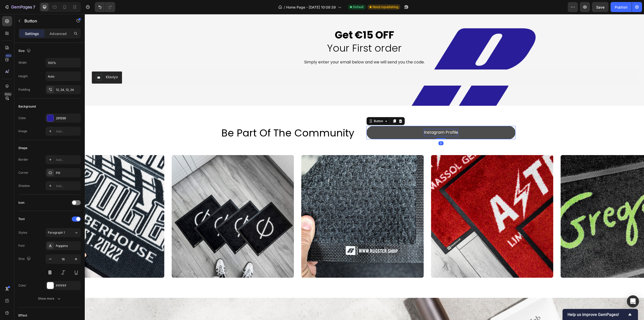
click at [494, 133] on button "Instagram Profile" at bounding box center [440, 132] width 149 height 13
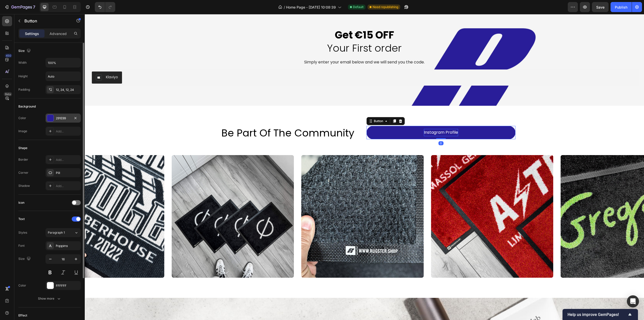
click at [65, 120] on div "291E99" at bounding box center [63, 118] width 15 height 5
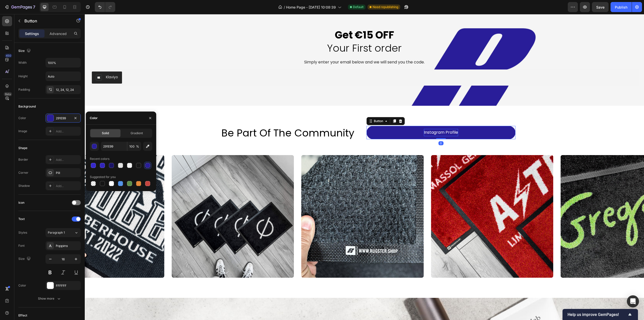
click at [103, 181] on div at bounding box center [102, 183] width 5 height 5
type input "151515"
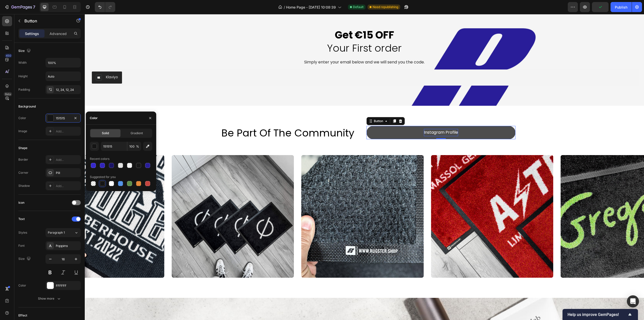
click at [470, 135] on button "Instagram Profile" at bounding box center [440, 132] width 149 height 13
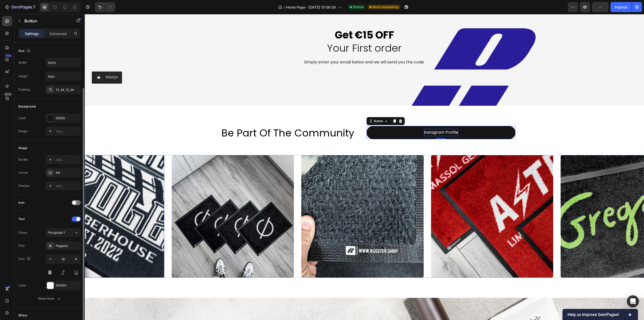
scroll to position [69, 0]
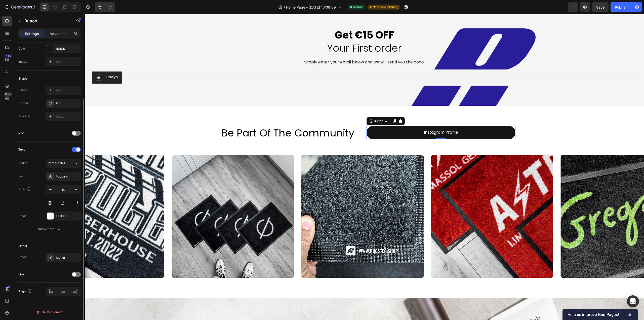
click at [72, 274] on div at bounding box center [76, 274] width 9 height 5
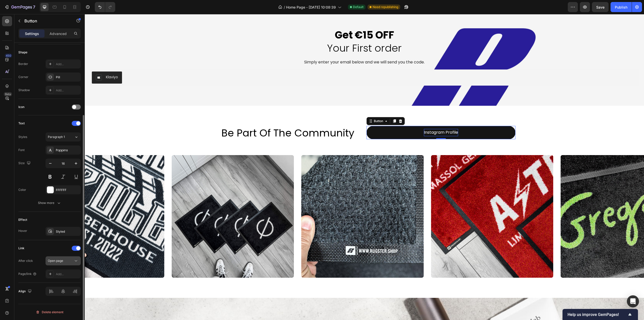
click at [64, 260] on div "Open page" at bounding box center [61, 260] width 26 height 5
click at [67, 262] on div "Open page" at bounding box center [61, 260] width 26 height 5
click at [65, 274] on div "Add..." at bounding box center [68, 274] width 24 height 5
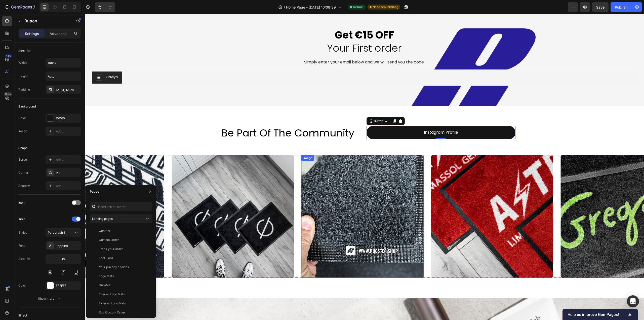
scroll to position [96, 0]
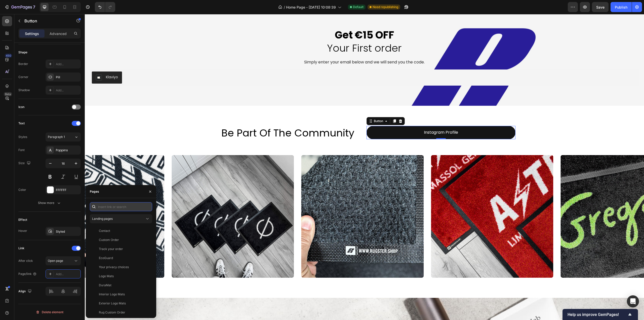
click at [112, 207] on input "text" at bounding box center [121, 206] width 62 height 9
paste input "[URL][DOMAIN_NAME][DOMAIN_NAME]"
type input "[URL][DOMAIN_NAME][DOMAIN_NAME]"
click at [129, 219] on div "[URL][DOMAIN_NAME][DOMAIN_NAME]" at bounding box center [123, 218] width 48 height 5
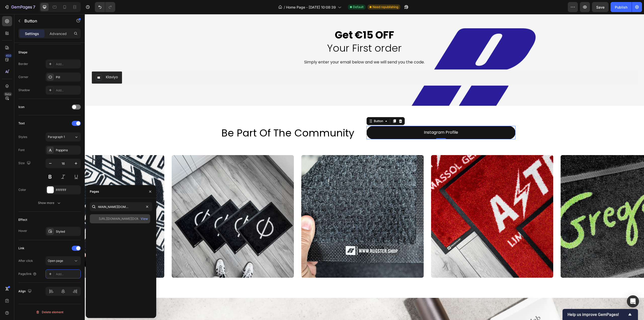
scroll to position [0, 0]
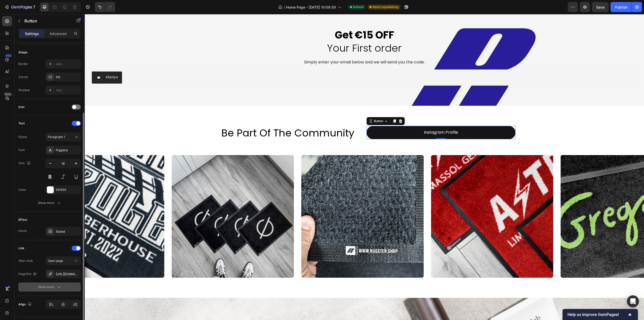
click at [47, 282] on button "Show more" at bounding box center [49, 286] width 62 height 9
click at [555, 117] on div "Be part of the Community Heading Instagram Profile Button 0 Row Image Image Ima…" at bounding box center [364, 202] width 559 height 192
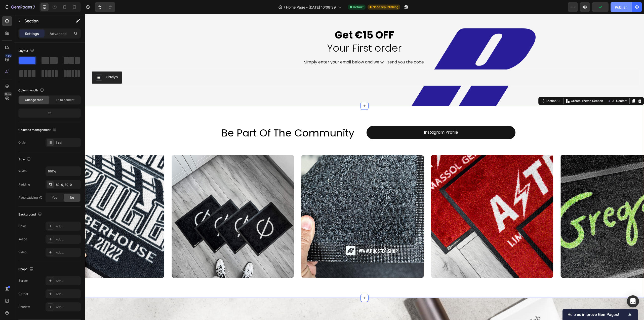
click at [619, 4] on button "Publish" at bounding box center [620, 7] width 21 height 10
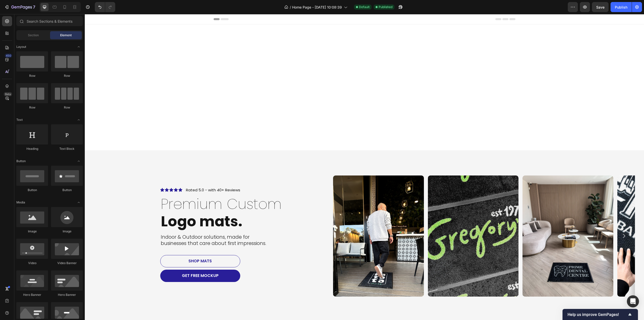
drag, startPoint x: 640, startPoint y: 111, endPoint x: 712, endPoint y: 28, distance: 109.1
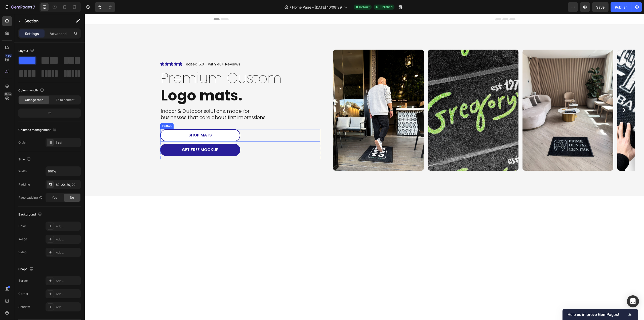
click at [227, 134] on button "shop mats" at bounding box center [200, 135] width 80 height 12
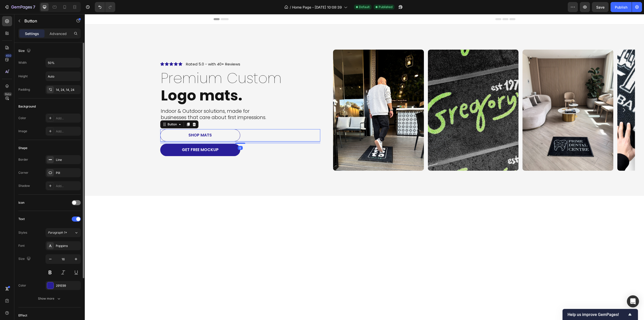
scroll to position [69, 0]
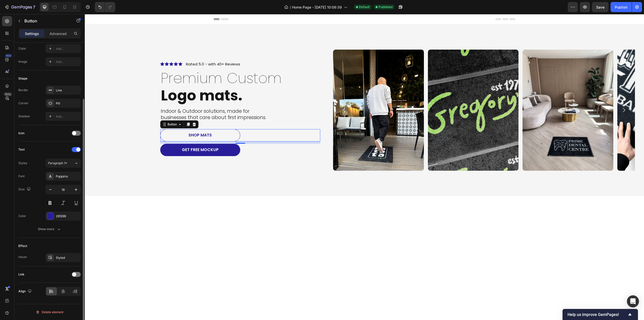
click at [77, 274] on div at bounding box center [76, 274] width 9 height 5
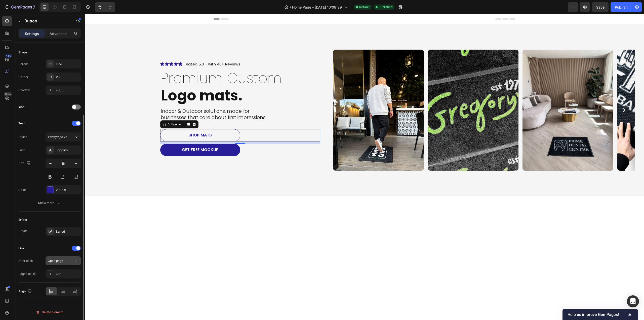
click at [64, 263] on button "Open page" at bounding box center [63, 260] width 35 height 9
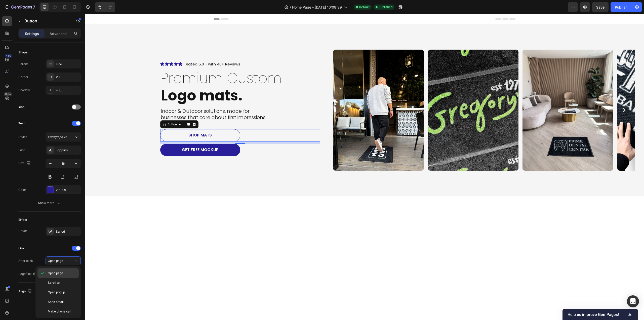
click at [66, 271] on p "Open page" at bounding box center [62, 273] width 29 height 5
click at [63, 277] on div "Add..." at bounding box center [63, 273] width 35 height 9
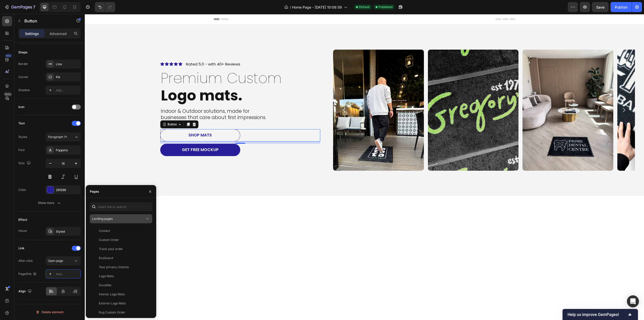
click at [125, 221] on div "Landing pages" at bounding box center [121, 218] width 58 height 5
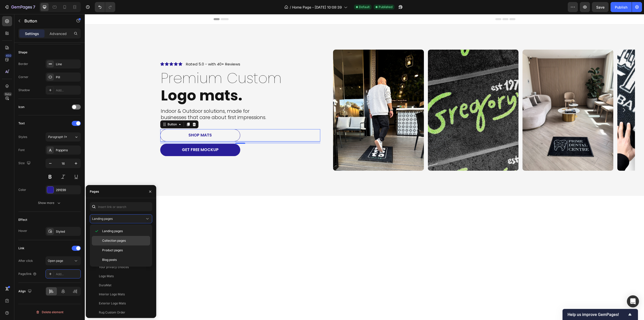
click at [120, 238] on span "Collection pages" at bounding box center [114, 240] width 24 height 5
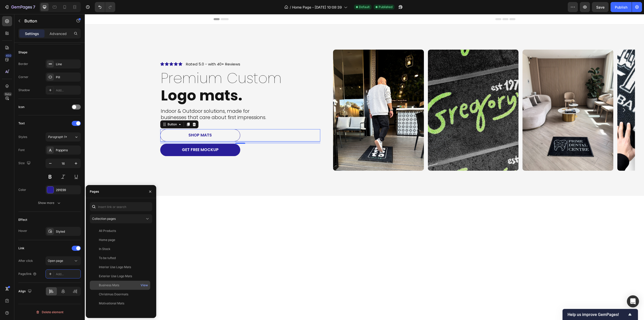
click at [117, 285] on div "Business Mats" at bounding box center [109, 285] width 20 height 5
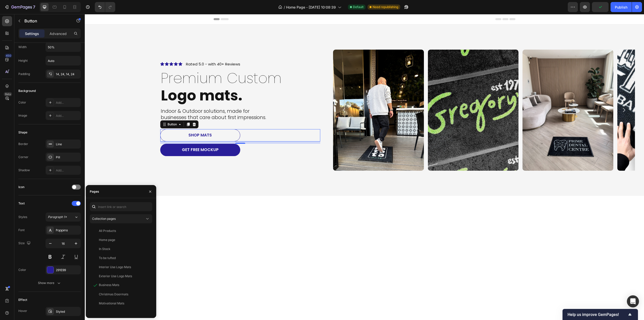
click at [182, 229] on div at bounding box center [364, 289] width 559 height 162
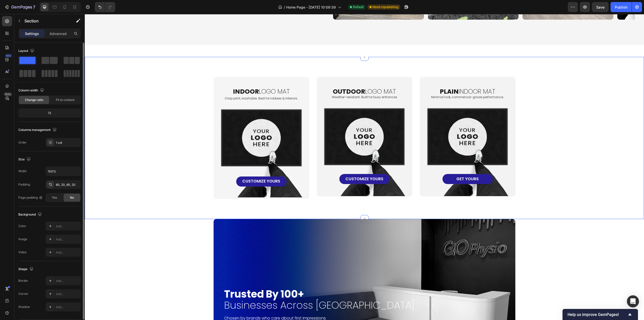
scroll to position [402, 0]
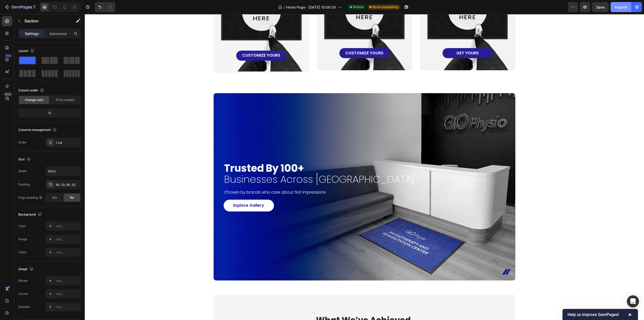
click at [618, 6] on div "Publish" at bounding box center [621, 7] width 13 height 5
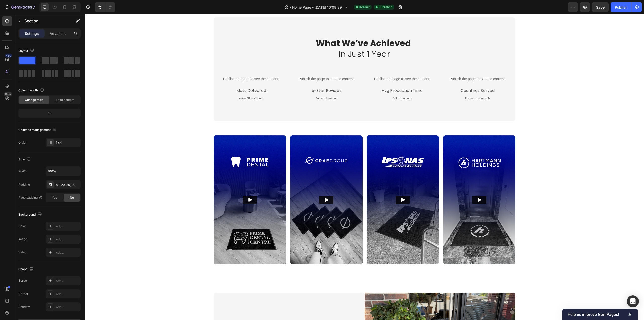
scroll to position [704, 0]
